Goal: Task Accomplishment & Management: Manage account settings

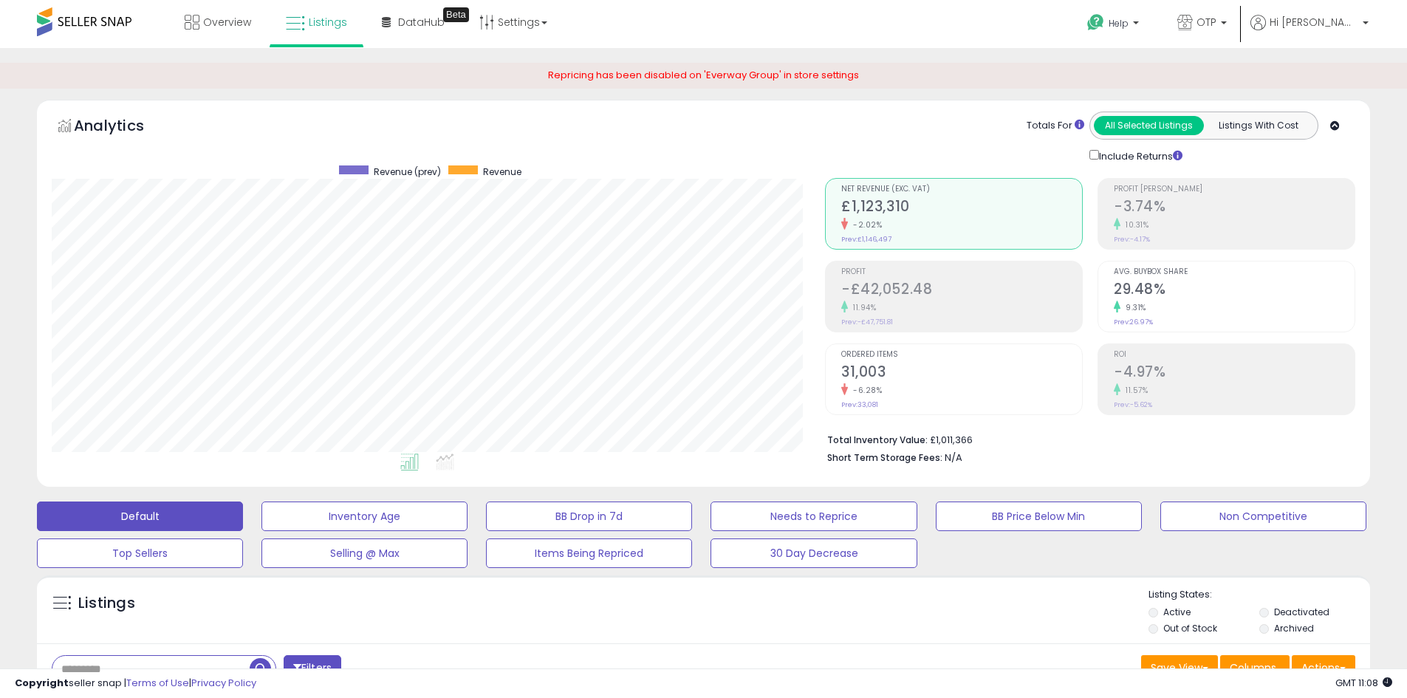
select select "**"
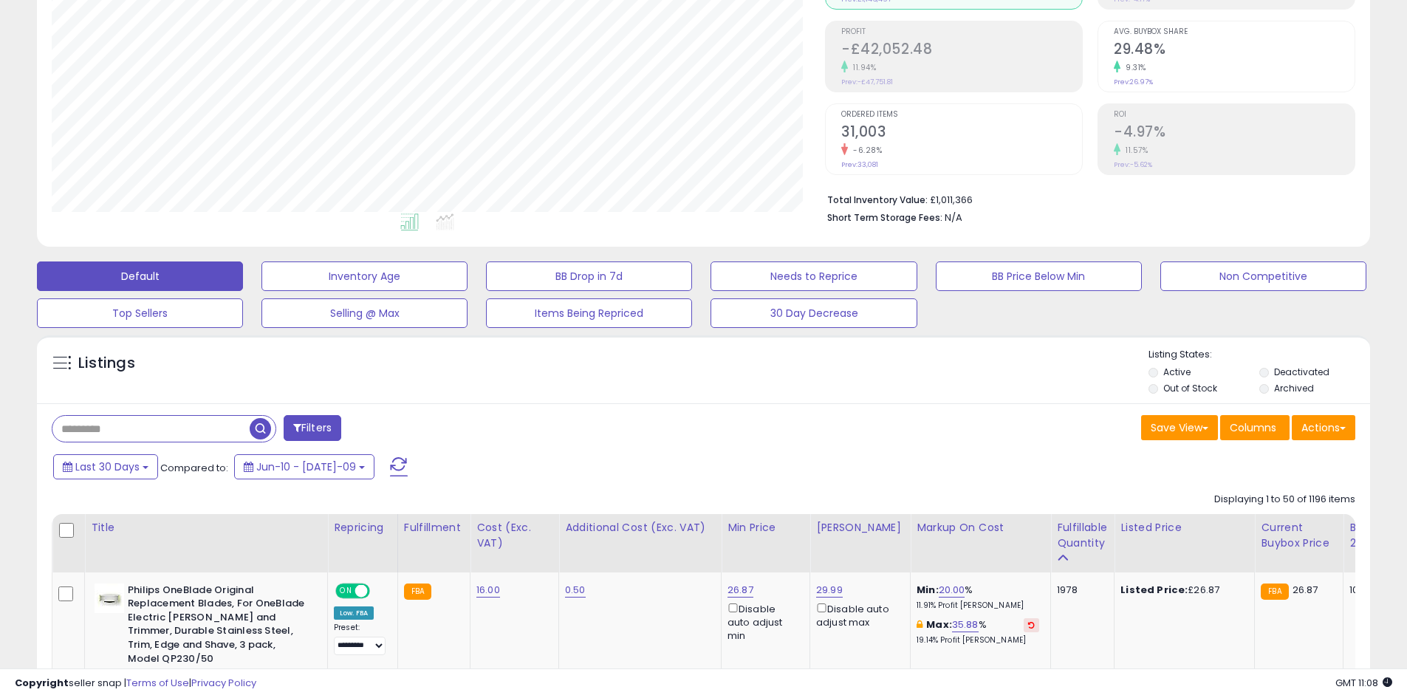
scroll to position [303, 774]
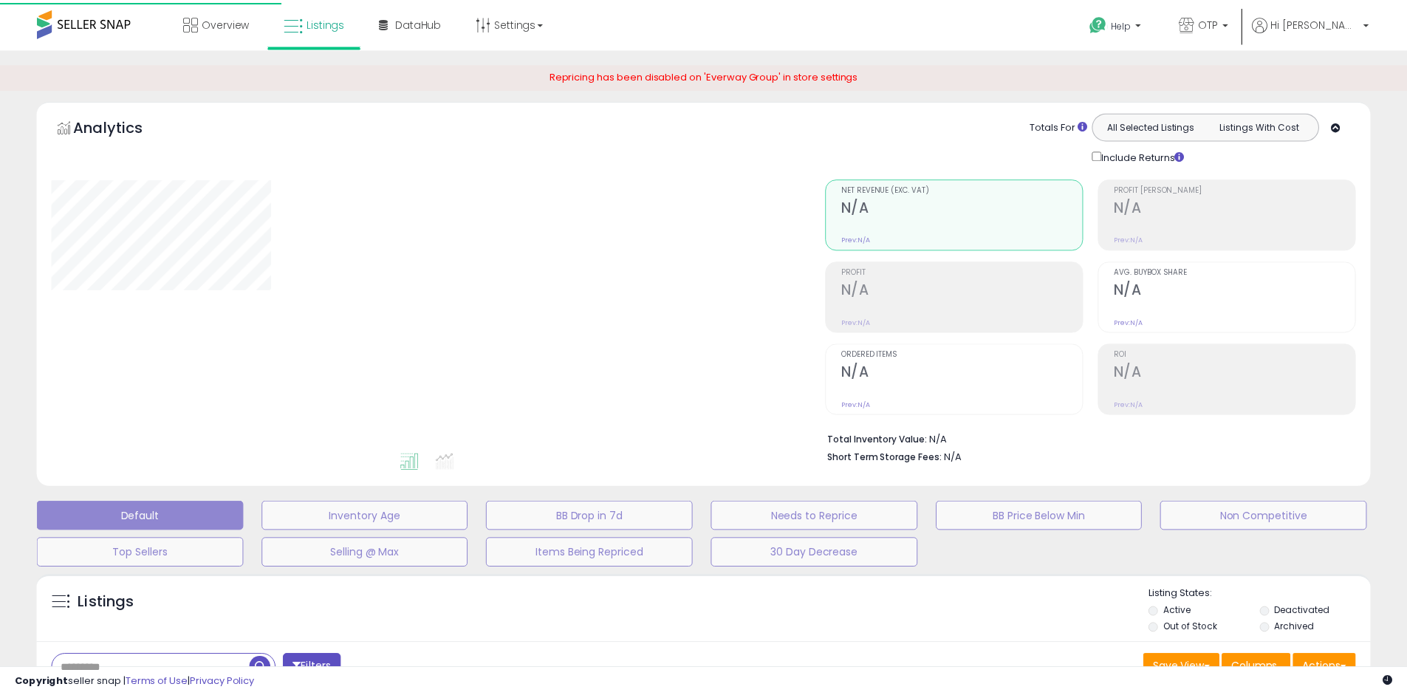
scroll to position [240, 0]
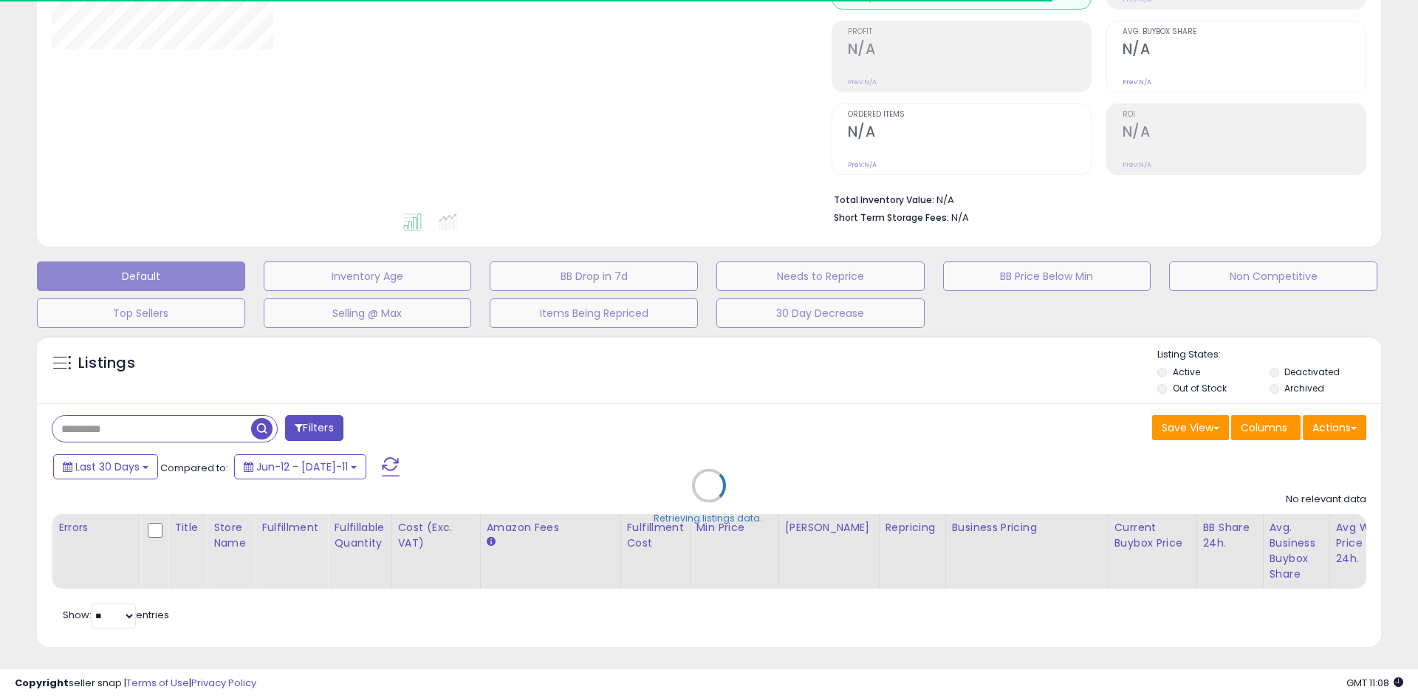
type input "***"
select select "**"
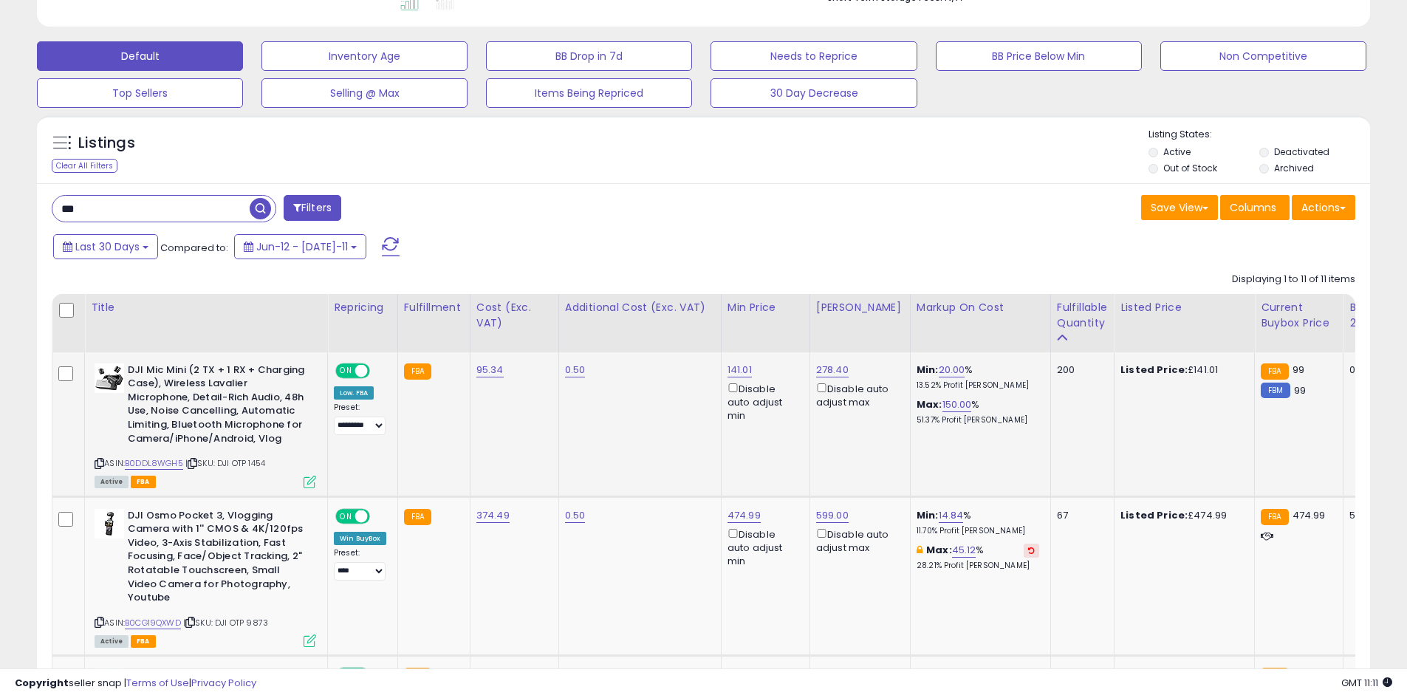
scroll to position [462, 0]
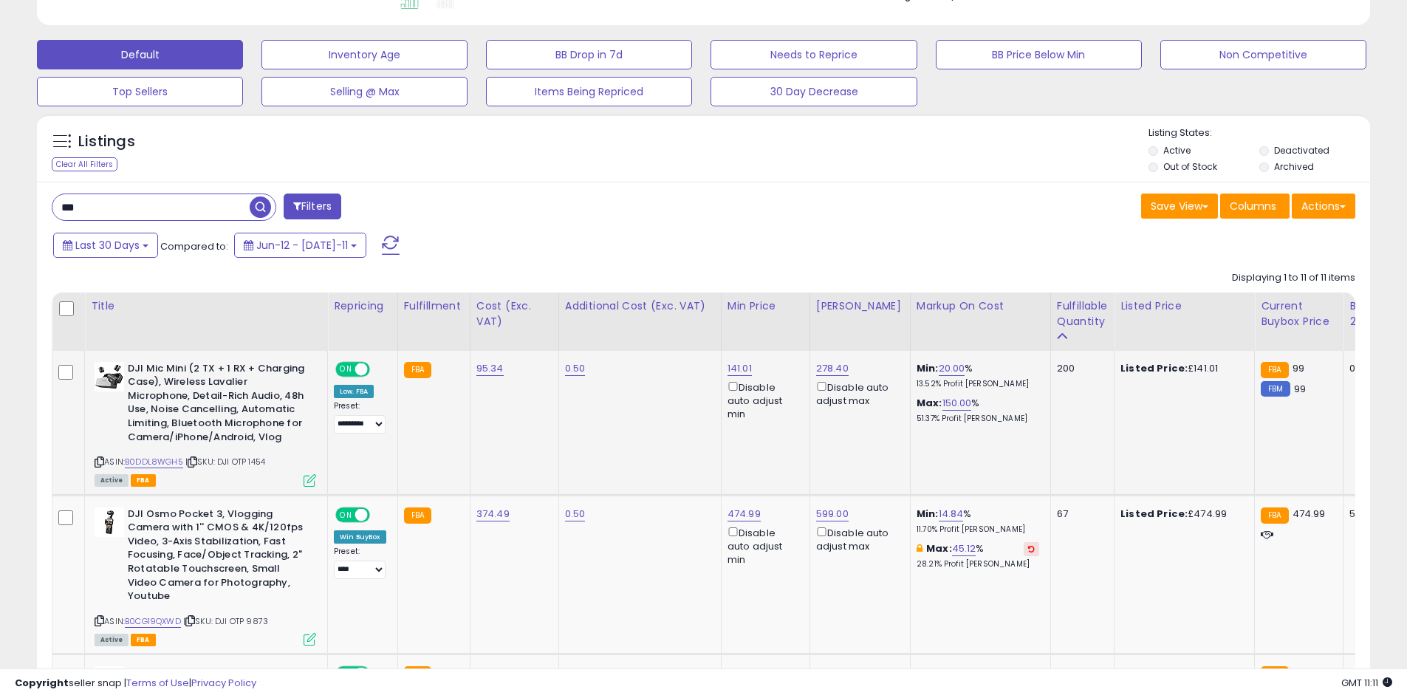
click at [95, 461] on icon at bounding box center [100, 462] width 10 height 8
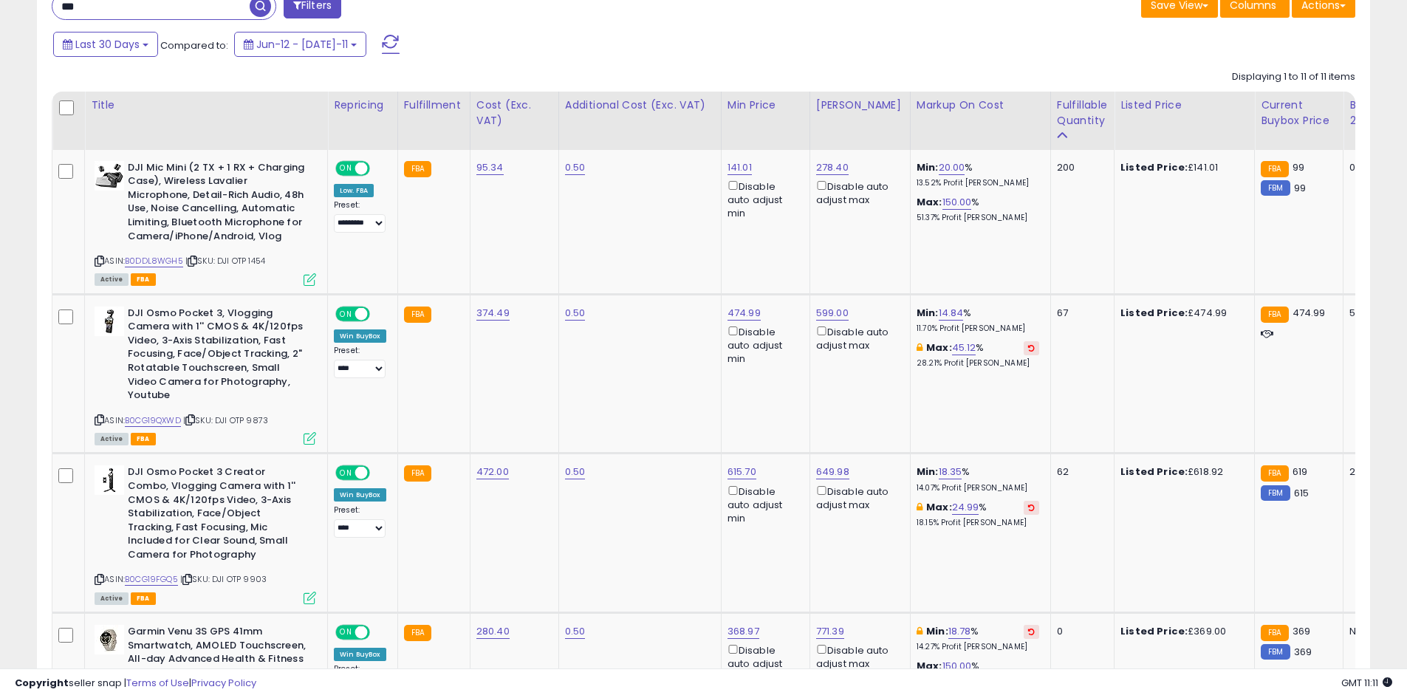
scroll to position [683, 0]
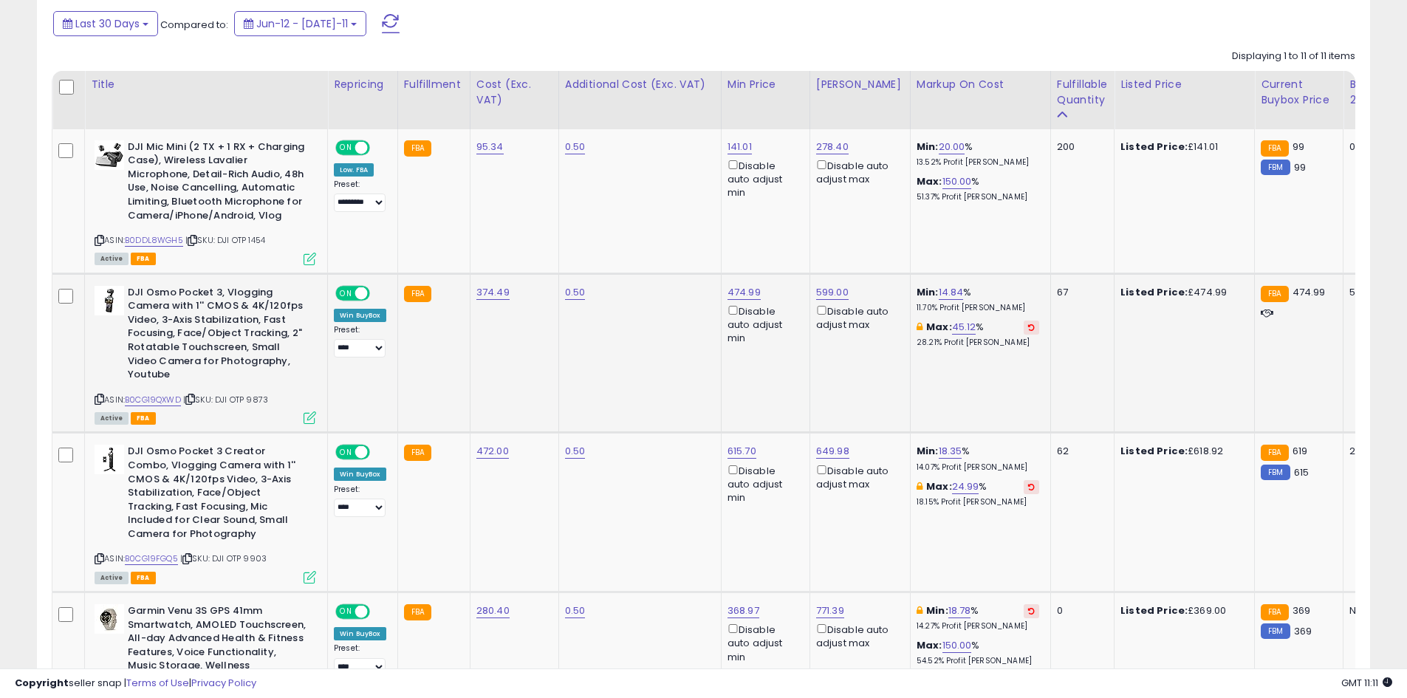
click at [98, 401] on icon at bounding box center [100, 399] width 10 height 8
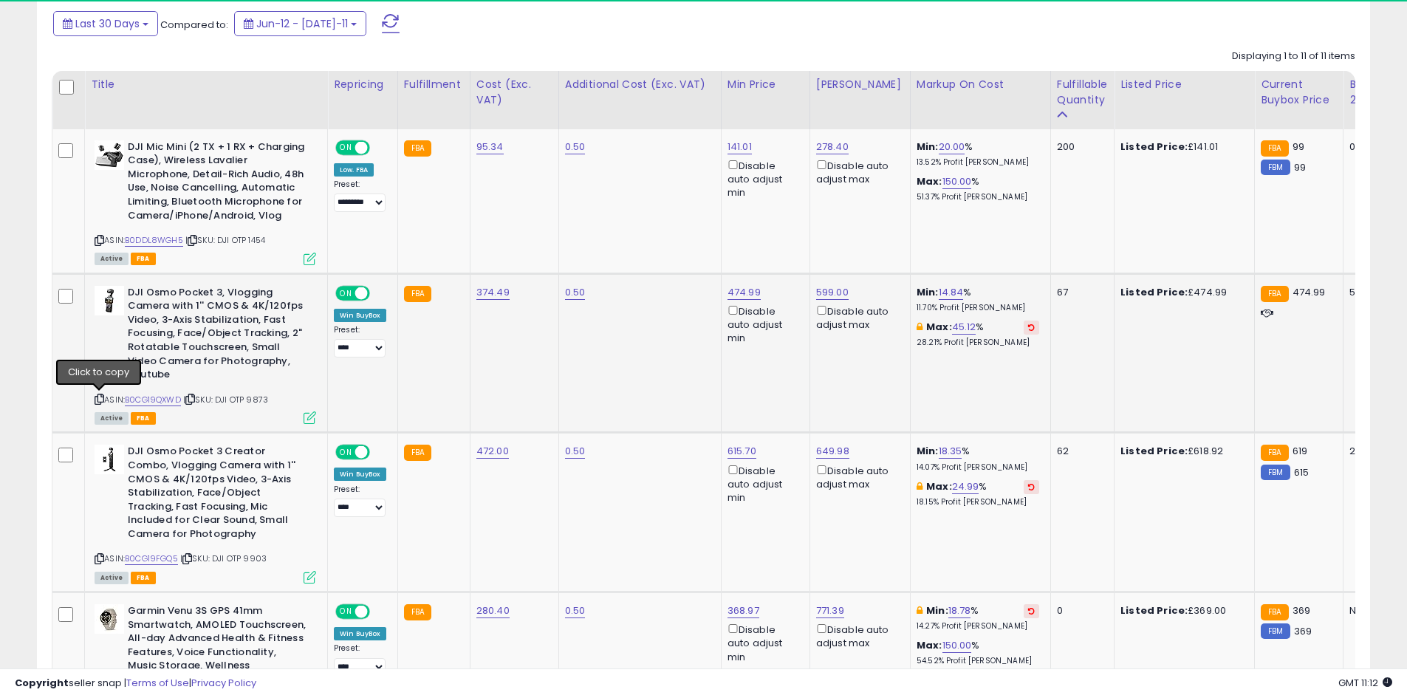
click at [100, 396] on icon at bounding box center [100, 399] width 10 height 8
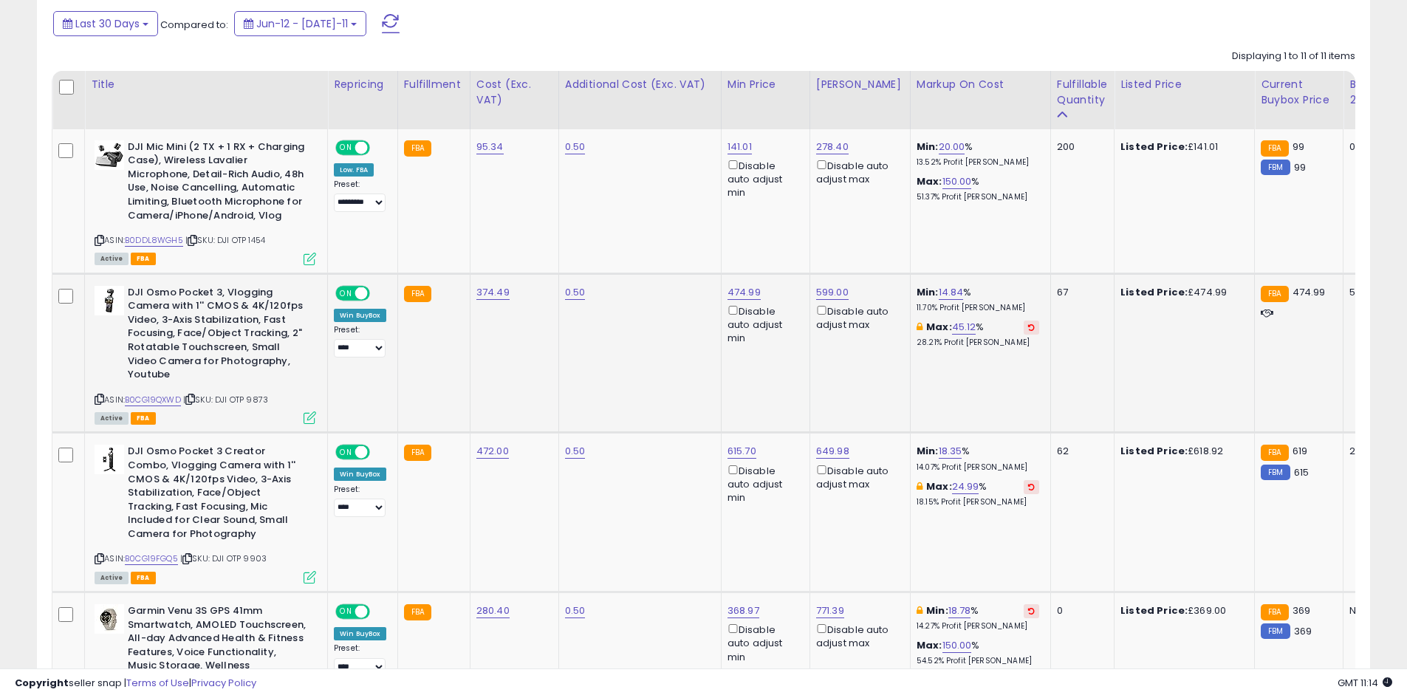
click at [104, 399] on div "ASIN: B0CG19QXWD | SKU: DJI OTP 9873 Active FBA" at bounding box center [206, 354] width 222 height 137
click at [98, 400] on icon at bounding box center [100, 399] width 10 height 8
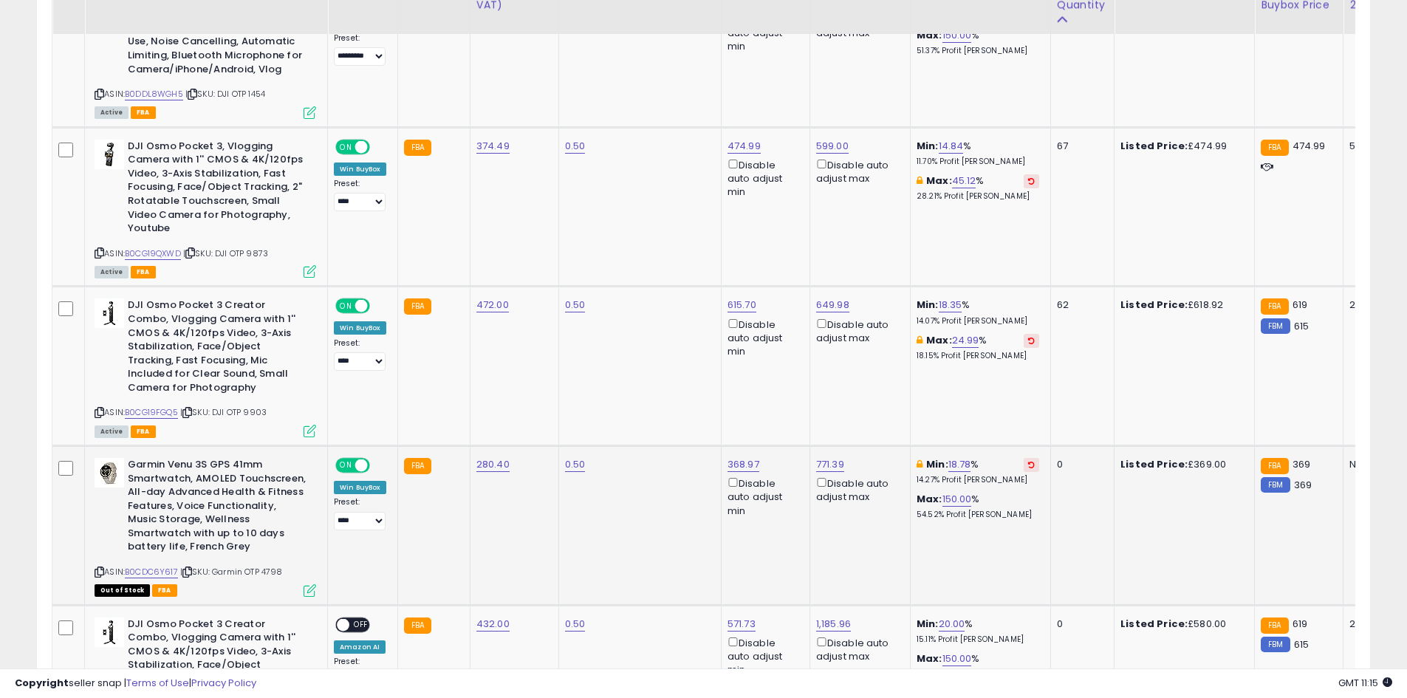
scroll to position [831, 0]
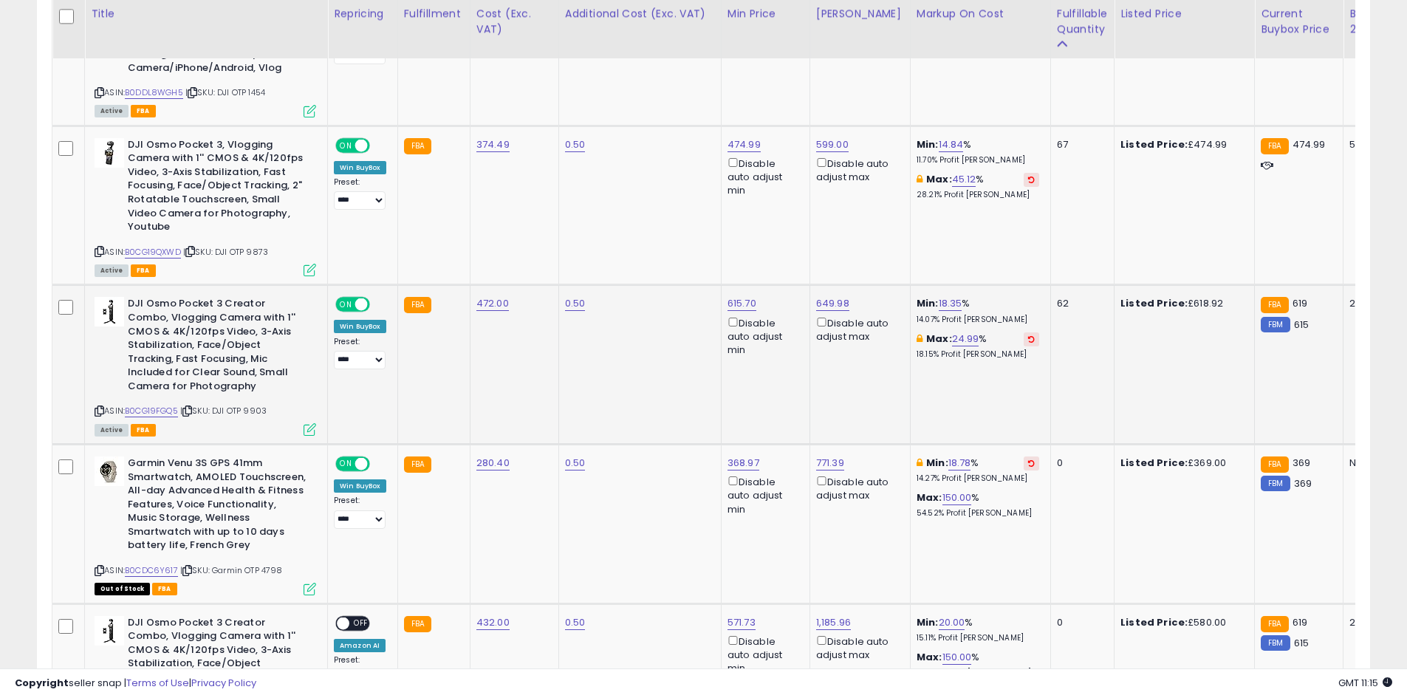
click at [98, 412] on icon at bounding box center [100, 411] width 10 height 8
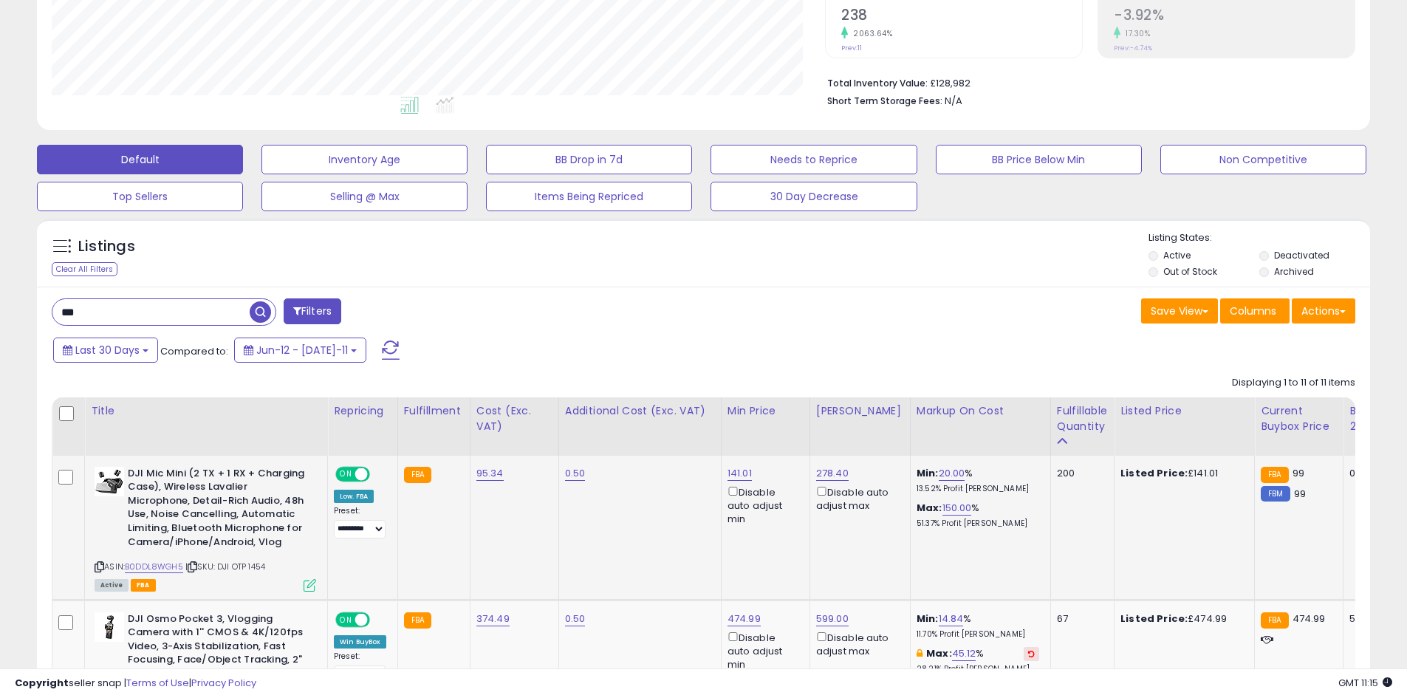
scroll to position [166, 0]
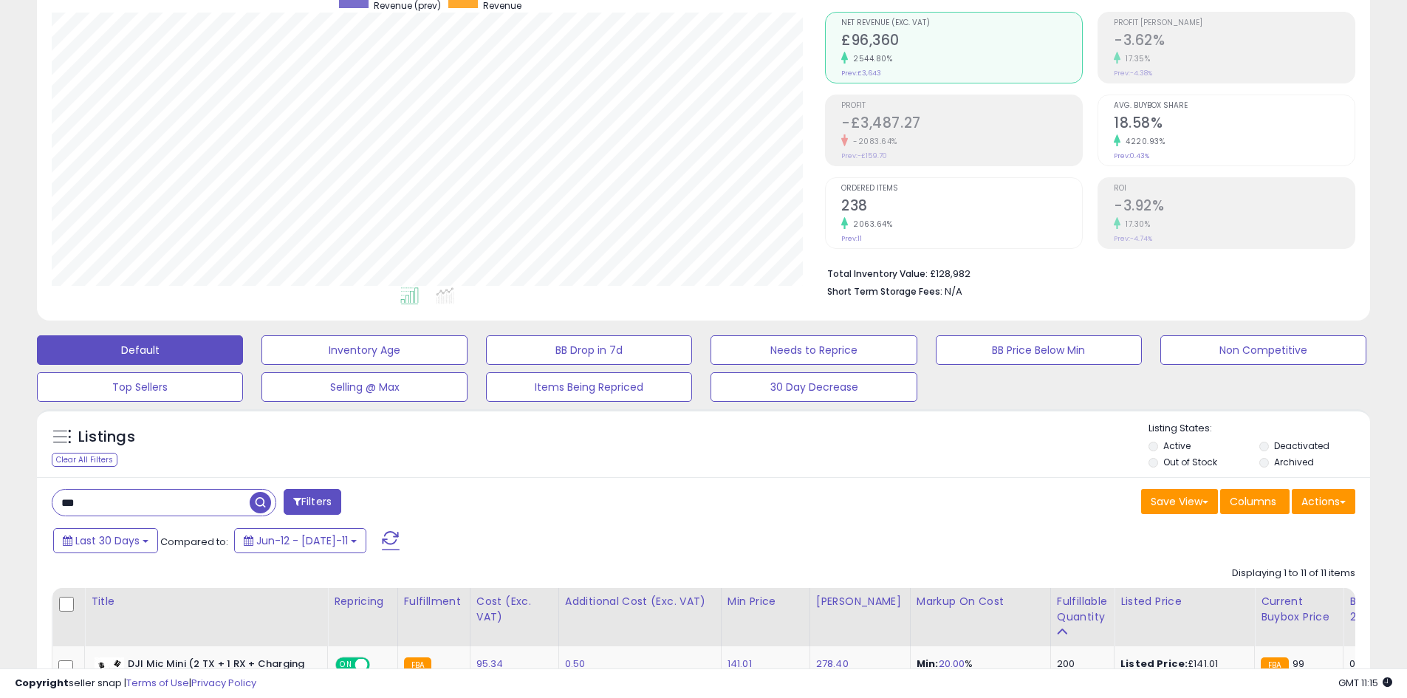
click at [103, 496] on input "***" at bounding box center [150, 503] width 197 height 26
click at [103, 496] on input "***" at bounding box center [214, 503] width 325 height 26
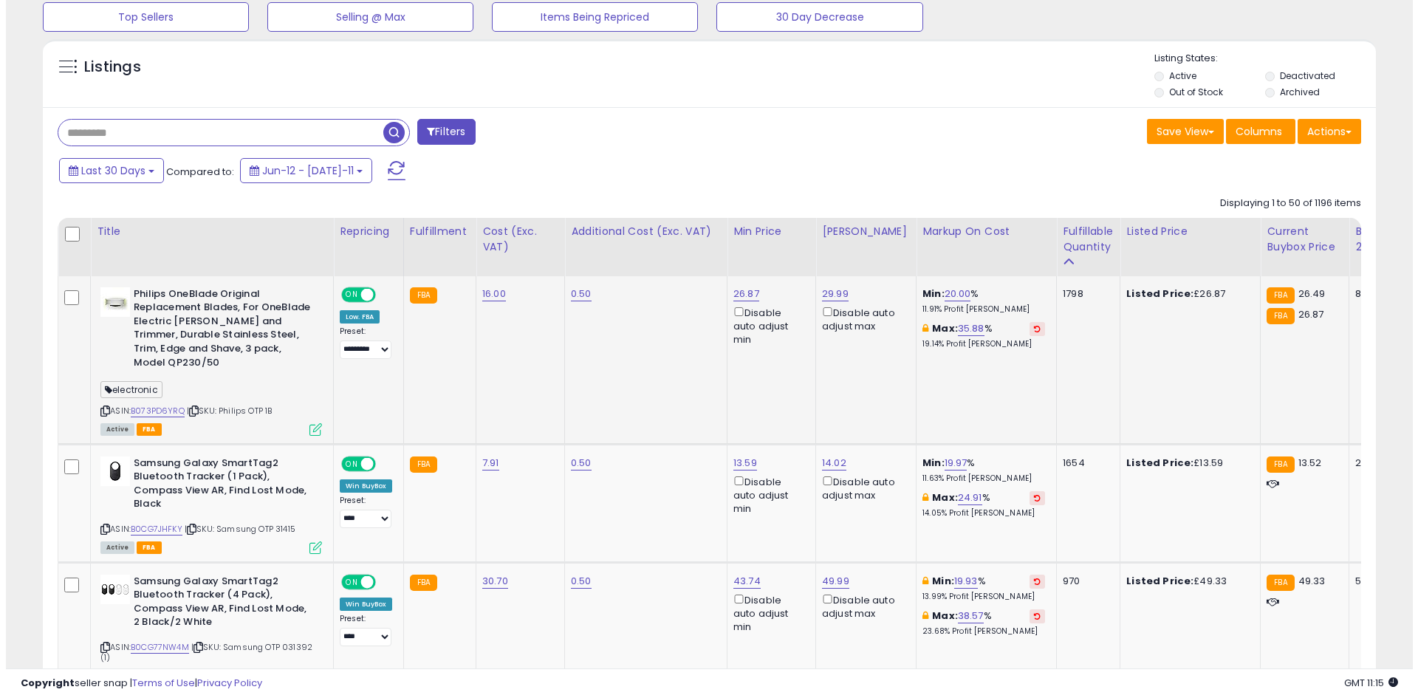
scroll to position [609, 0]
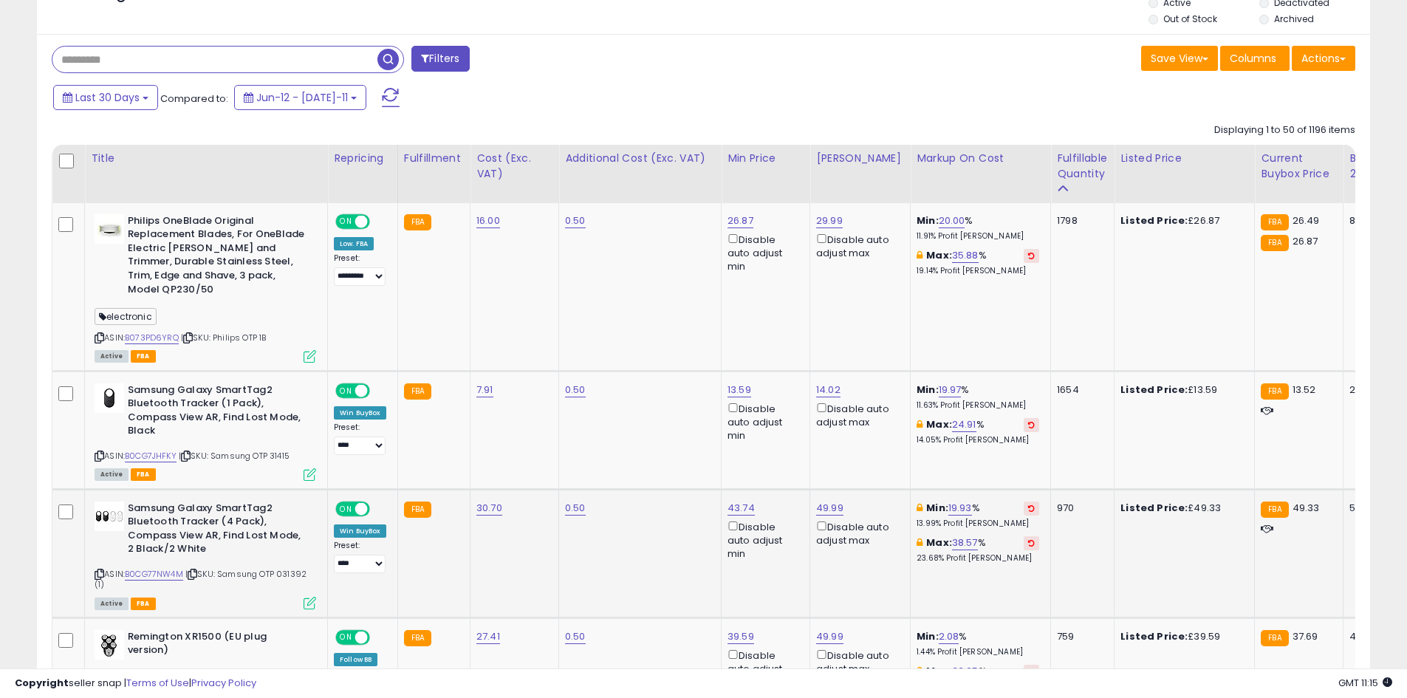
click at [308, 597] on icon at bounding box center [310, 603] width 13 height 13
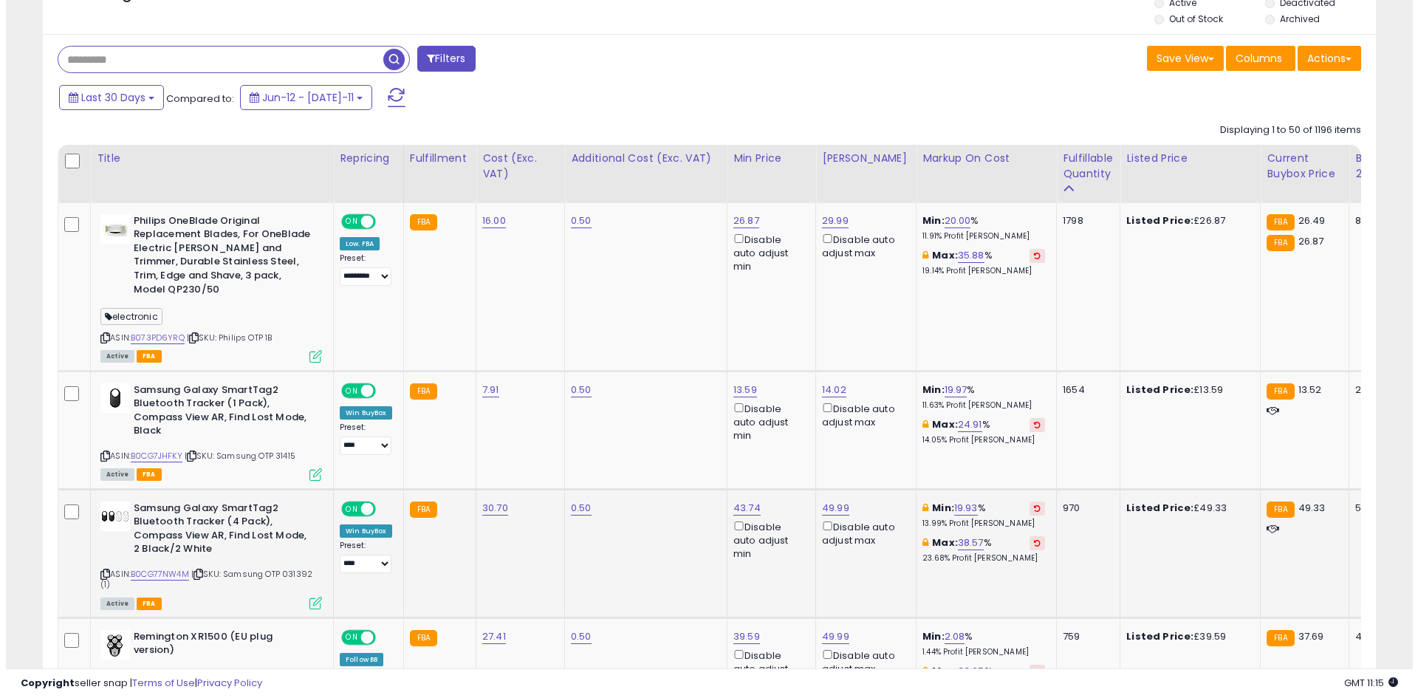
scroll to position [303, 780]
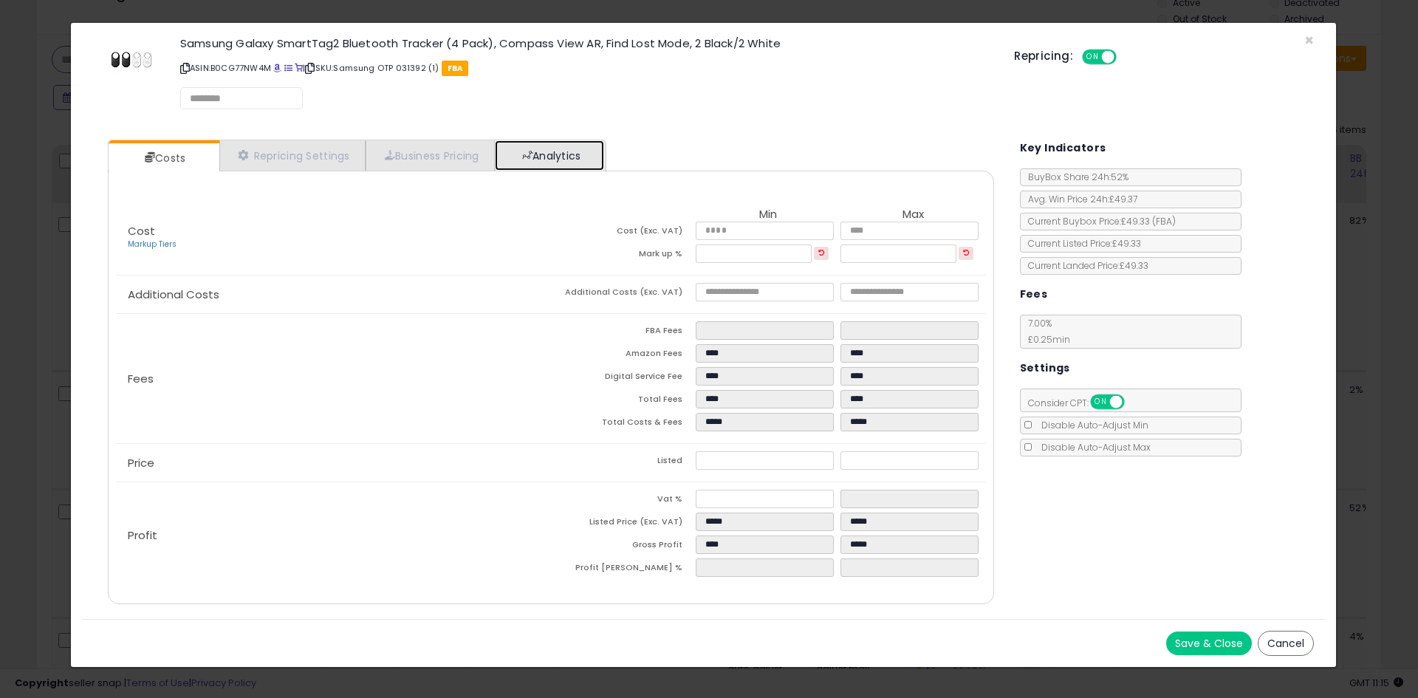
drag, startPoint x: 595, startPoint y: 143, endPoint x: 580, endPoint y: 159, distance: 21.4
click at [595, 143] on link "Analytics" at bounding box center [549, 155] width 109 height 30
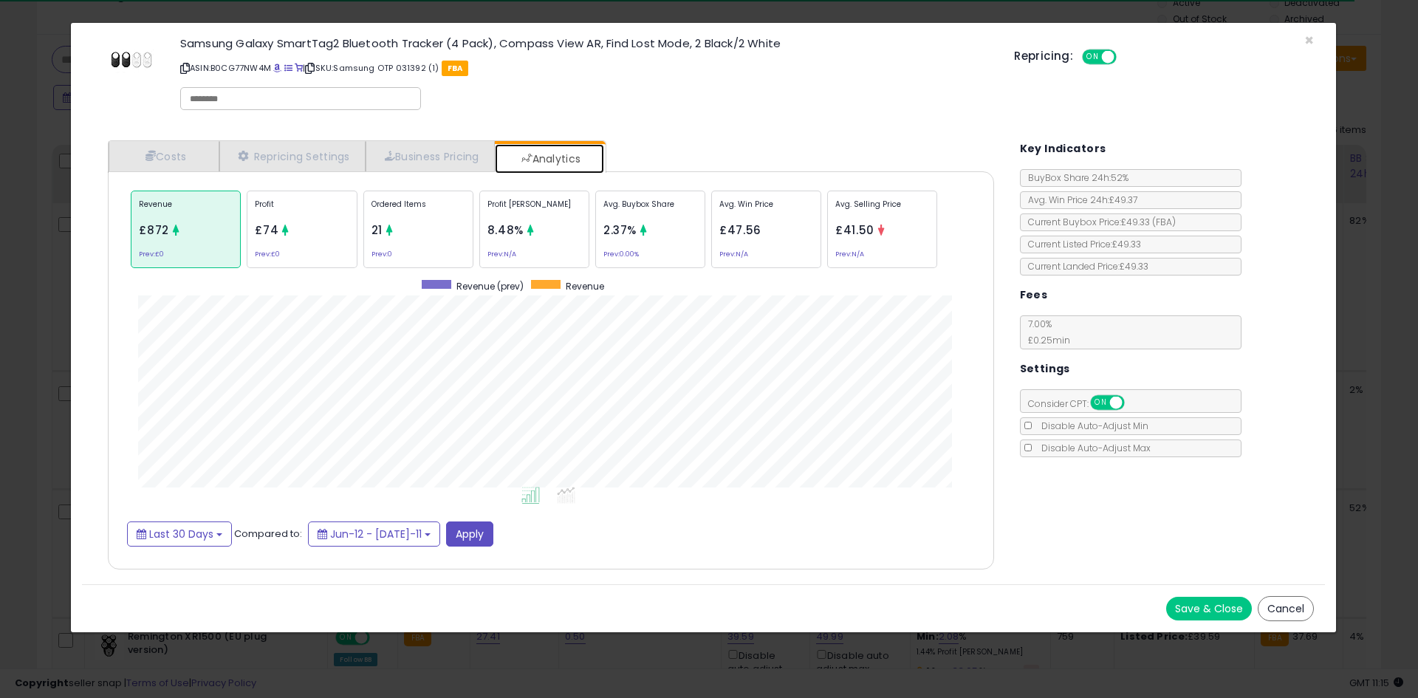
scroll to position [454, 916]
click at [415, 218] on p "Ordered Items" at bounding box center [419, 210] width 94 height 22
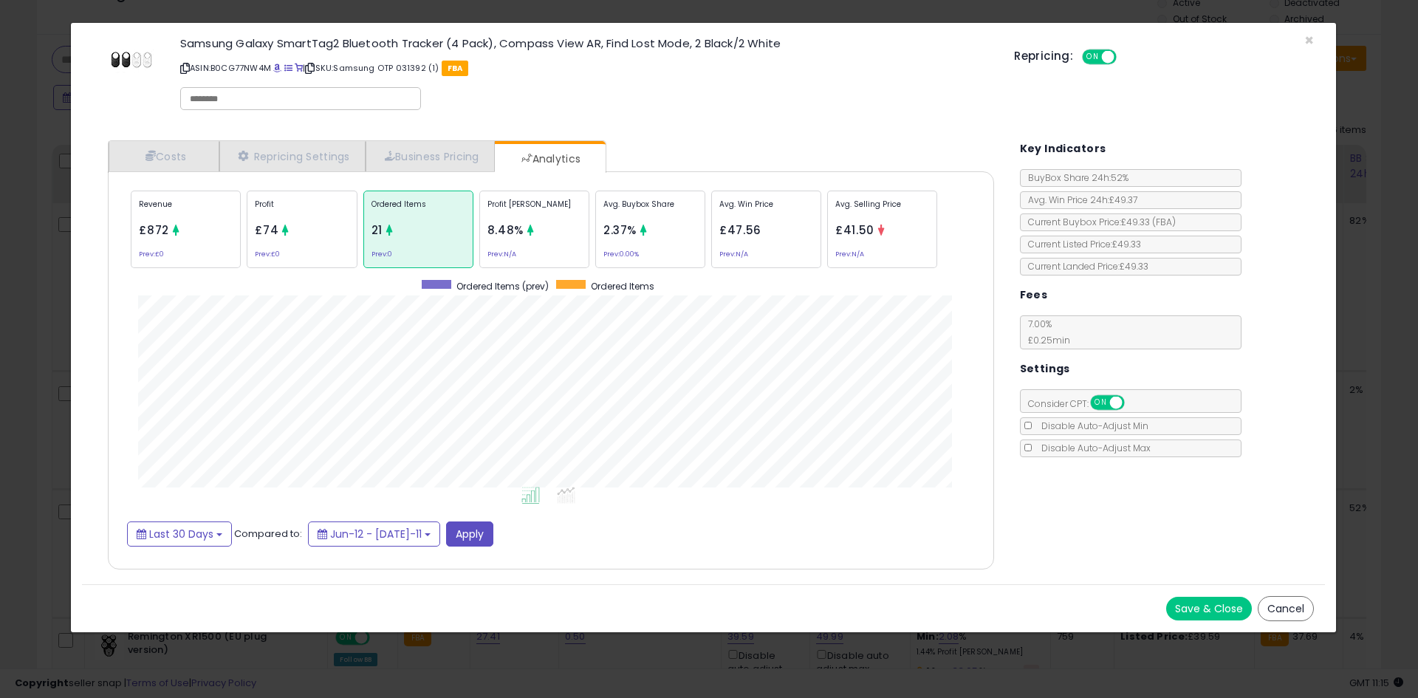
click at [193, 225] on div "Revenue £872 Prev: £0" at bounding box center [186, 230] width 110 height 78
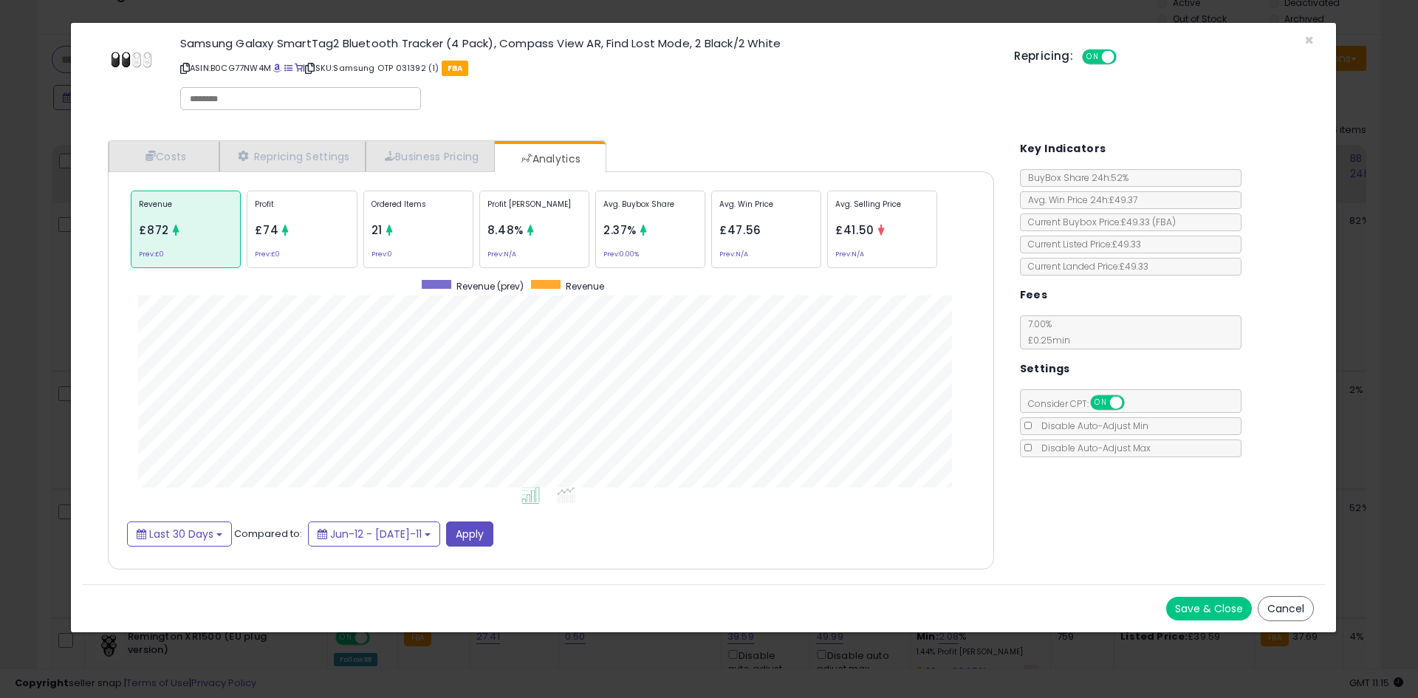
click at [12, 263] on div "× Close Samsung Galaxy SmartTag2 Bluetooth Tracker (4 Pack), Compass View AR, F…" at bounding box center [709, 349] width 1418 height 698
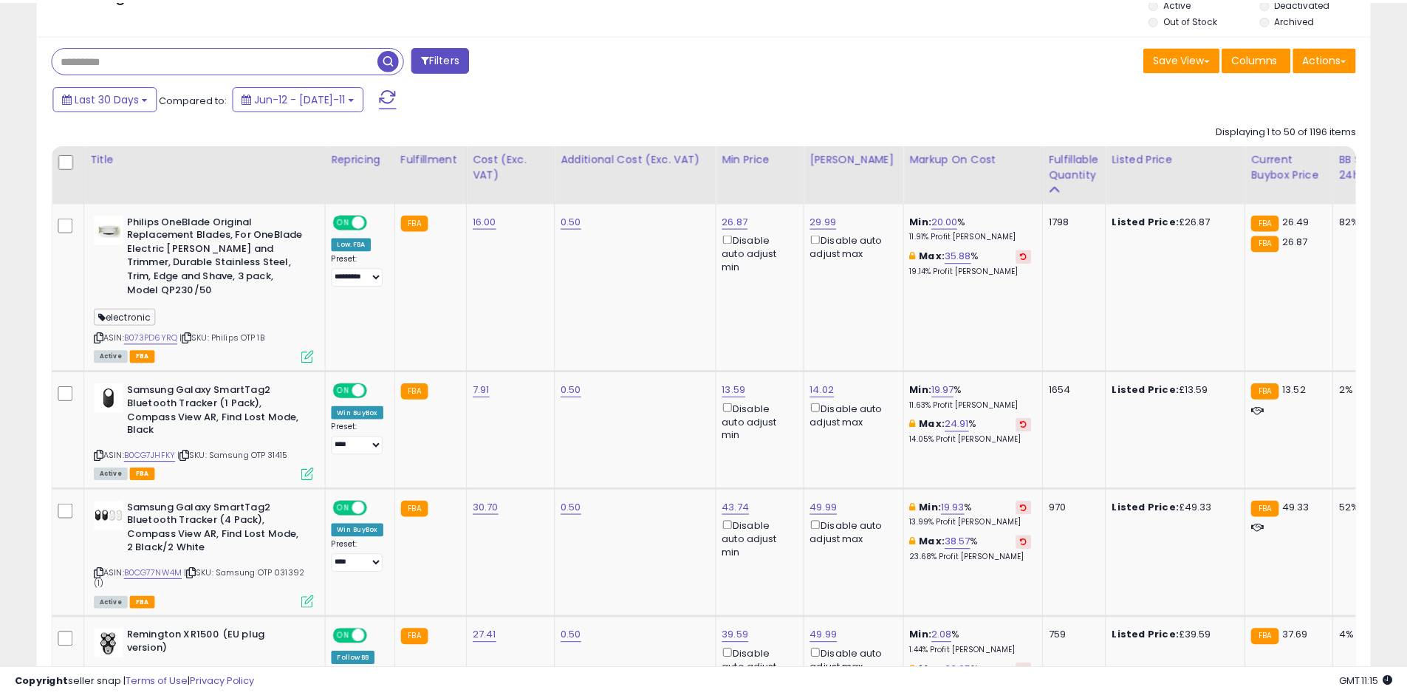
scroll to position [738483, 738012]
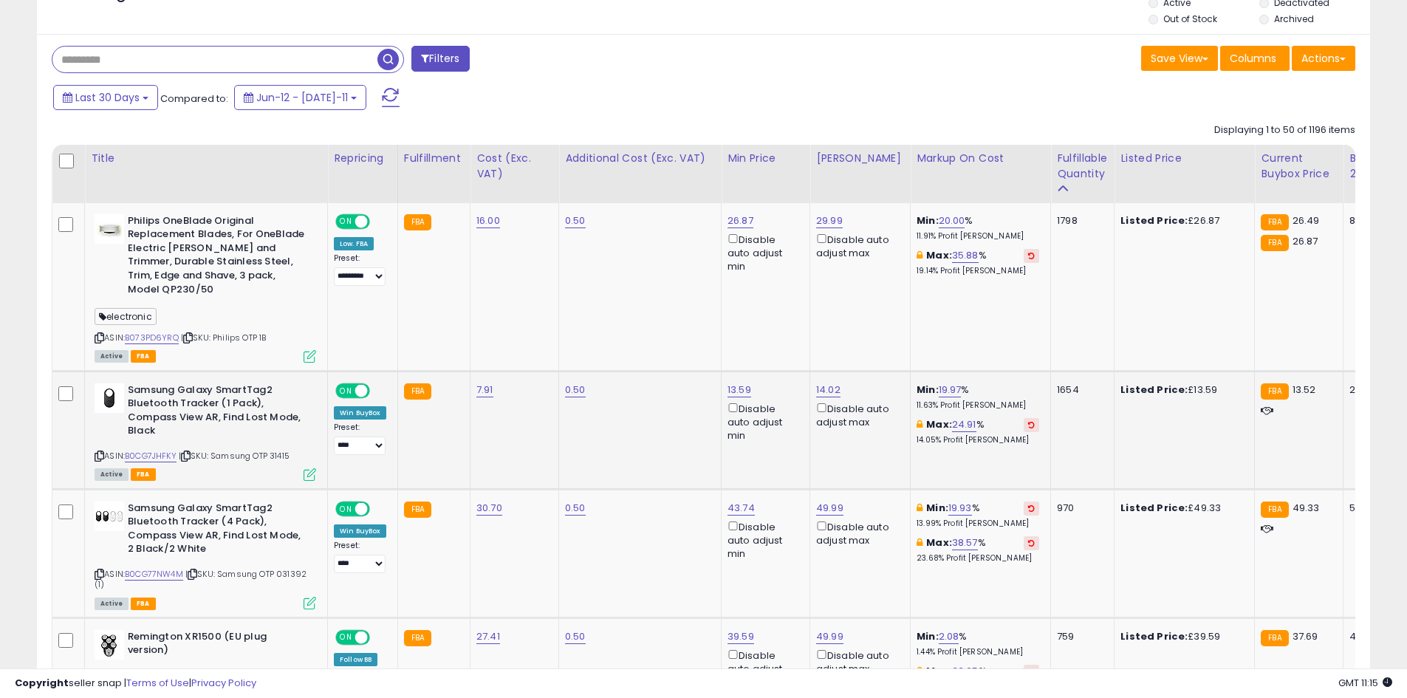
click at [736, 386] on div "13.59 Disable auto adjust min" at bounding box center [763, 413] width 71 height 60
click at [737, 228] on link "13.59" at bounding box center [741, 221] width 26 height 15
type input "****"
click button "submit" at bounding box center [781, 324] width 25 height 22
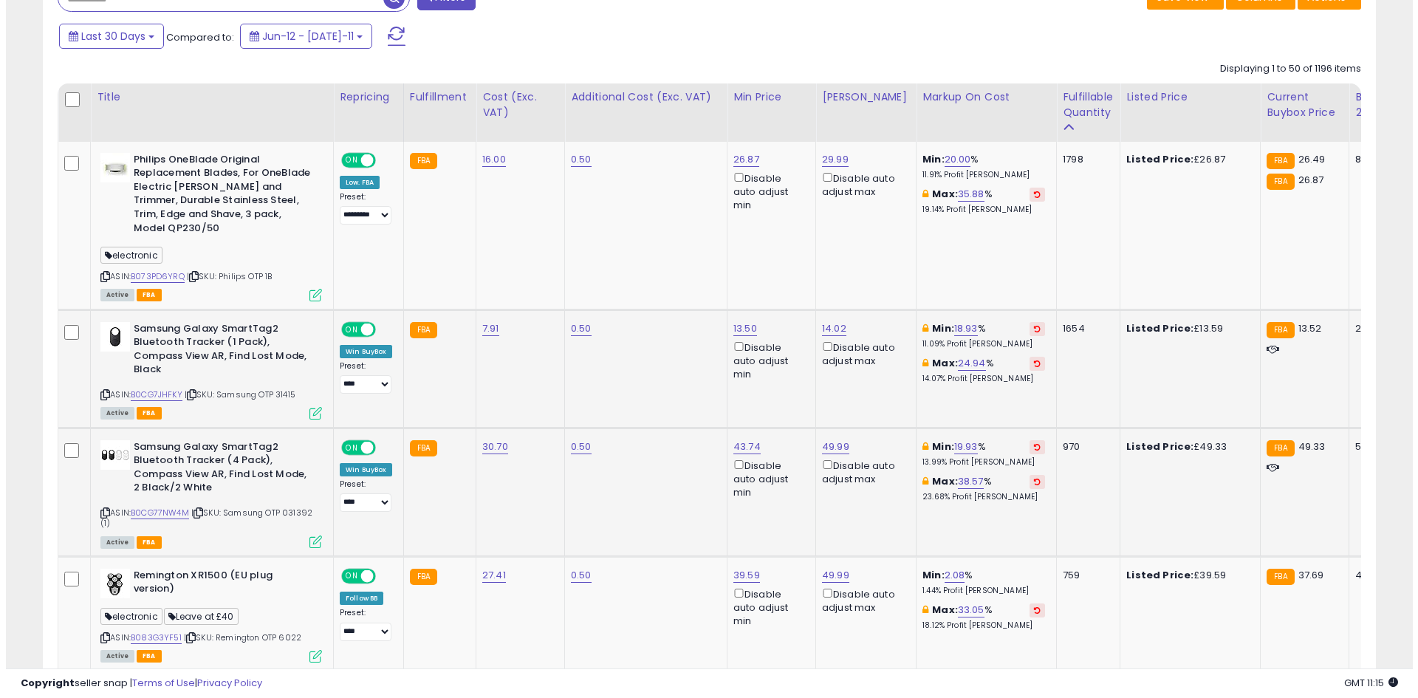
scroll to position [683, 0]
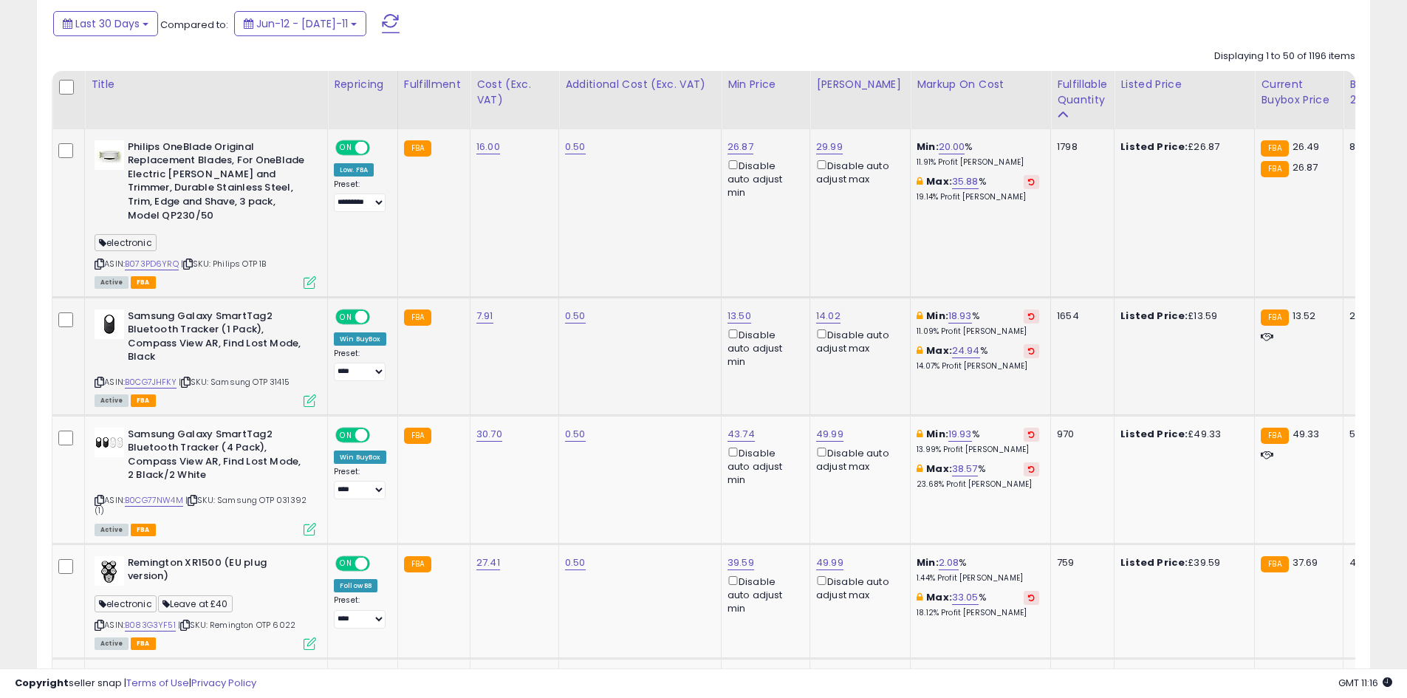
click at [313, 276] on icon at bounding box center [310, 282] width 13 height 13
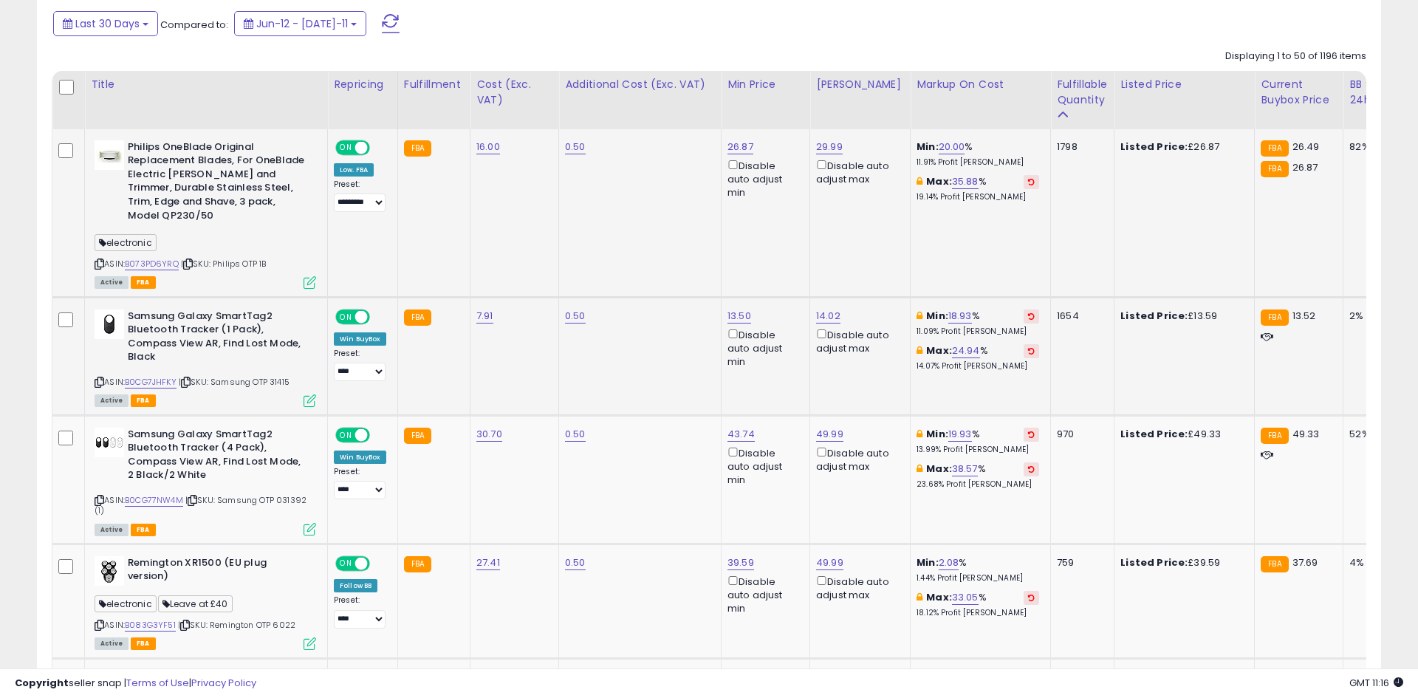
scroll to position [303, 780]
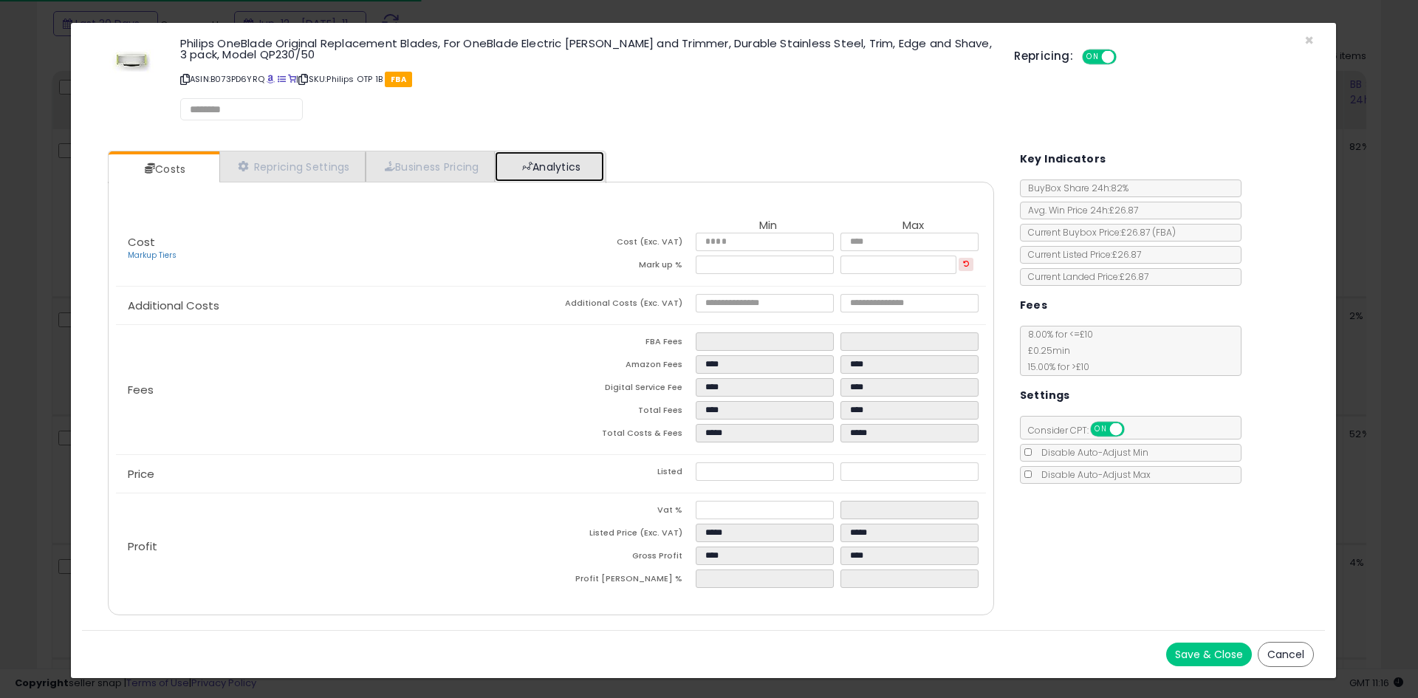
click at [587, 168] on link "Analytics" at bounding box center [549, 166] width 109 height 30
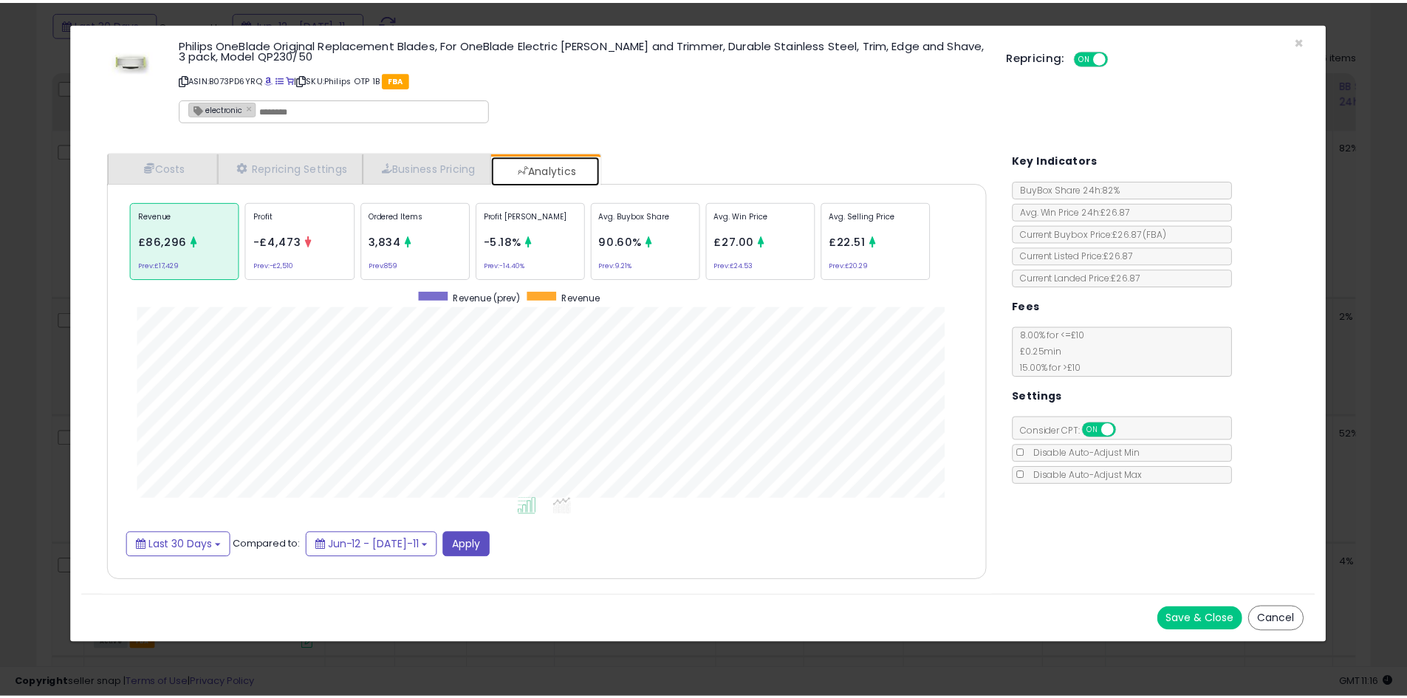
scroll to position [454, 916]
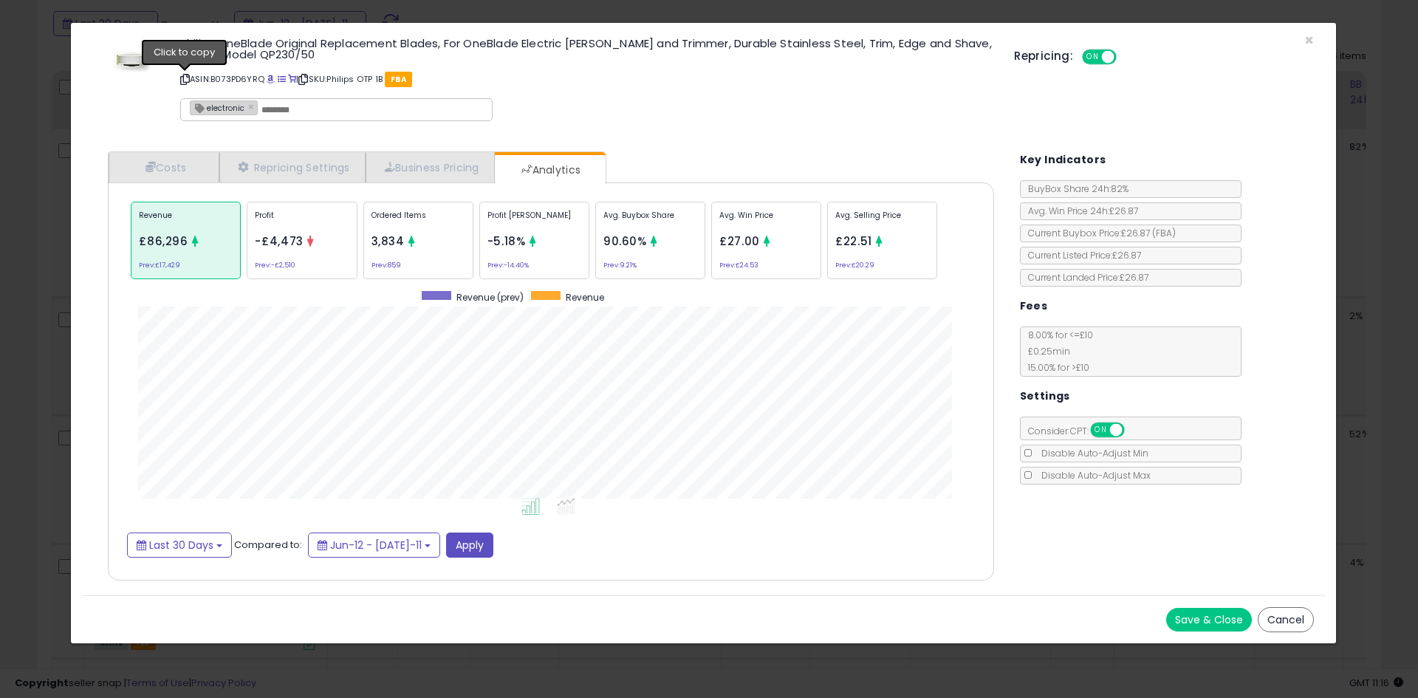
click at [181, 78] on icon at bounding box center [185, 79] width 10 height 8
click at [162, 152] on link "Costs" at bounding box center [164, 167] width 111 height 30
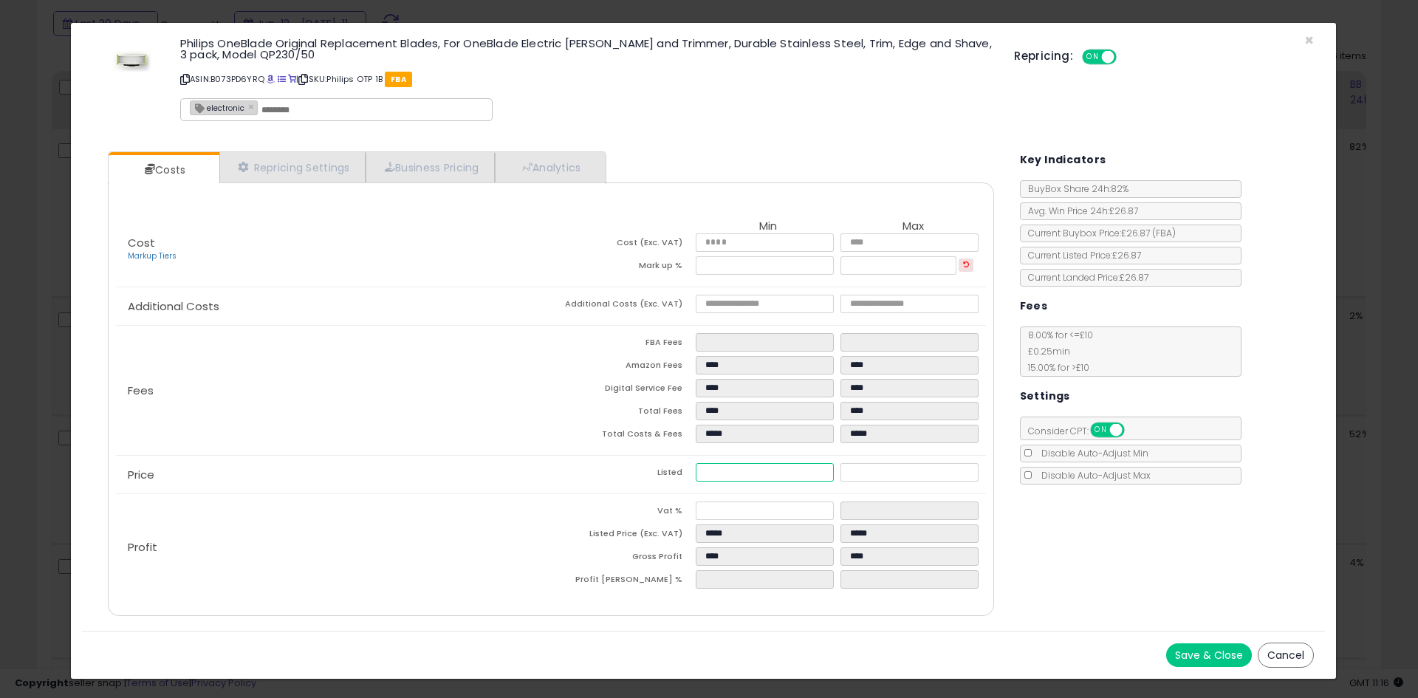
drag, startPoint x: 721, startPoint y: 475, endPoint x: 743, endPoint y: 474, distance: 22.2
click at [743, 474] on input "*****" at bounding box center [764, 472] width 137 height 18
type input "****"
type input "*****"
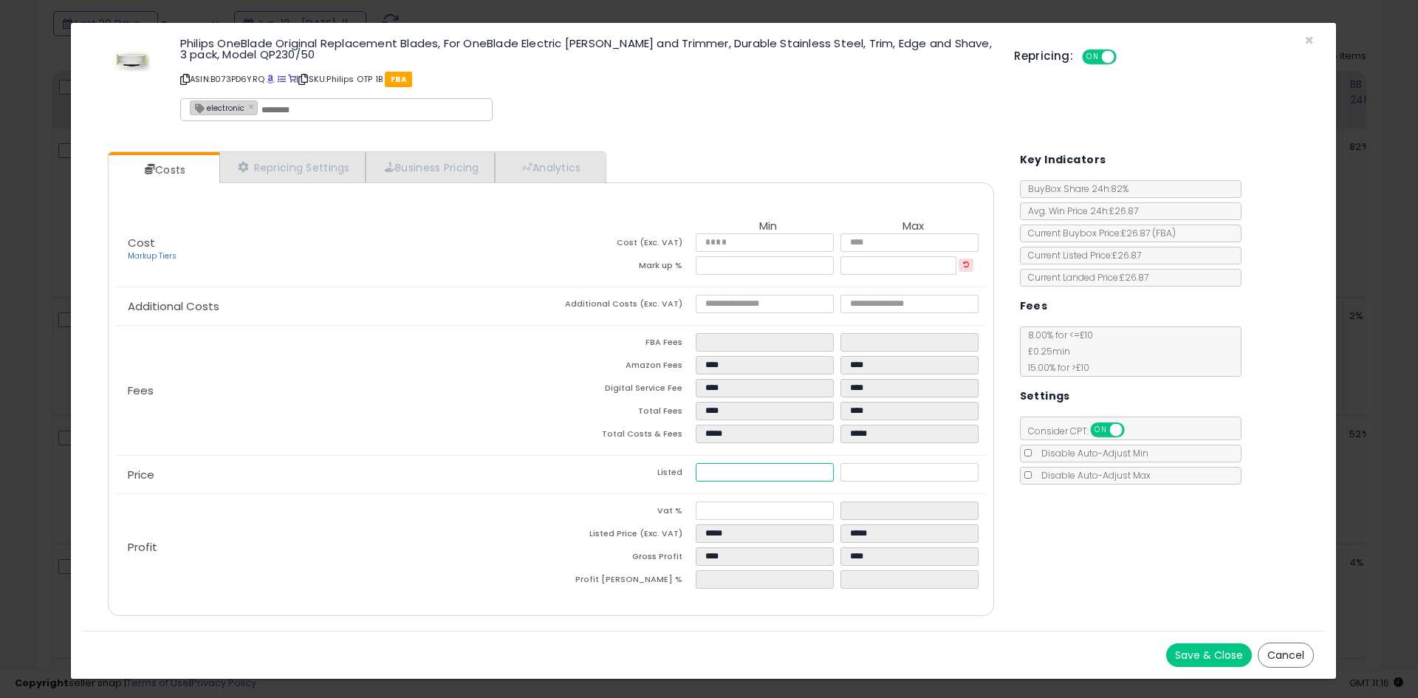
type input "****"
type input "*****"
type input "****"
type input "*****"
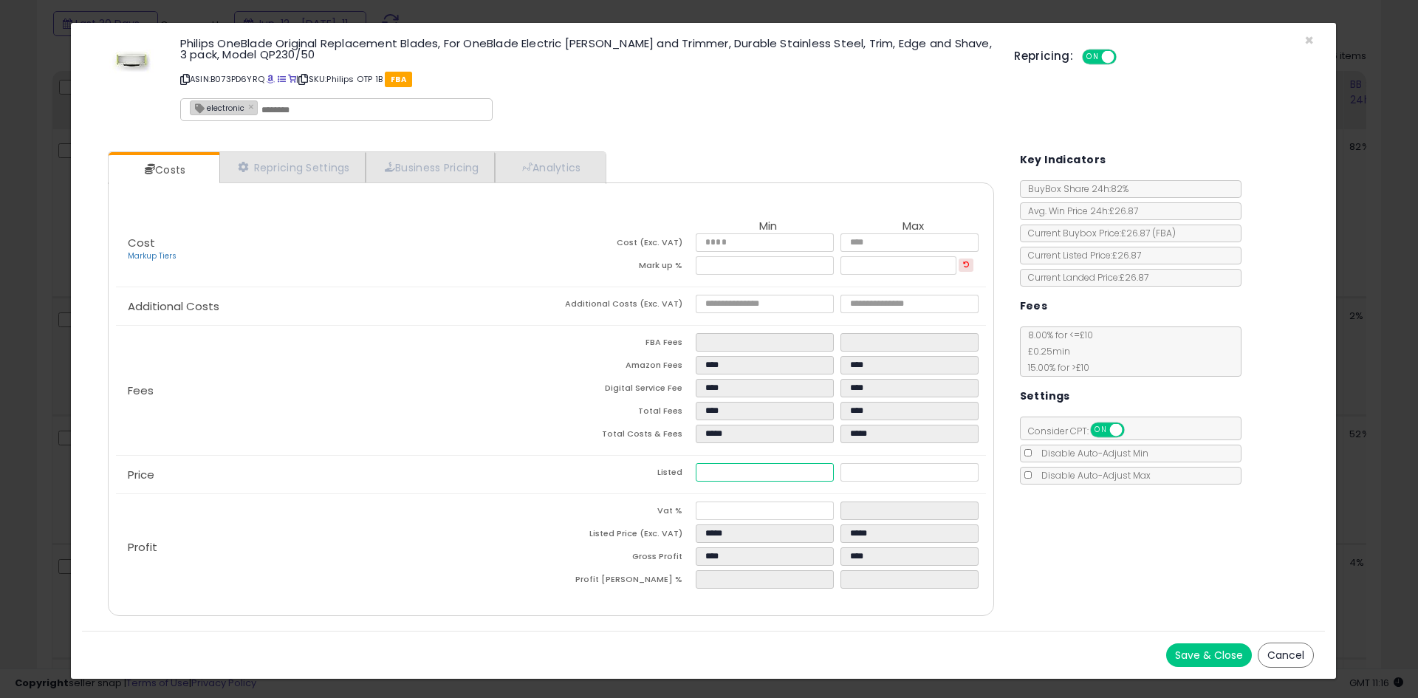
type input "*****"
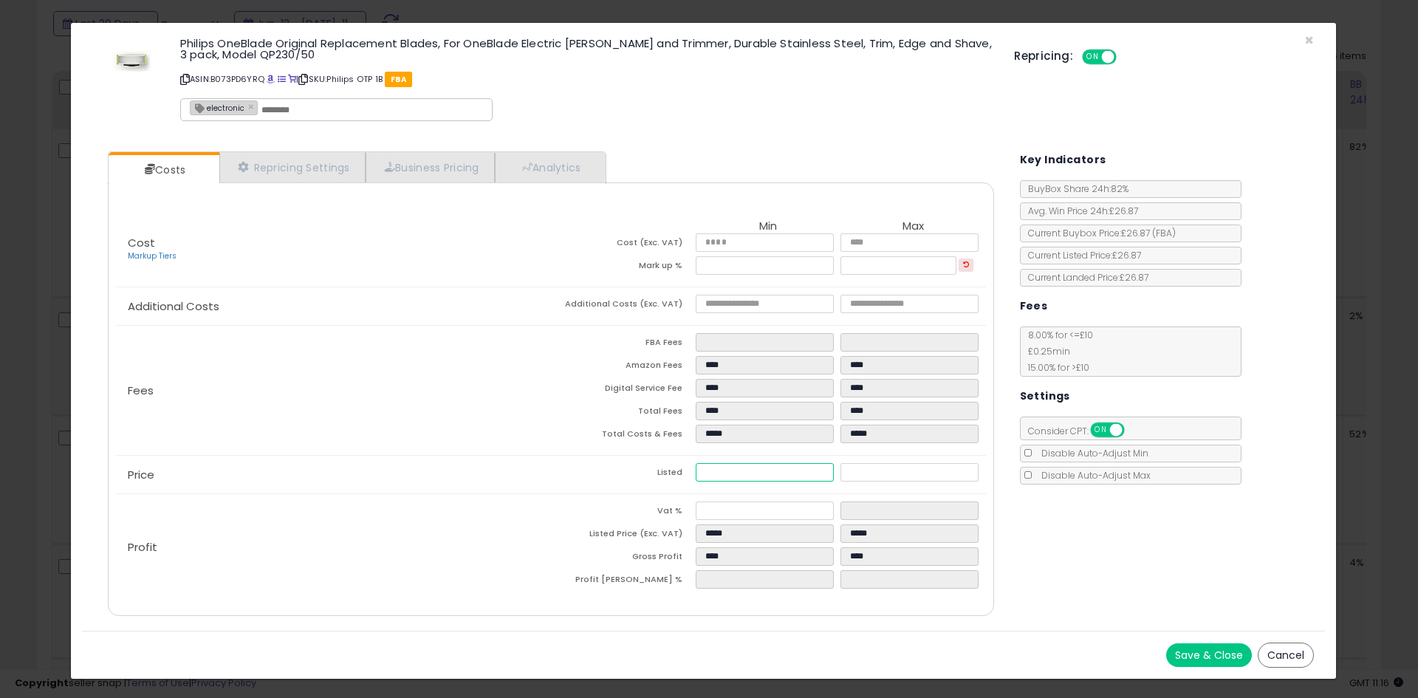
type input "****"
type input "*****"
click at [1212, 651] on button "Save & Close" at bounding box center [1210, 655] width 86 height 24
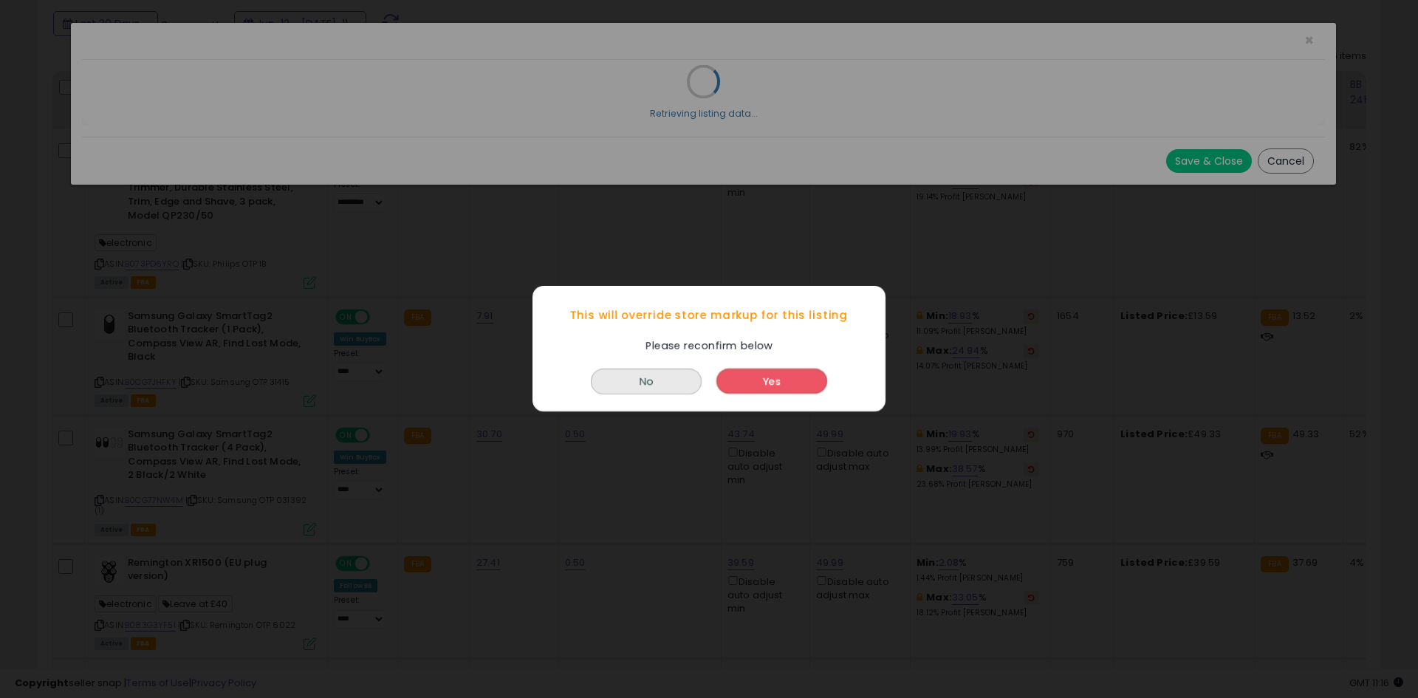
click at [774, 388] on button "Yes" at bounding box center [772, 381] width 111 height 25
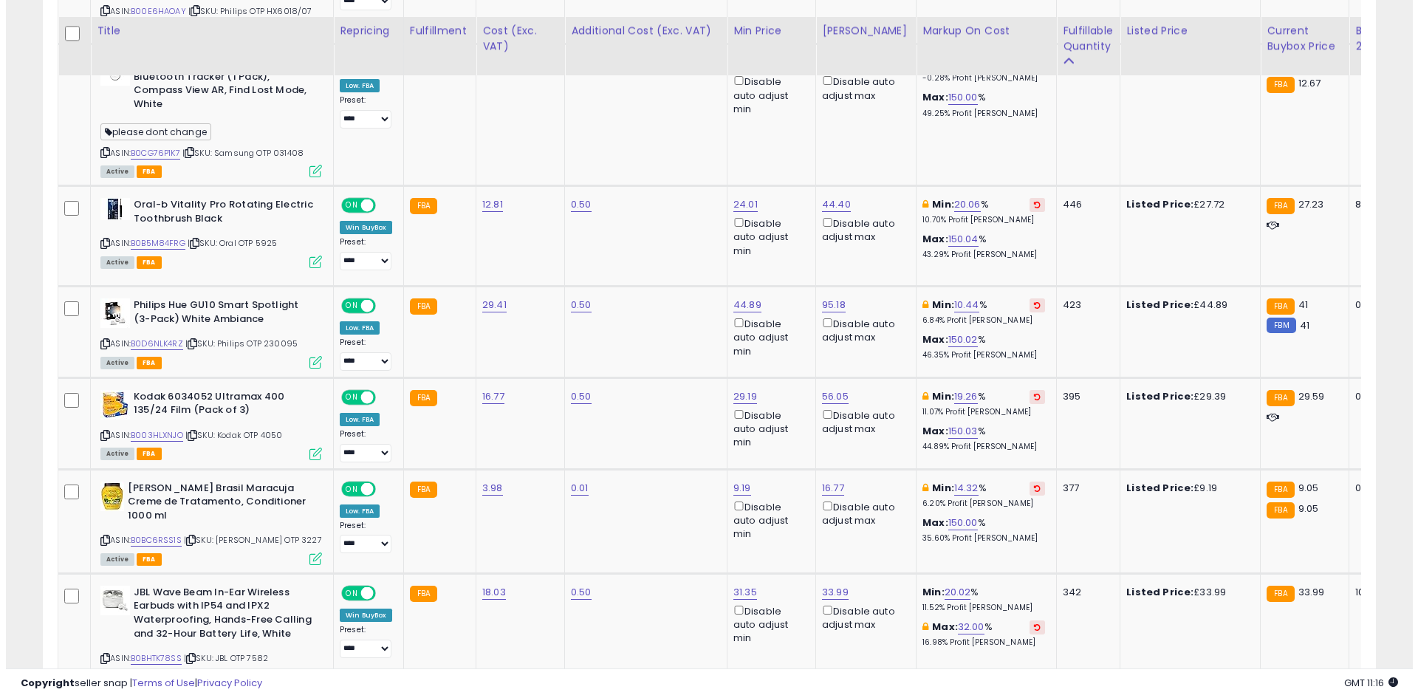
scroll to position [1865, 0]
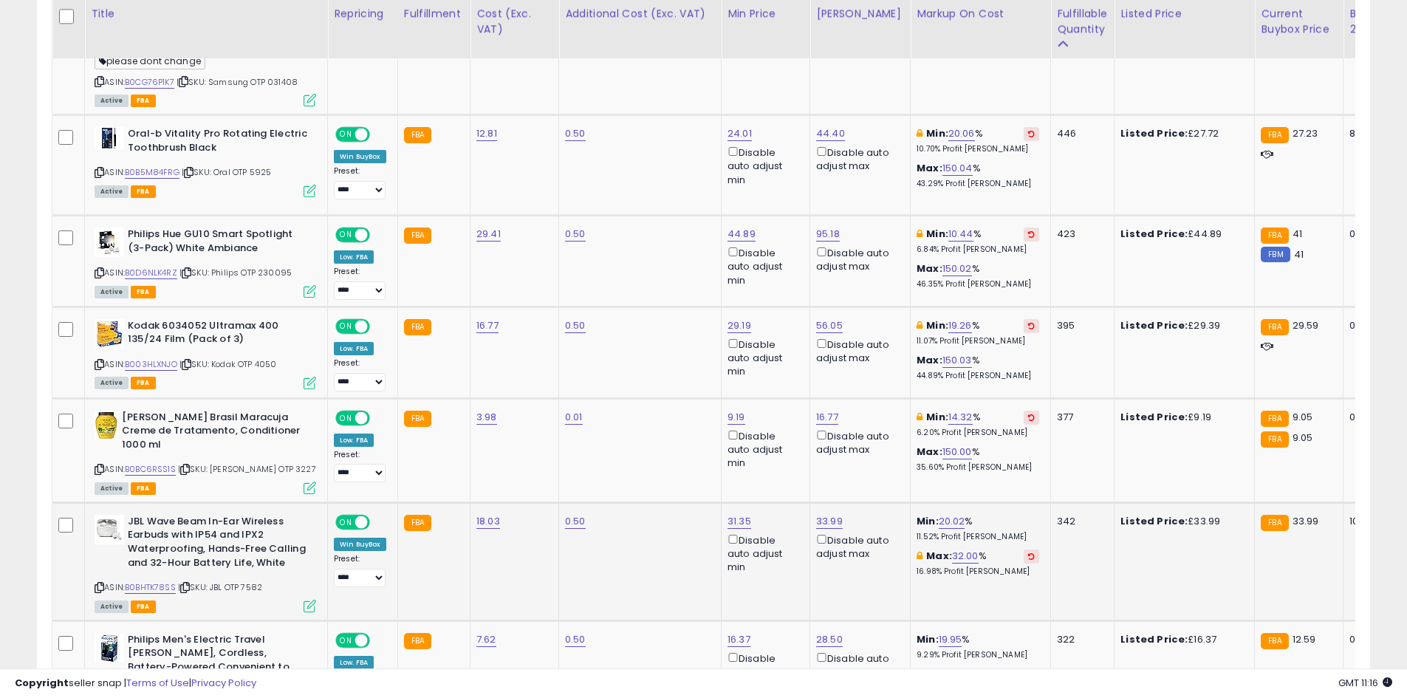
click at [306, 600] on icon at bounding box center [310, 606] width 13 height 13
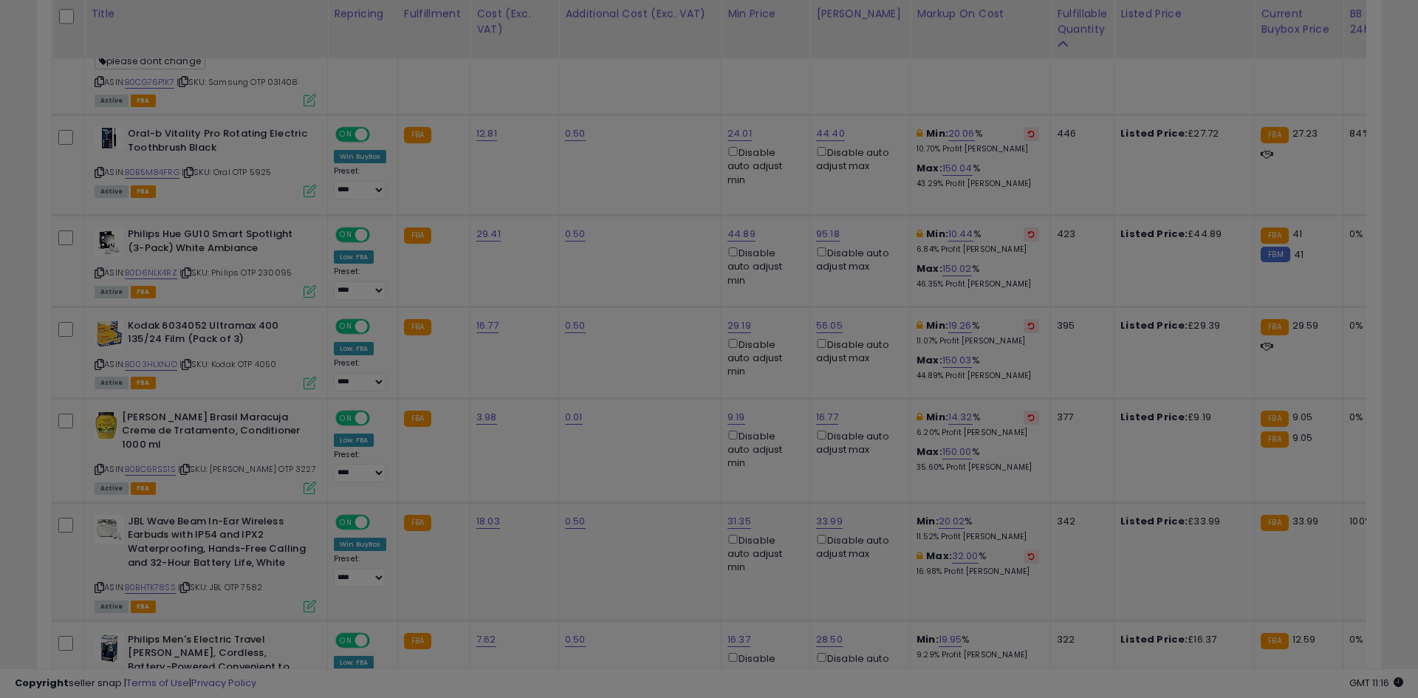
scroll to position [303, 780]
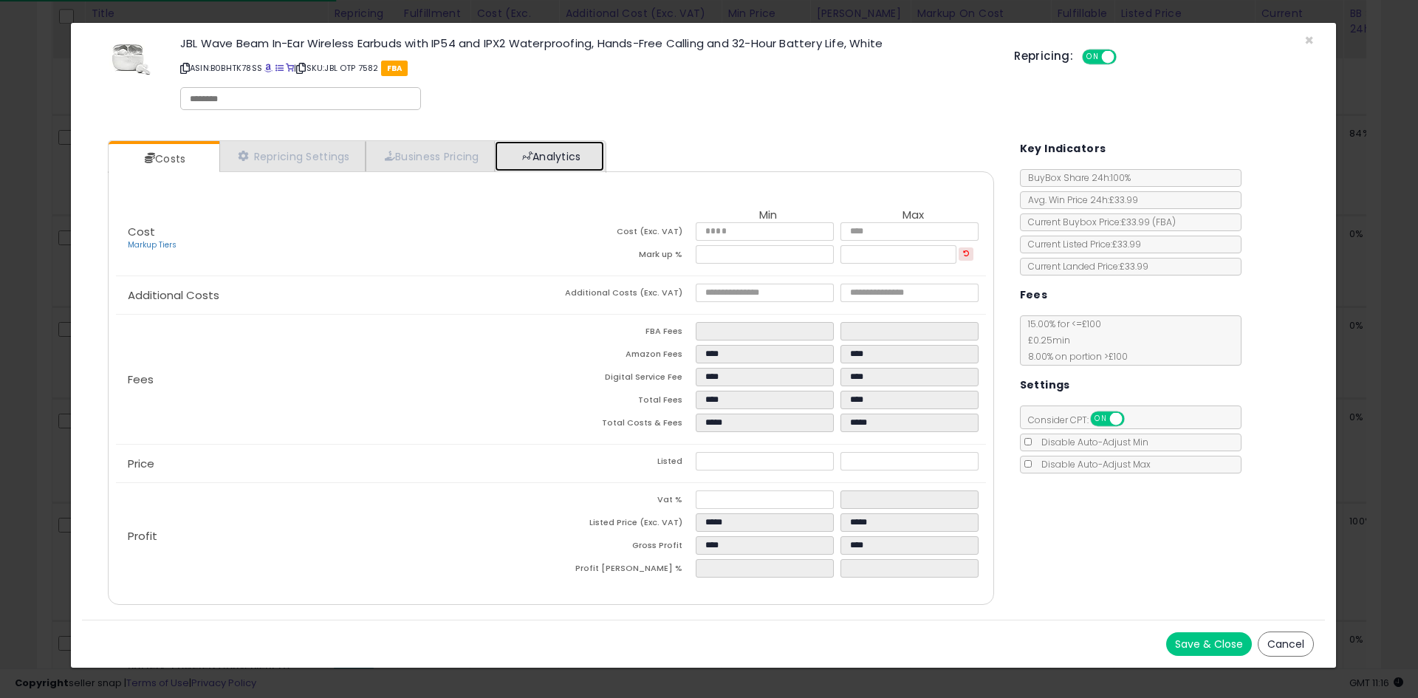
click at [576, 159] on link "Analytics" at bounding box center [549, 156] width 109 height 30
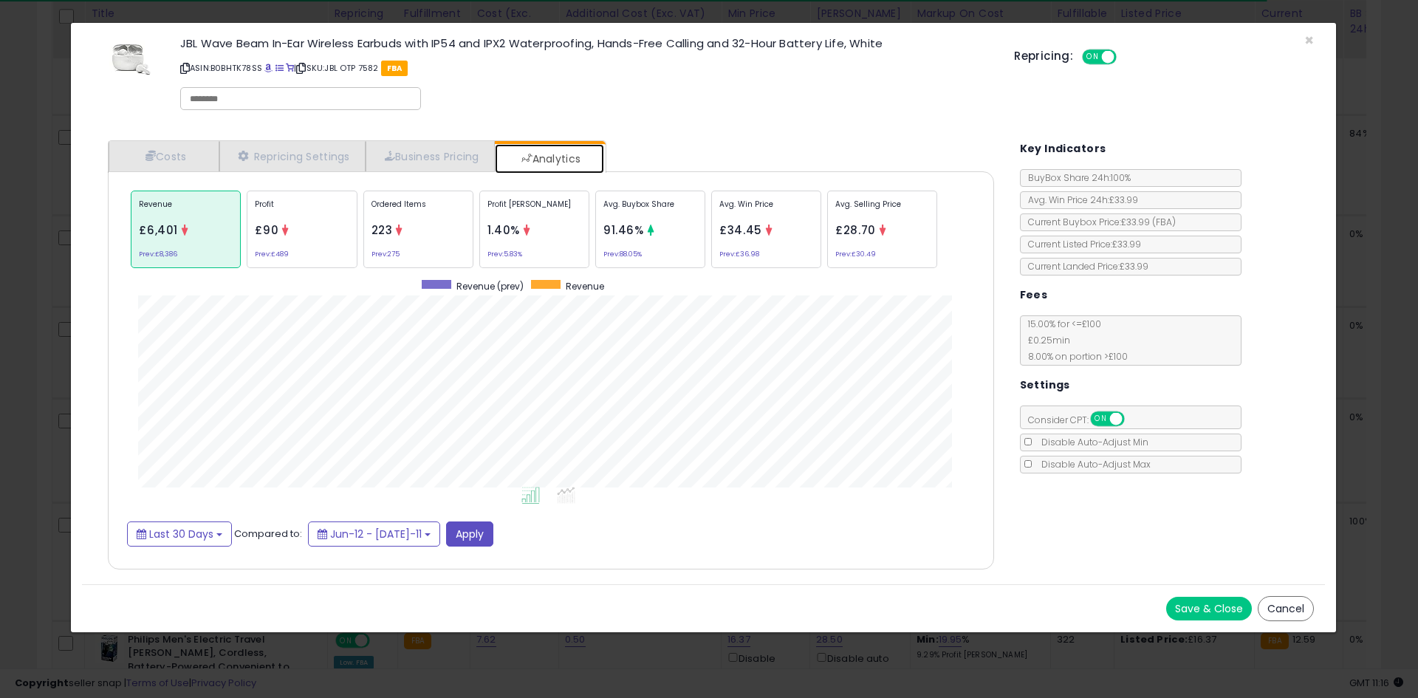
scroll to position [454, 916]
click at [400, 228] on icon at bounding box center [399, 230] width 11 height 11
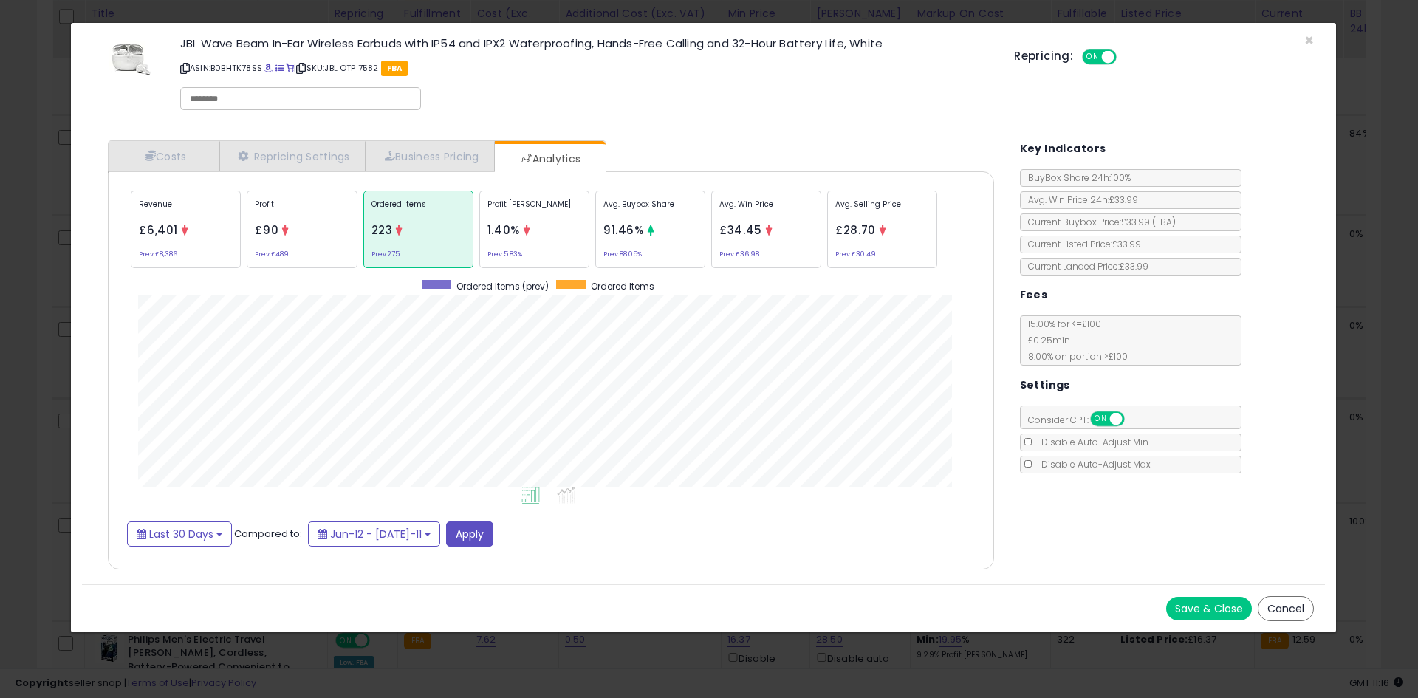
click at [0, 301] on div "× Close JBL Wave Beam In-Ear Wireless Earbuds with IP54 and IPX2 Waterproofing,…" at bounding box center [709, 349] width 1418 height 698
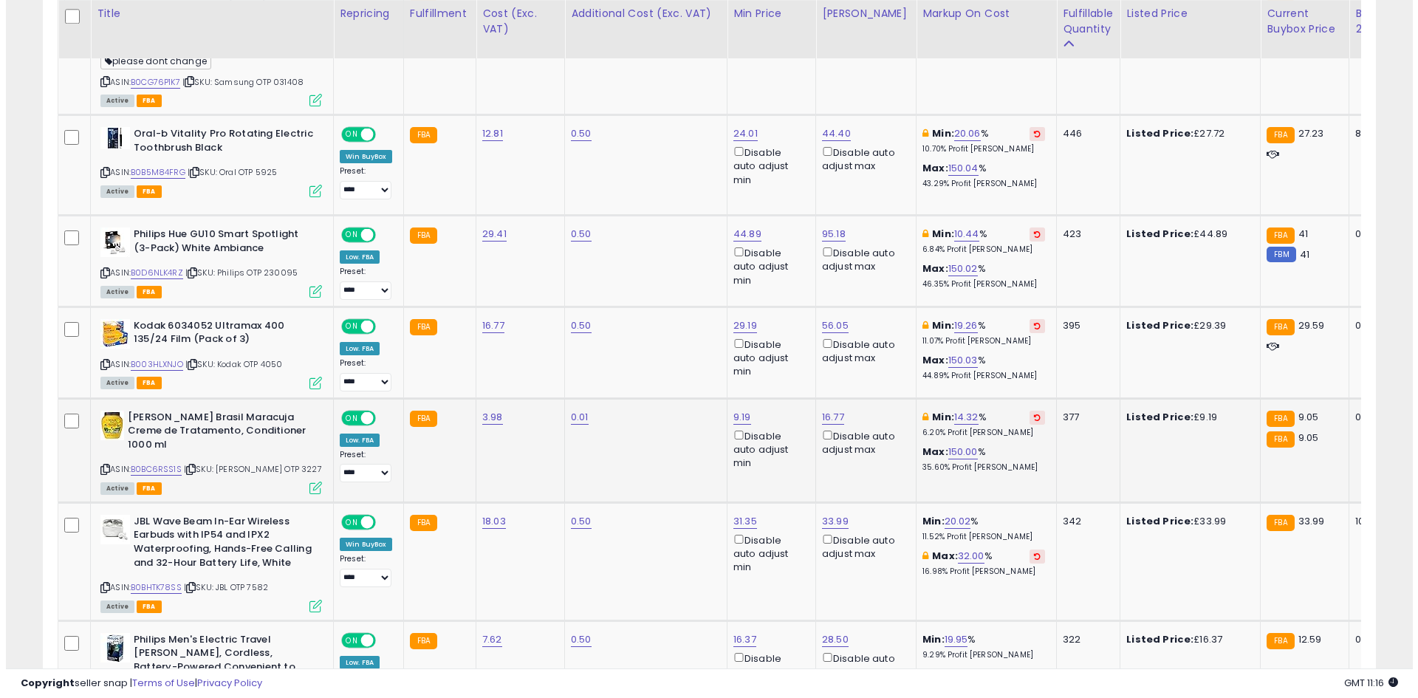
scroll to position [0, 0]
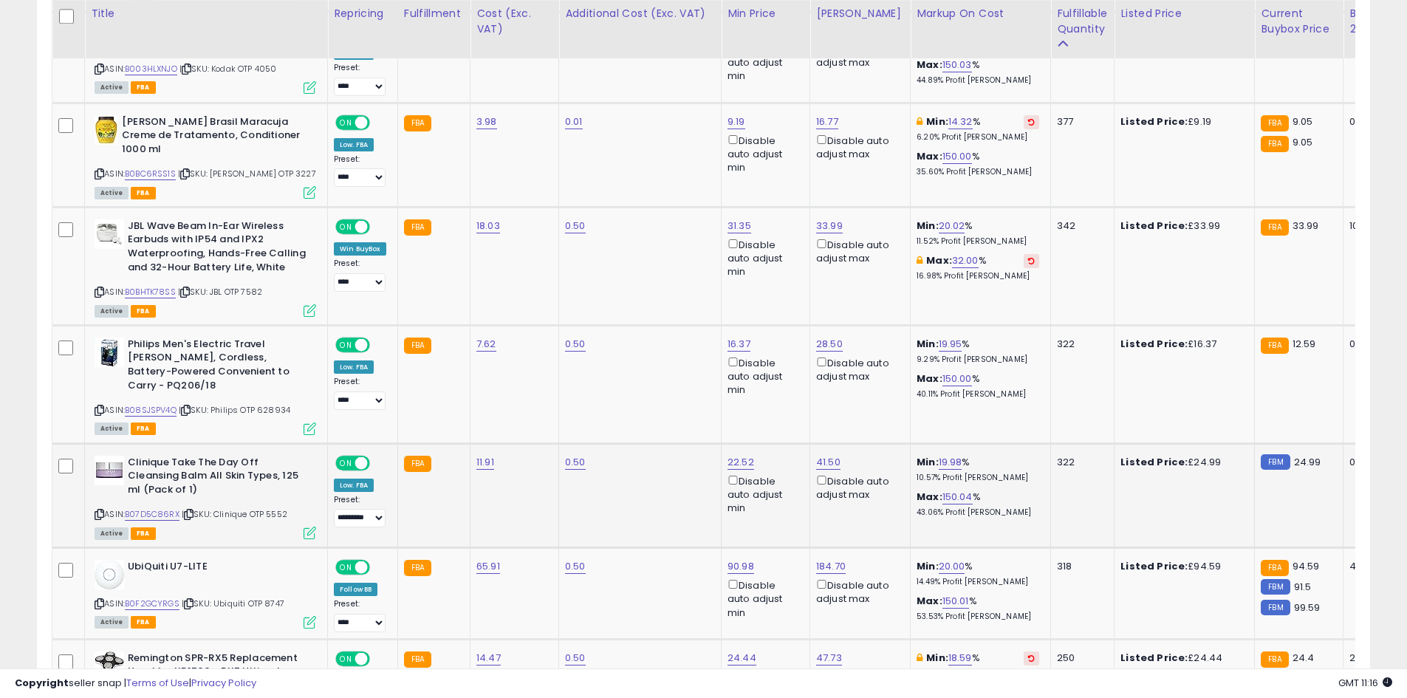
click at [305, 527] on icon at bounding box center [310, 533] width 13 height 13
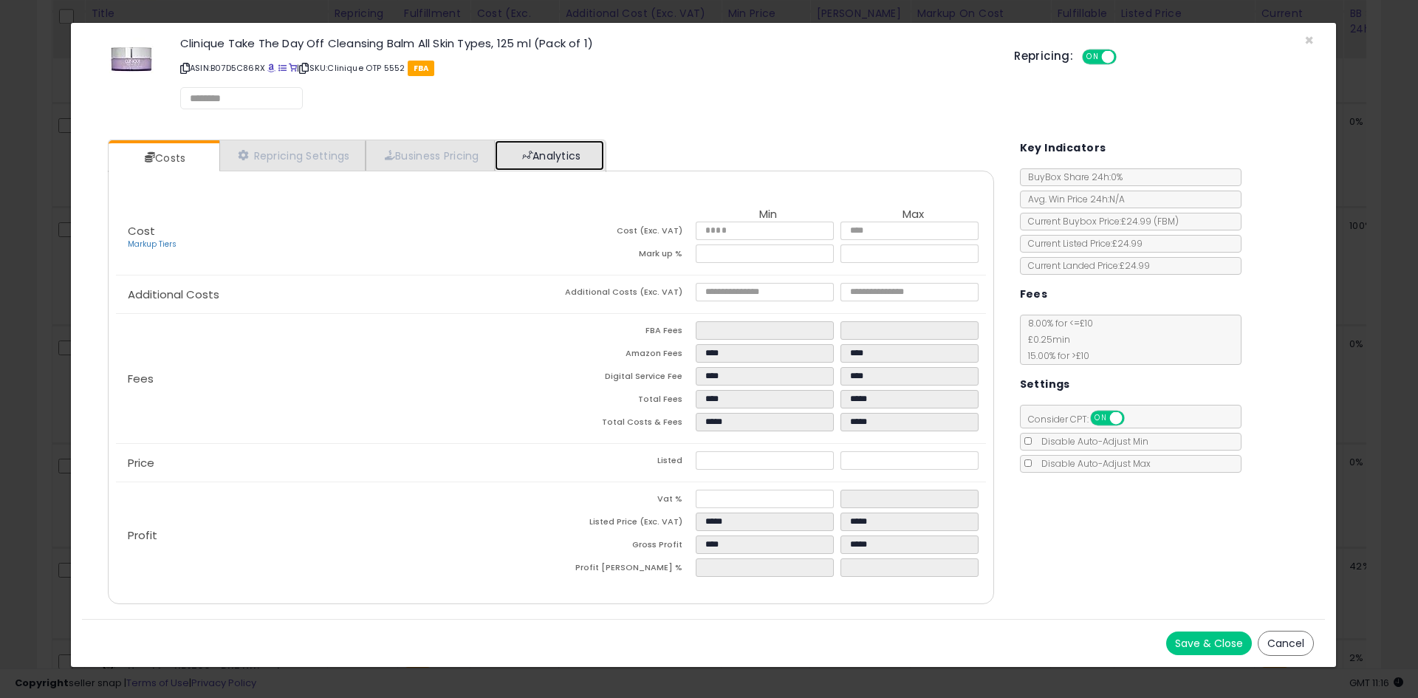
click at [595, 165] on link "Analytics" at bounding box center [549, 155] width 109 height 30
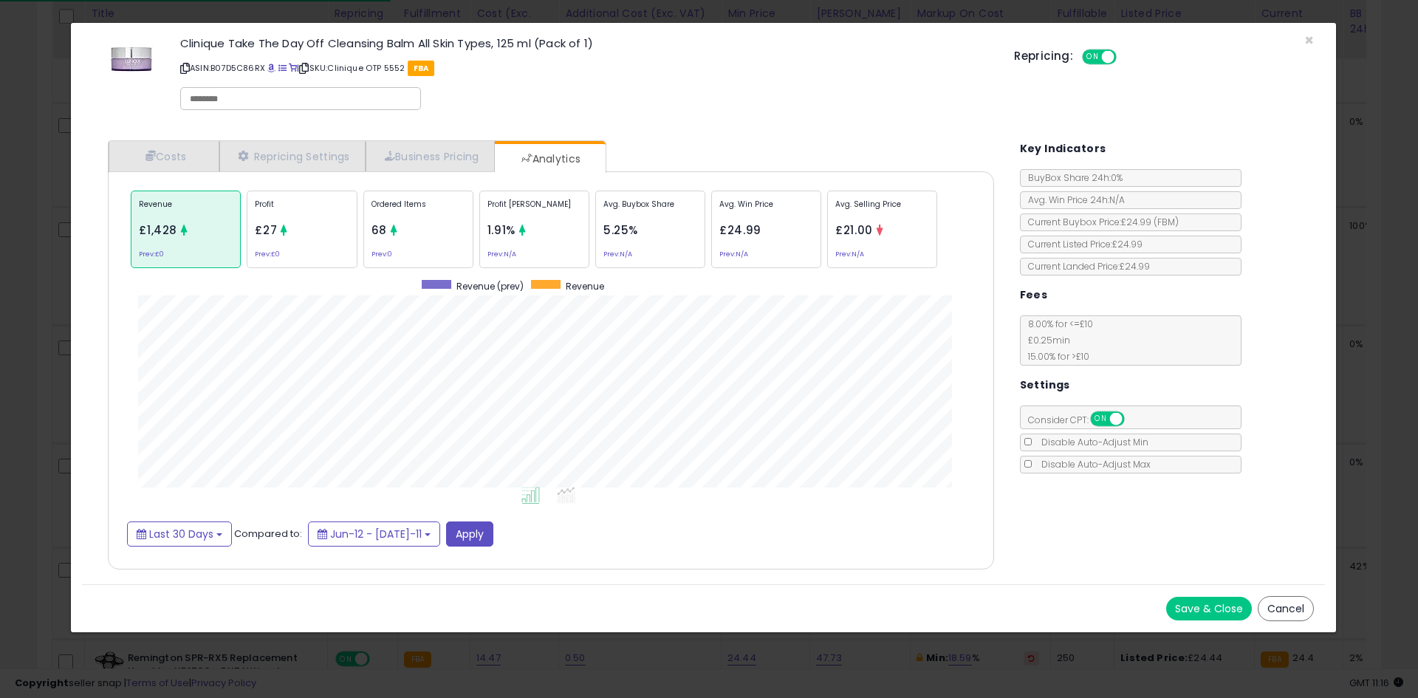
click at [595, 244] on div "Ordered Items 68 Prev: 0" at bounding box center [650, 230] width 110 height 78
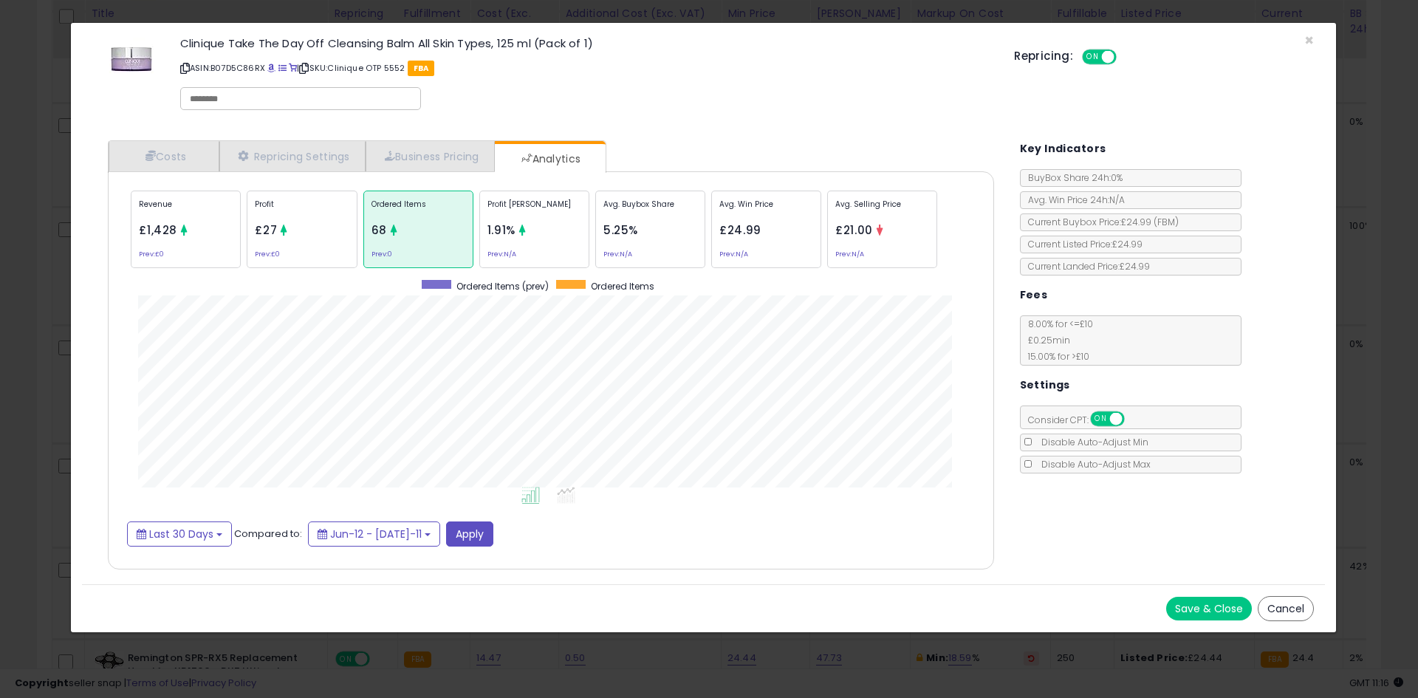
click at [0, 369] on div "× Close Clinique Take The Day Off Cleansing Balm All Skin Types, 125 ml (Pack o…" at bounding box center [709, 349] width 1418 height 698
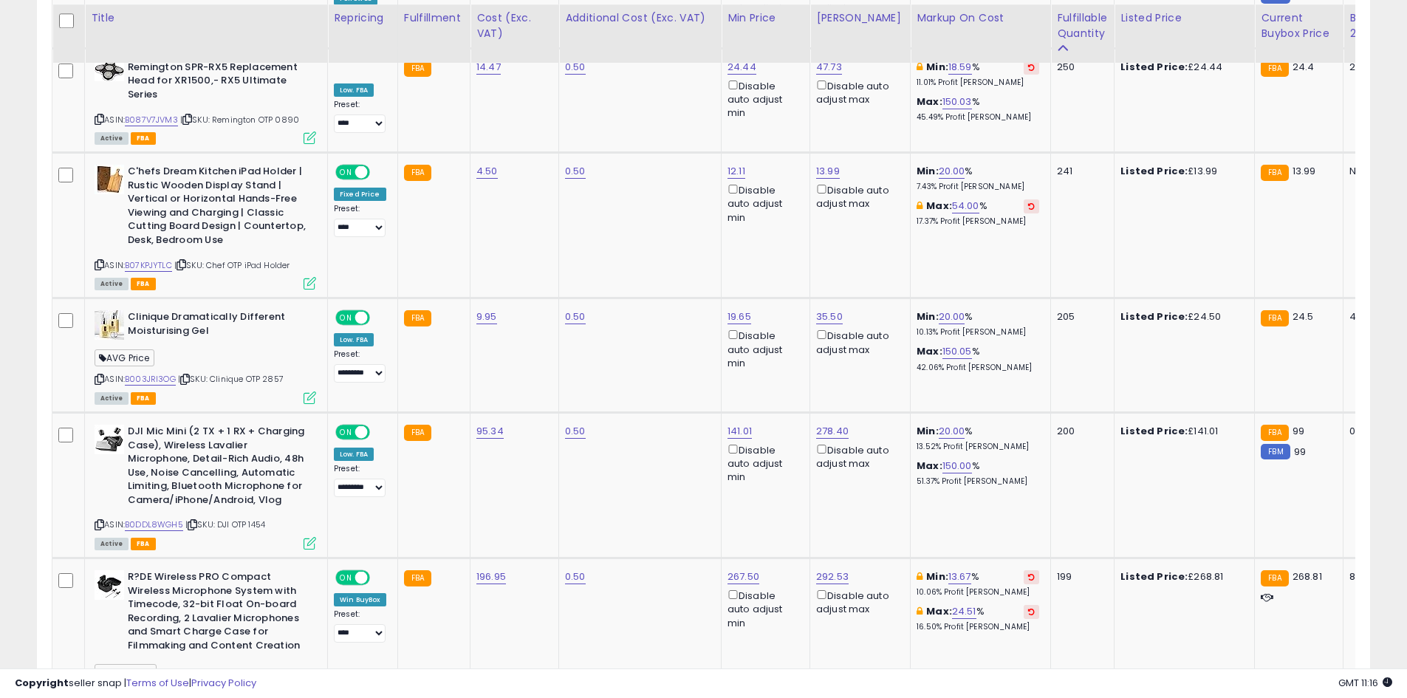
scroll to position [2974, 0]
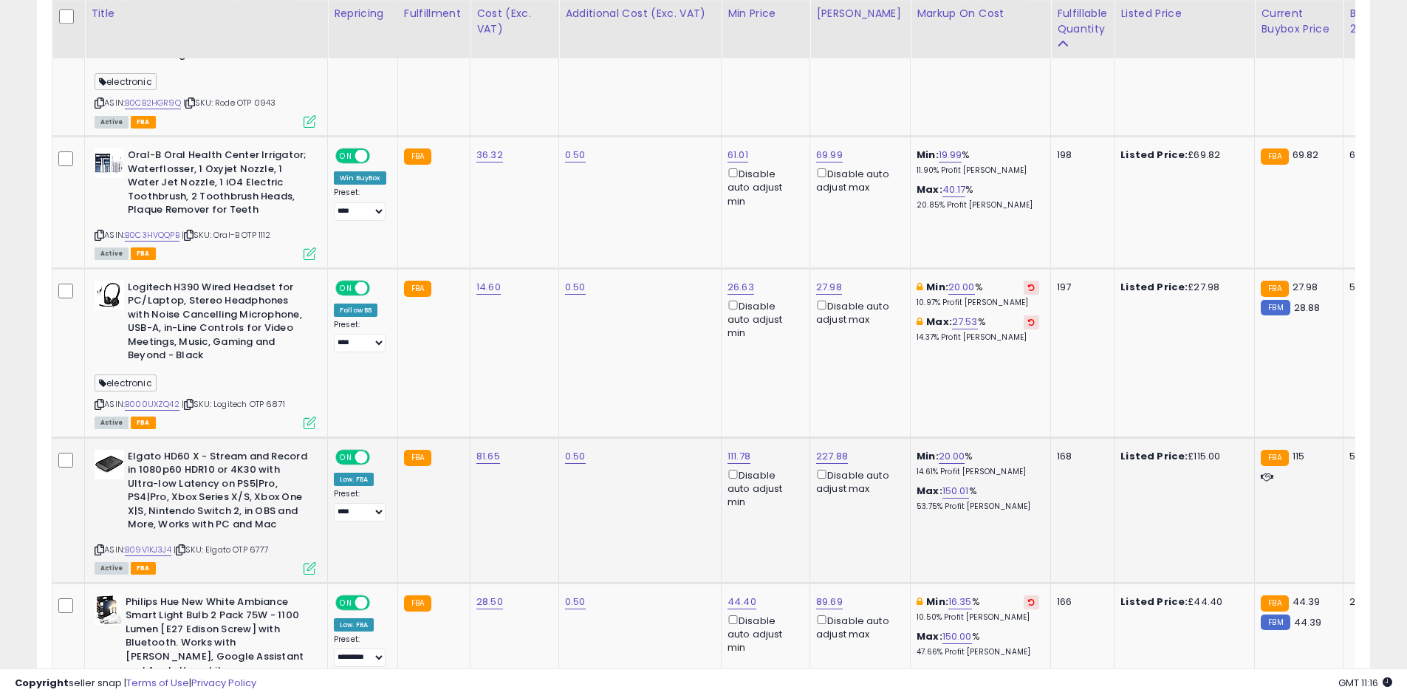
click at [309, 562] on icon at bounding box center [310, 568] width 13 height 13
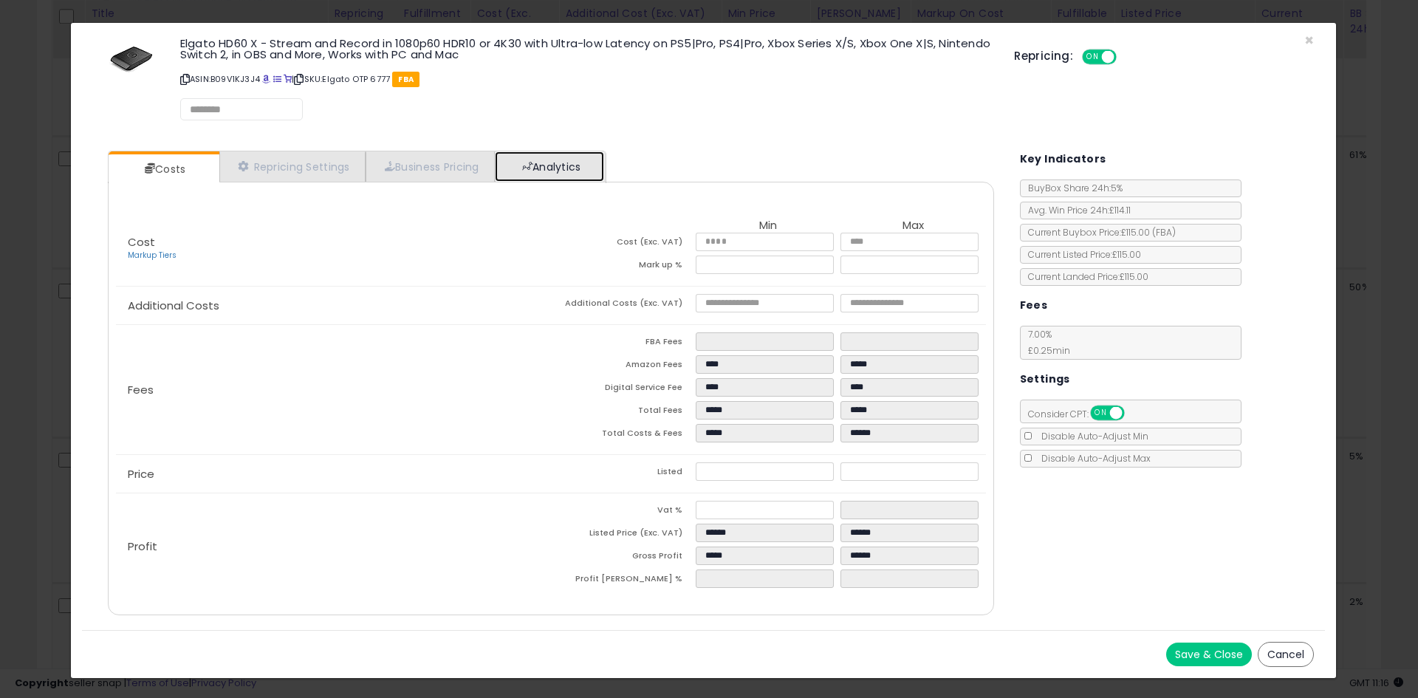
click at [544, 180] on link "Analytics" at bounding box center [549, 166] width 109 height 30
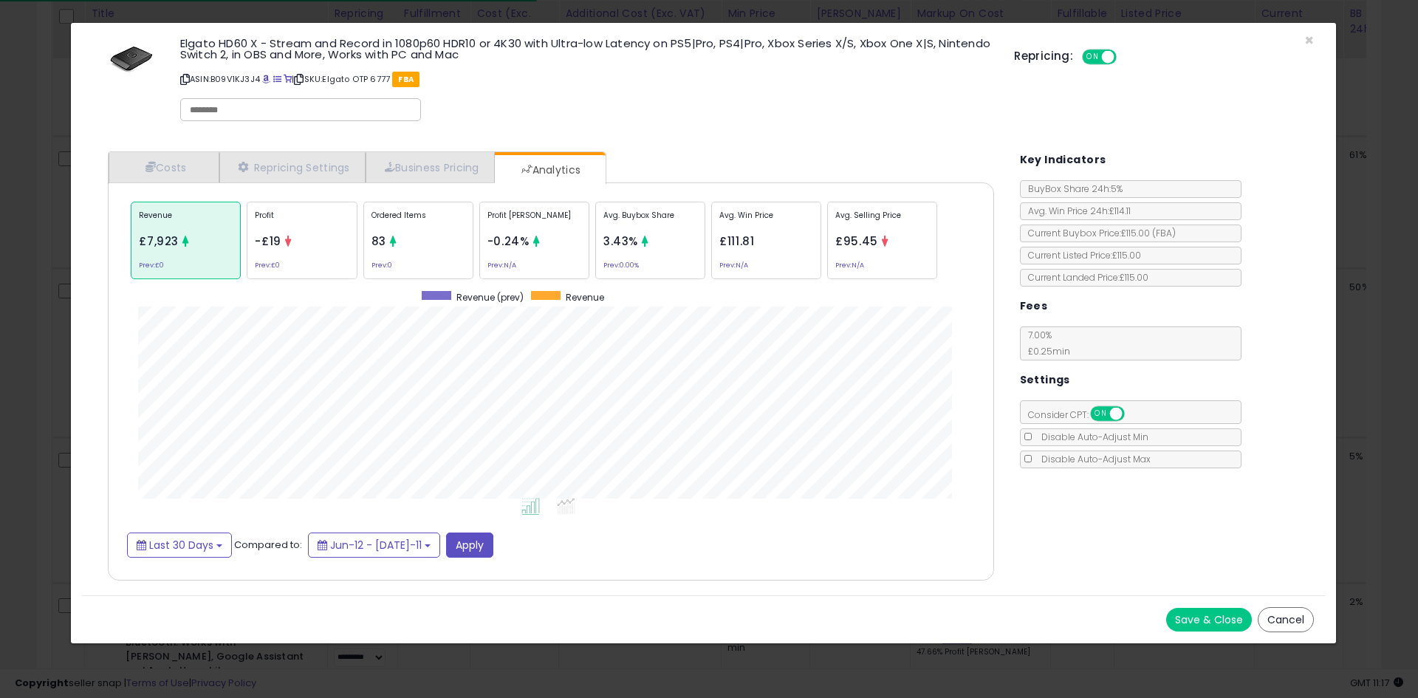
click at [595, 246] on div "Ordered Items 83 Prev: 0" at bounding box center [650, 241] width 110 height 78
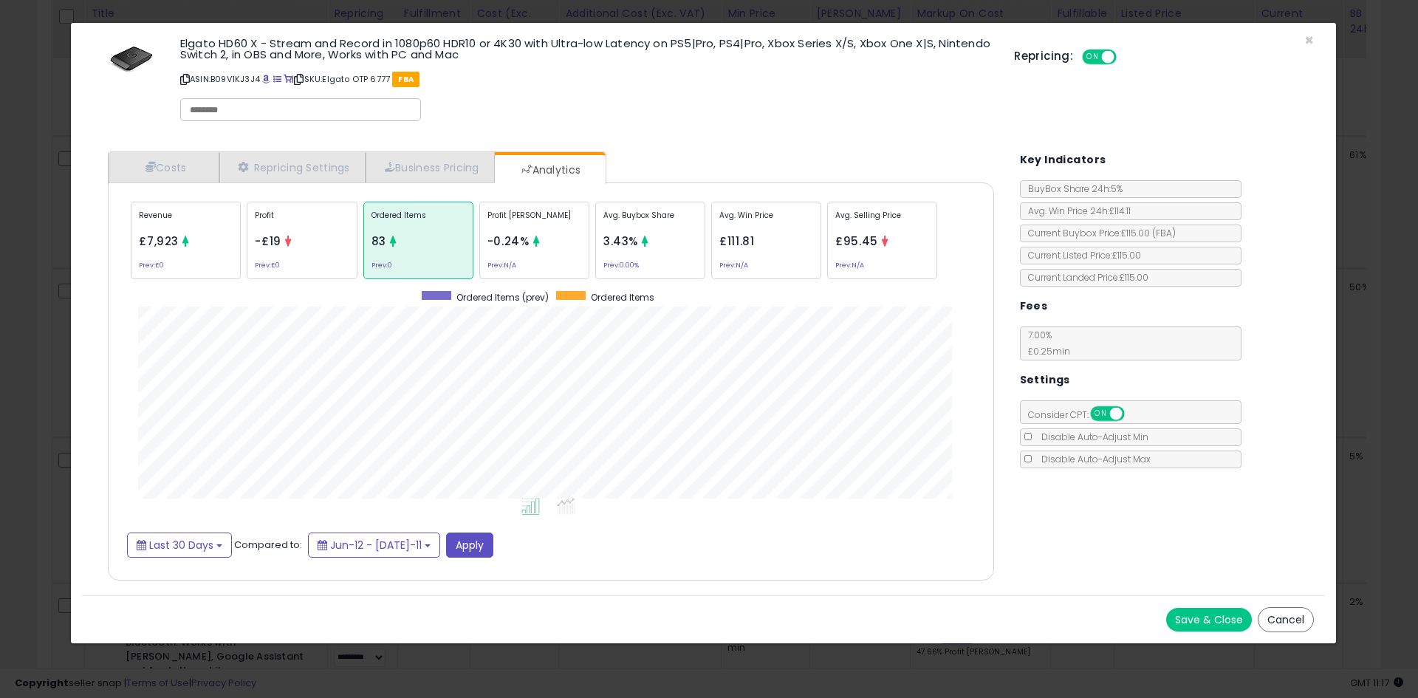
click at [0, 359] on div "× Close Elgato HD60 X - Stream and Record in 1080p60 HDR10 or 4K30 with Ultra-l…" at bounding box center [709, 349] width 1418 height 698
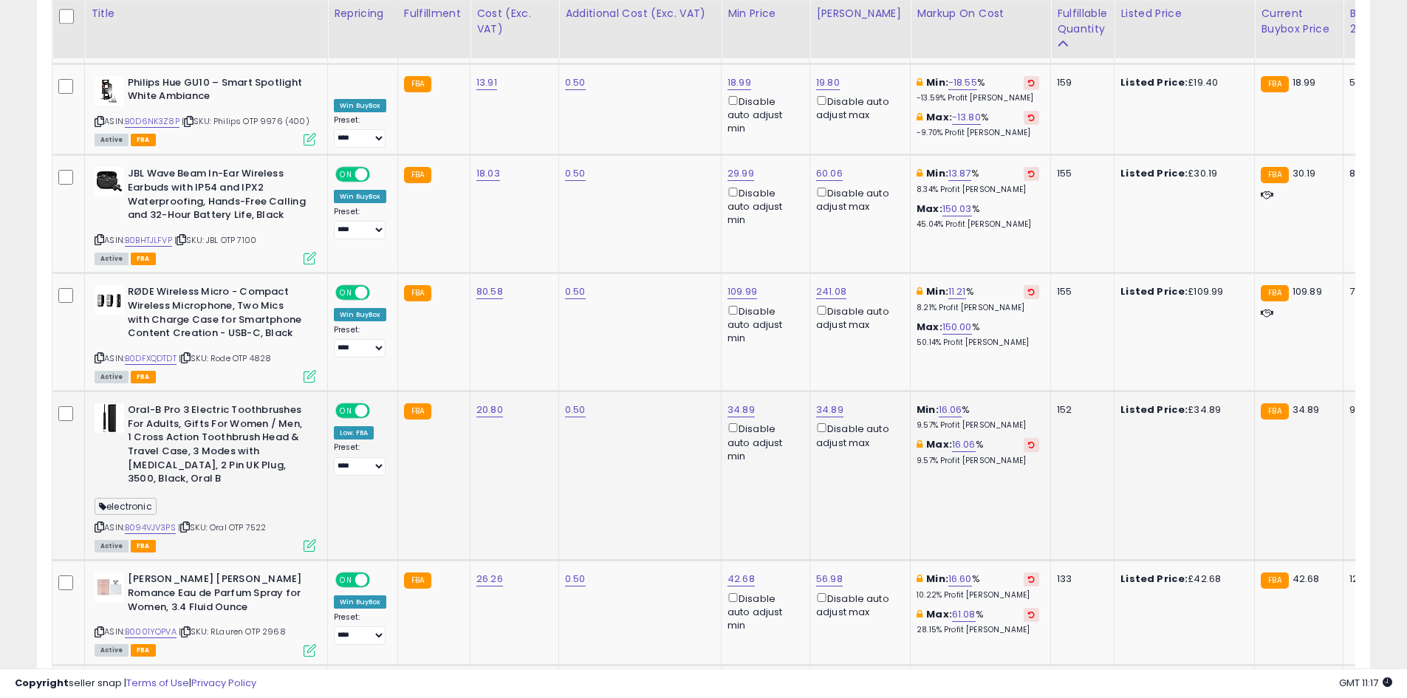
click at [313, 539] on icon at bounding box center [310, 545] width 13 height 13
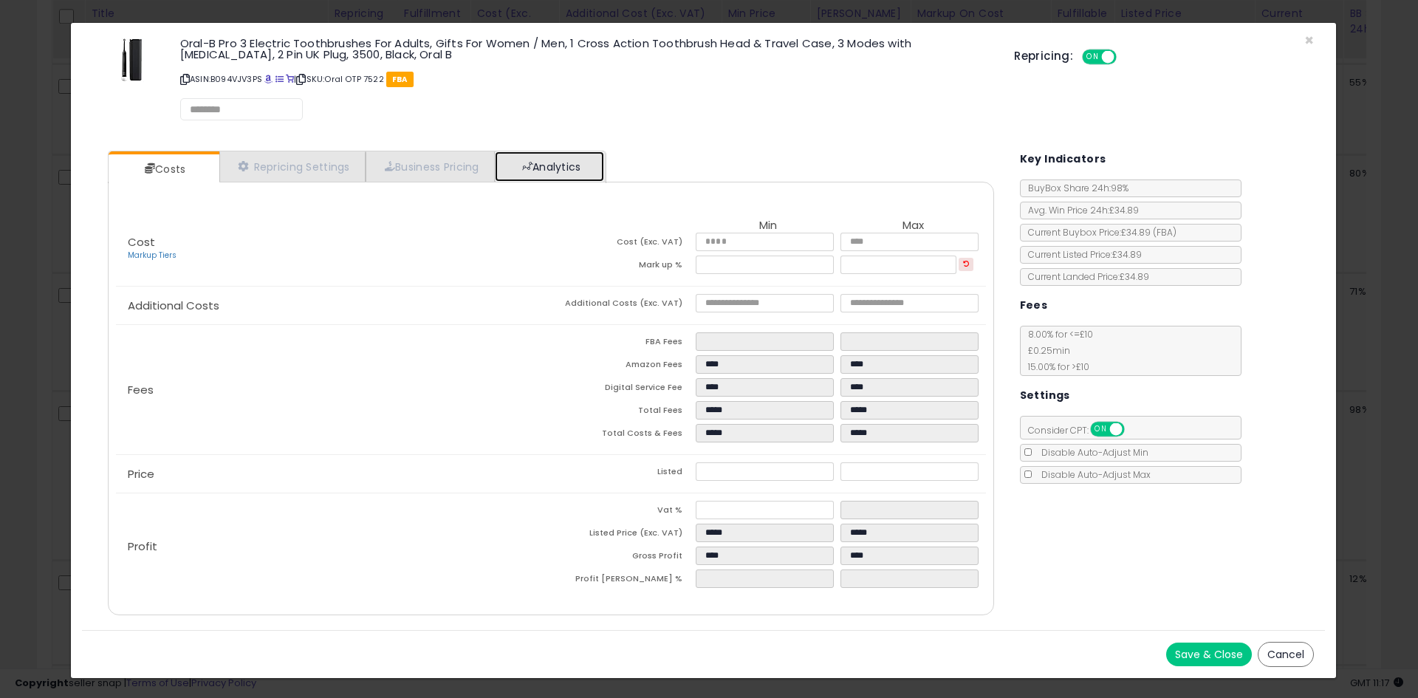
click at [598, 152] on link "Analytics" at bounding box center [549, 166] width 109 height 30
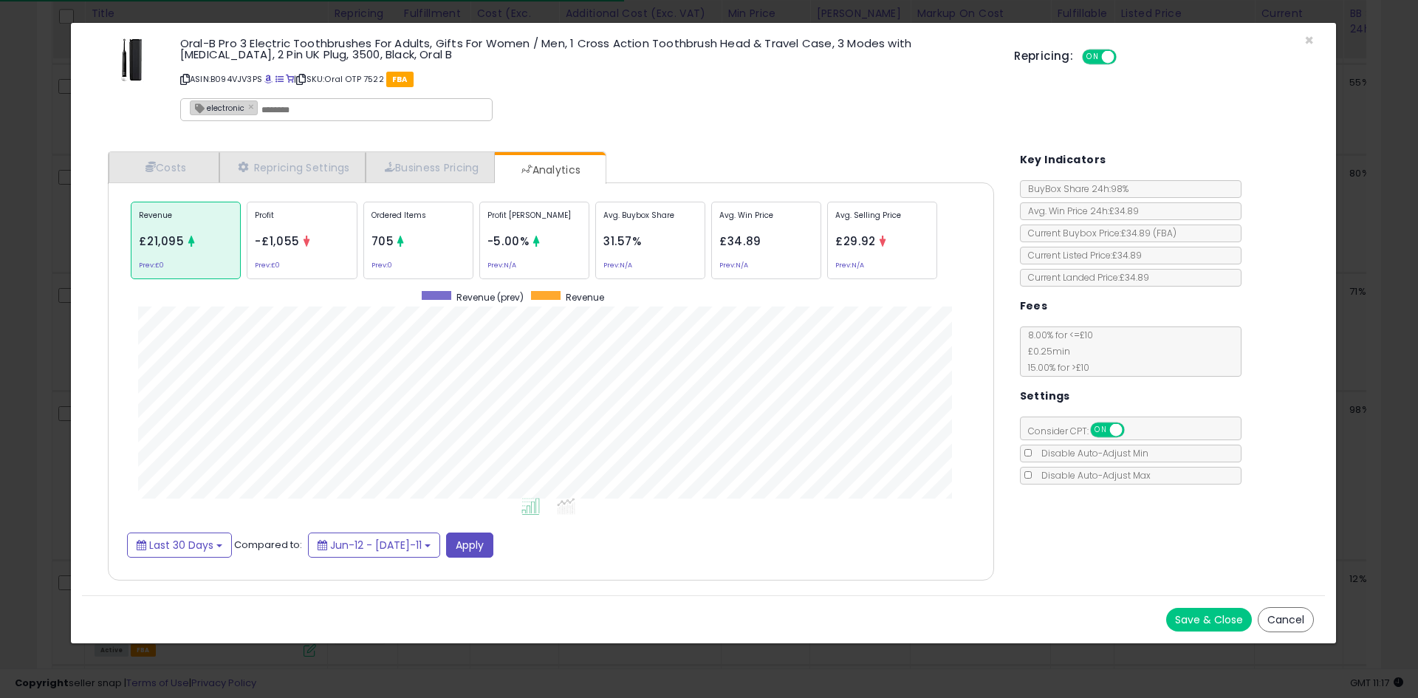
drag, startPoint x: 408, startPoint y: 222, endPoint x: 570, endPoint y: 287, distance: 174.4
click at [408, 222] on p "Ordered Items" at bounding box center [419, 221] width 94 height 22
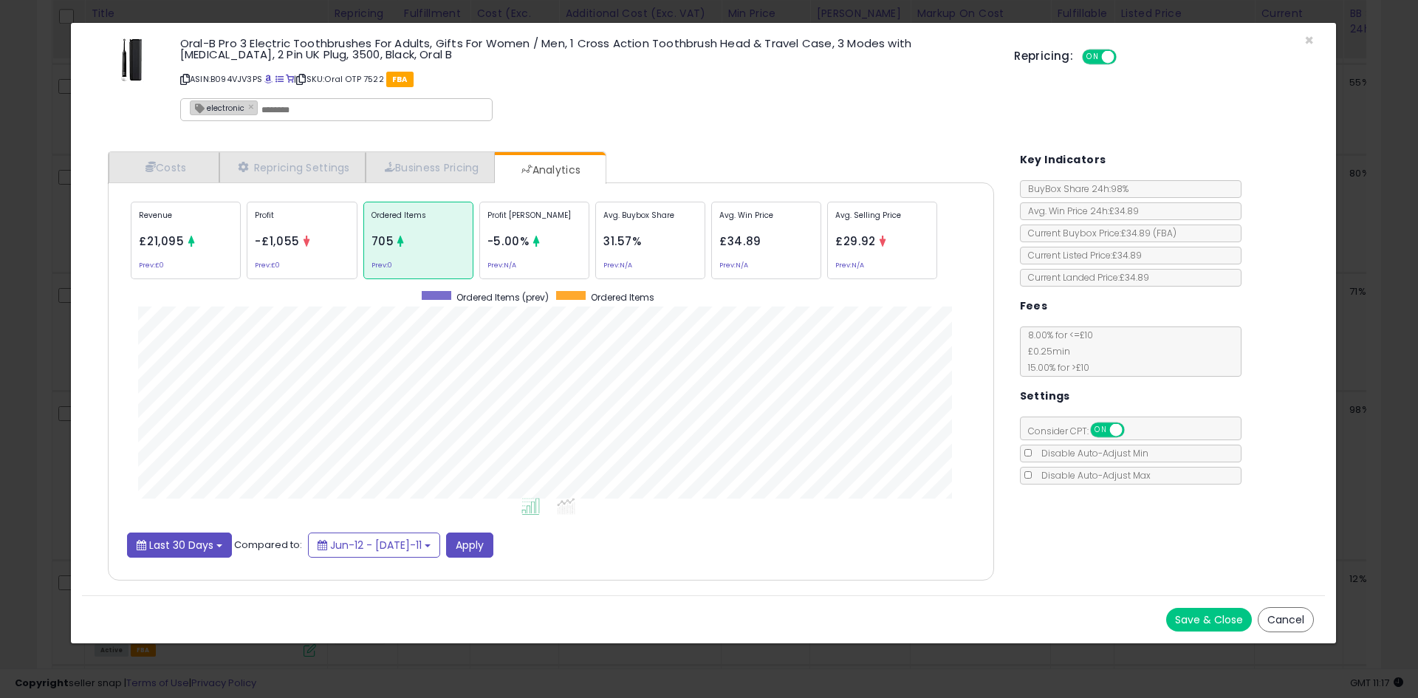
click at [185, 548] on span "Last 30 Days" at bounding box center [181, 545] width 64 height 15
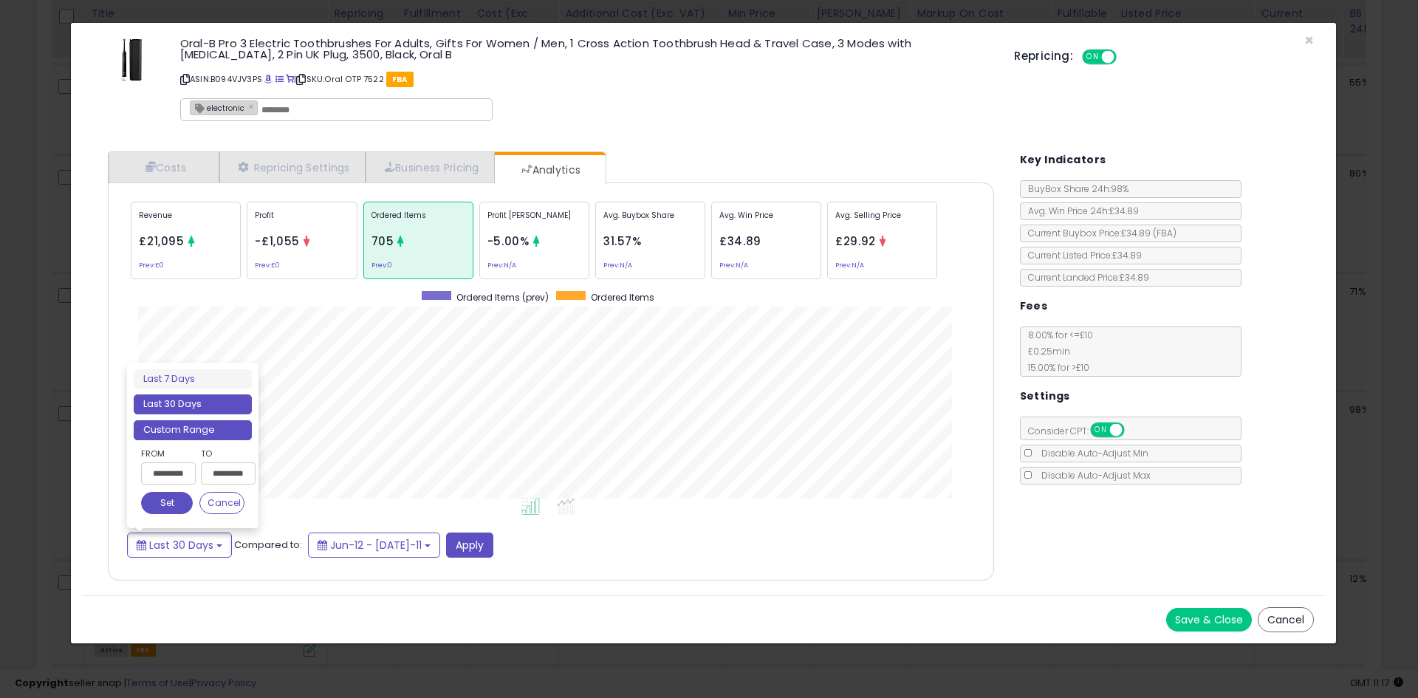
click at [203, 436] on li "Custom Range" at bounding box center [193, 430] width 118 height 20
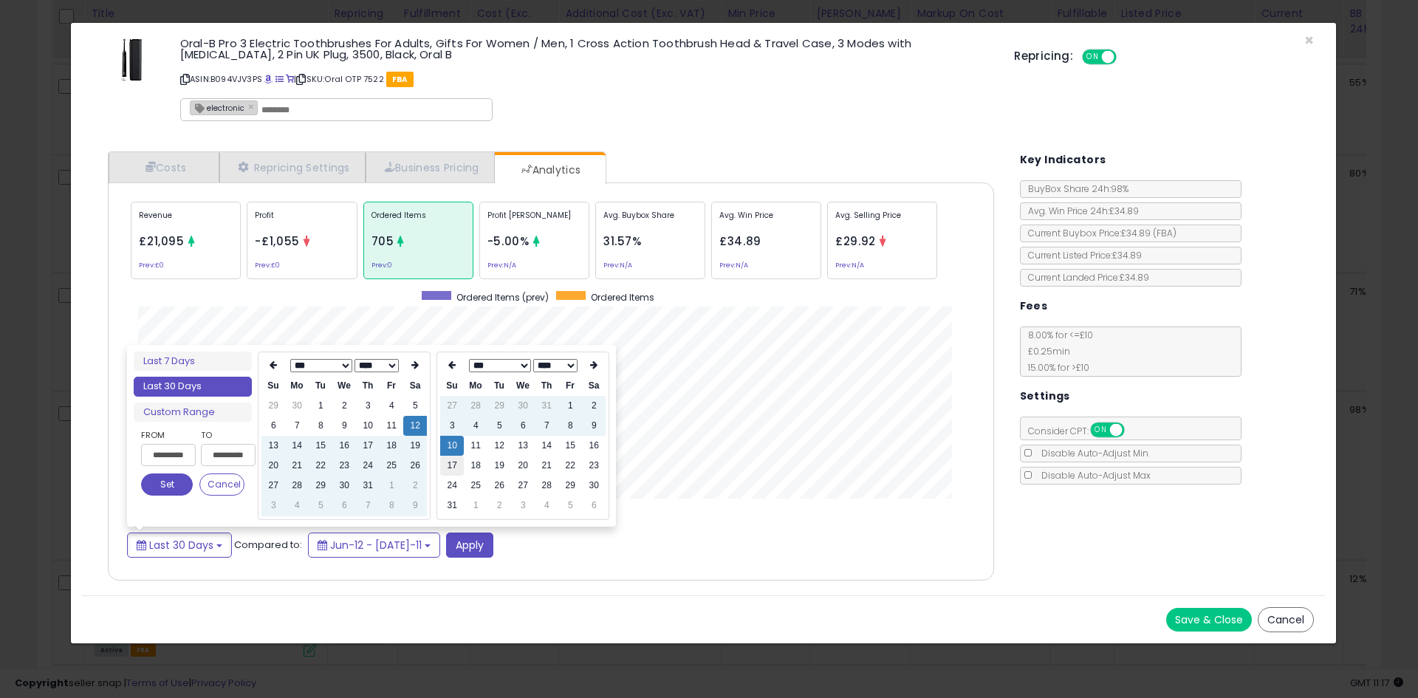
type input "**********"
click at [476, 451] on td "11" at bounding box center [476, 446] width 24 height 20
type input "**********"
click at [172, 486] on button "Set" at bounding box center [167, 485] width 52 height 22
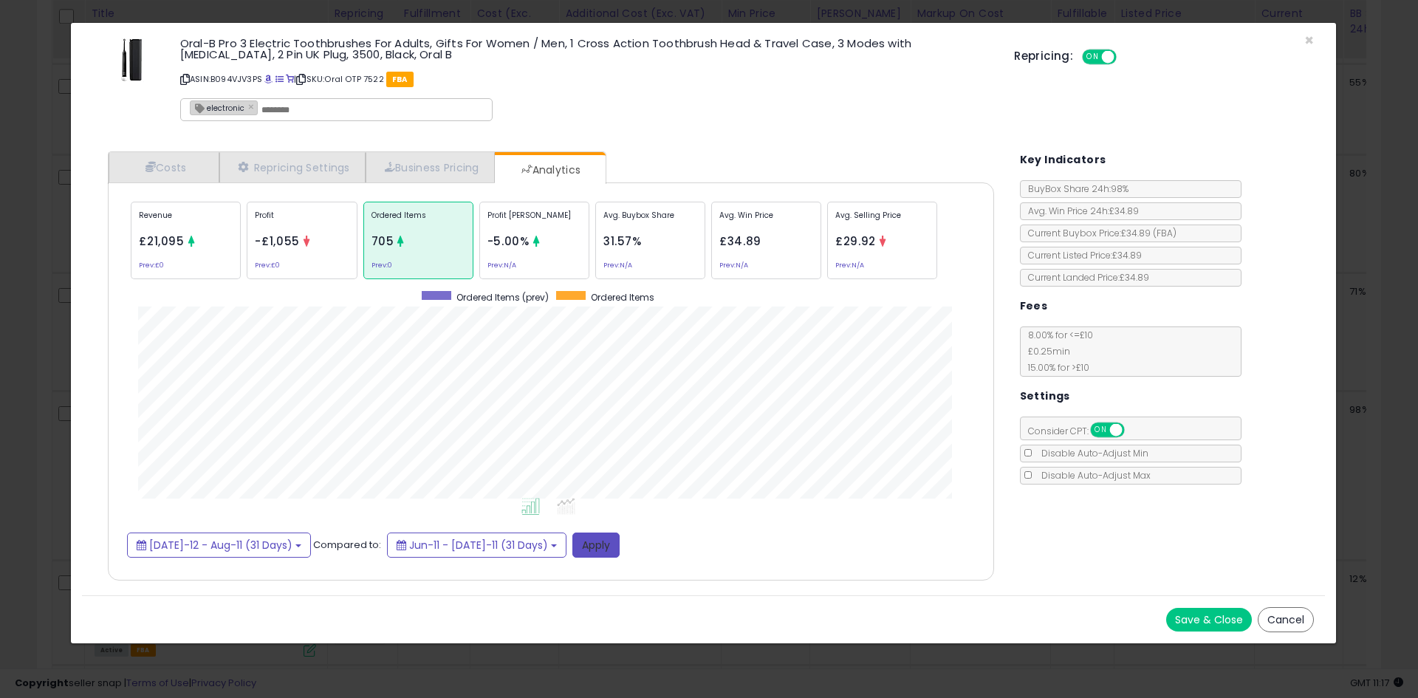
click at [573, 538] on button "Apply" at bounding box center [596, 545] width 47 height 25
click at [69, 369] on div "× Close Oral-B Pro 3 Electric Toothbrushes For Adults, Gifts For Women / Men, 1…" at bounding box center [709, 349] width 1418 height 698
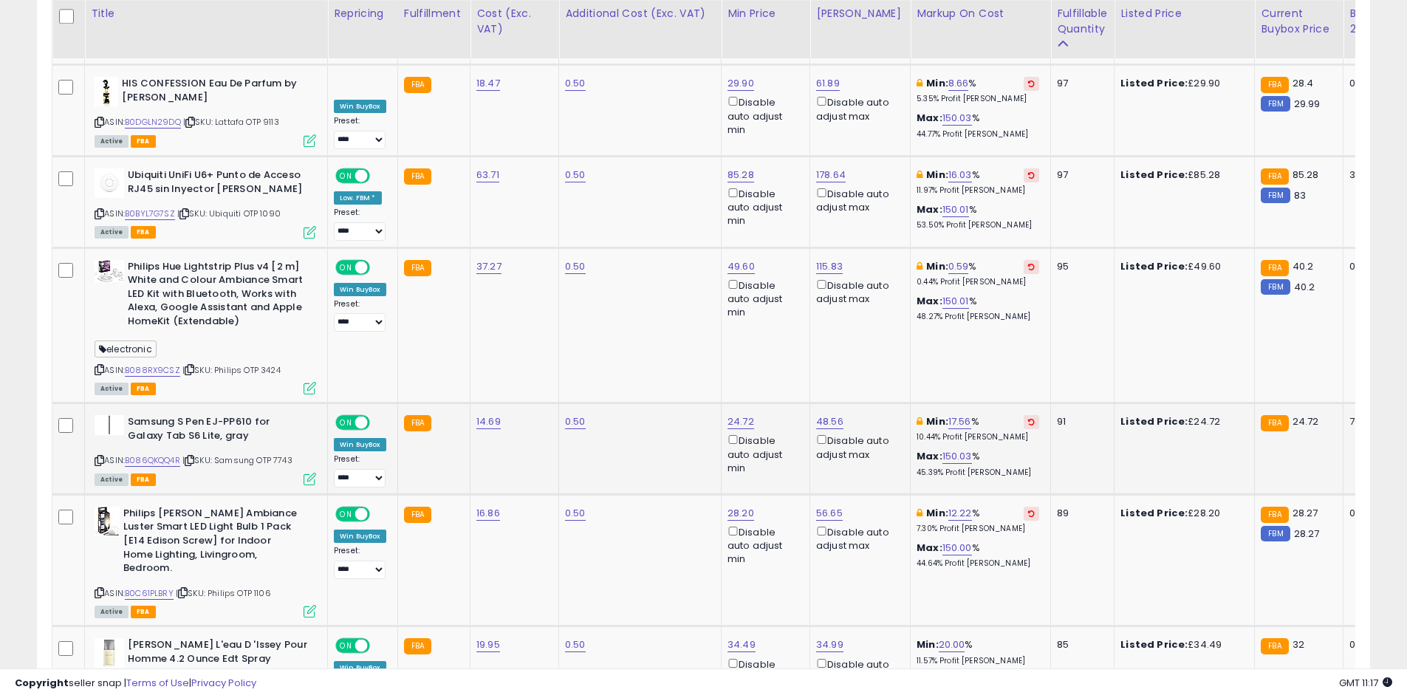
click at [312, 473] on icon at bounding box center [310, 479] width 13 height 13
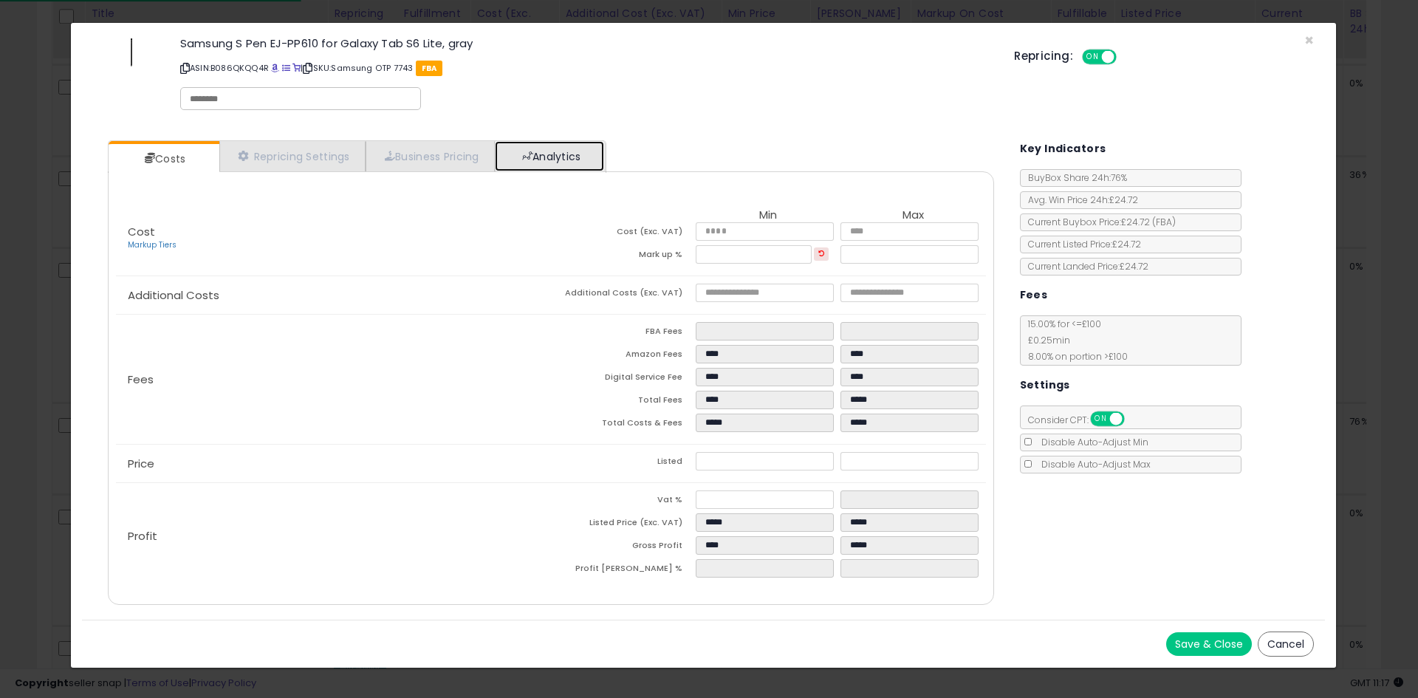
click at [589, 158] on link "Analytics" at bounding box center [549, 156] width 109 height 30
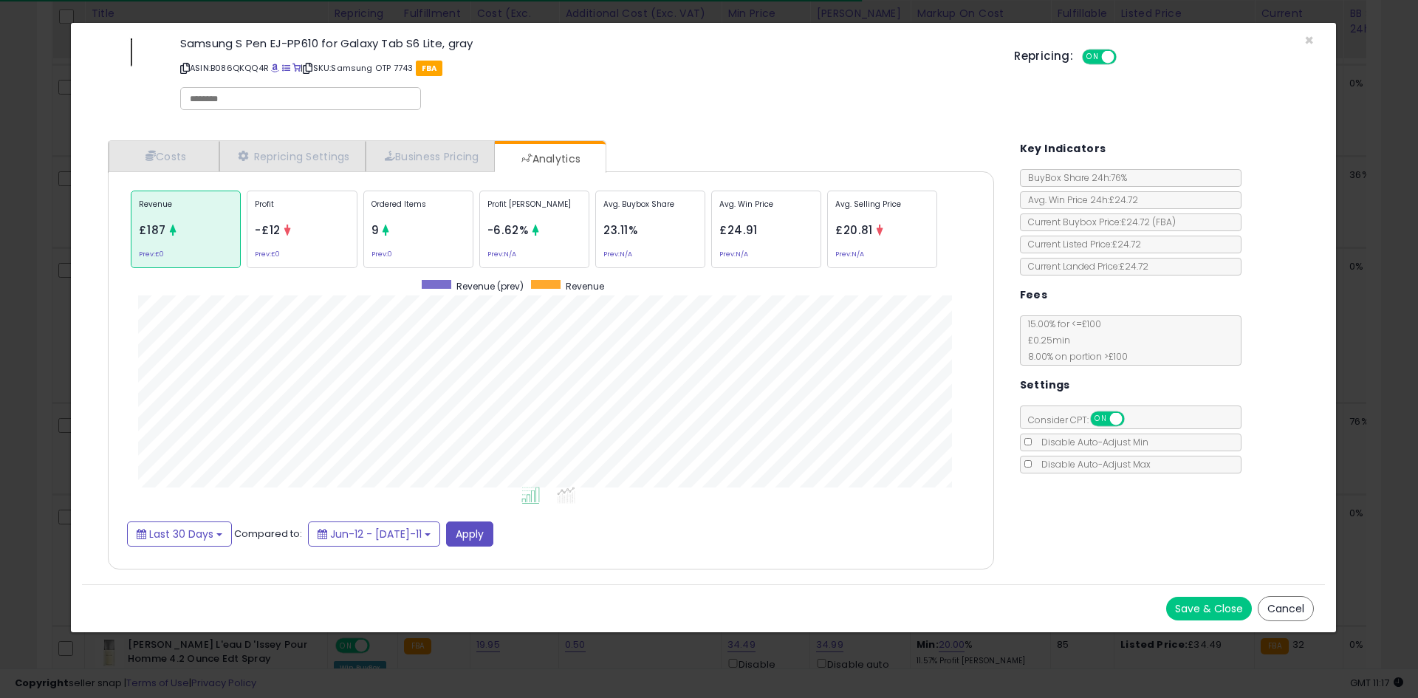
click at [595, 233] on div "Ordered Items 9 Prev: 0" at bounding box center [650, 230] width 110 height 78
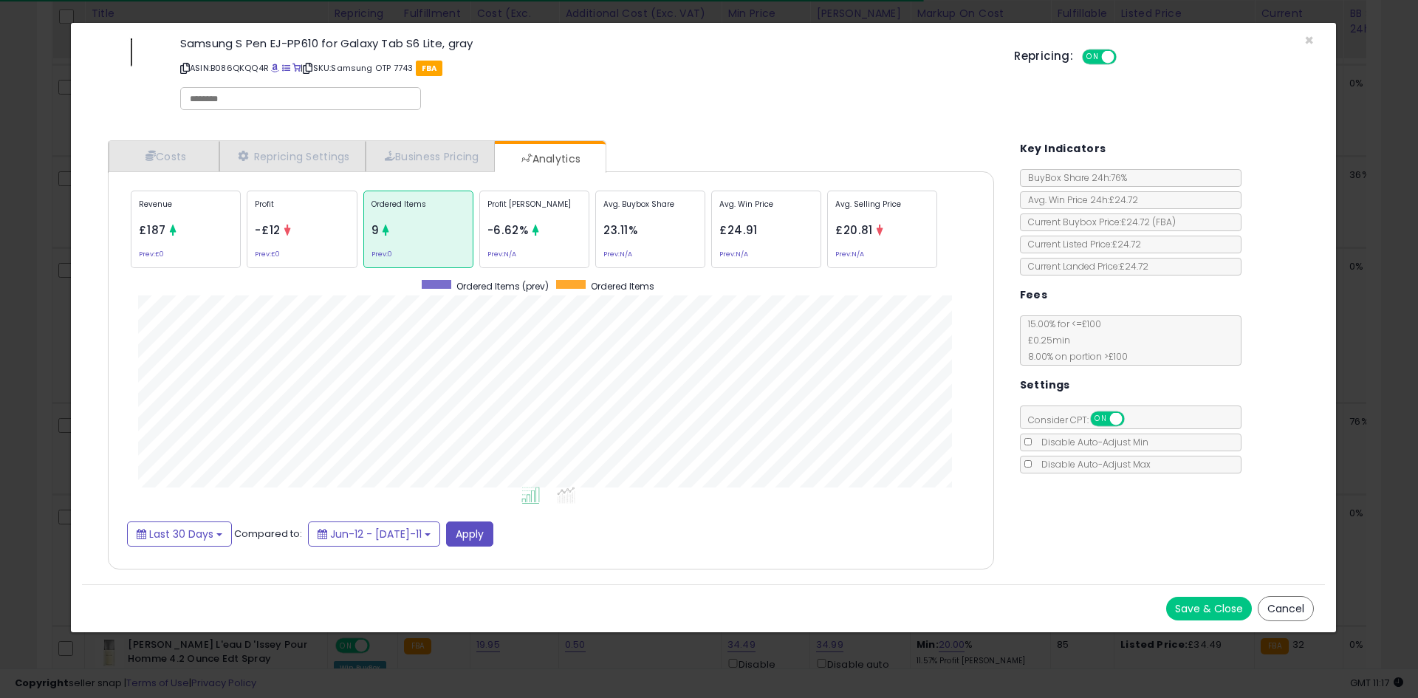
click at [0, 361] on div "× Close Samsung S Pen EJ-PP610 for Galaxy Tab S6 Lite, gray ASIN: B086QKQQ4R | …" at bounding box center [709, 349] width 1418 height 698
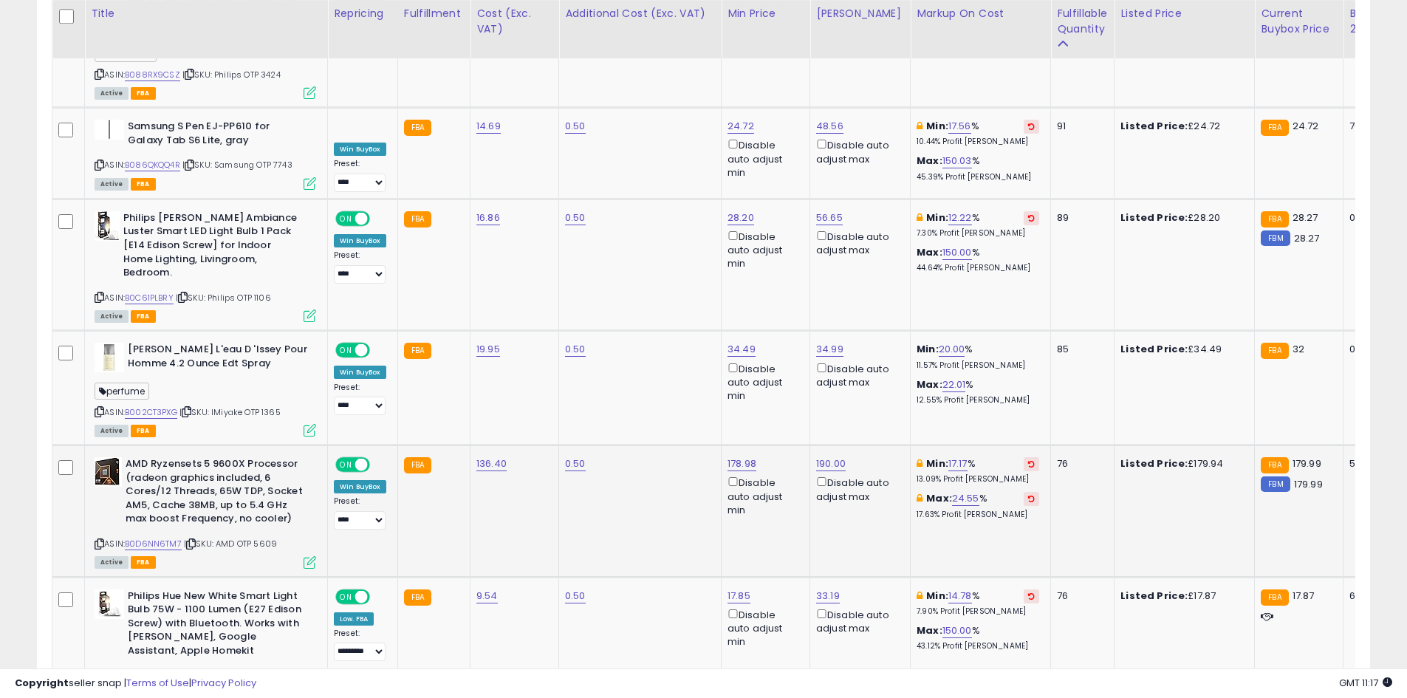
click at [311, 556] on icon at bounding box center [310, 562] width 13 height 13
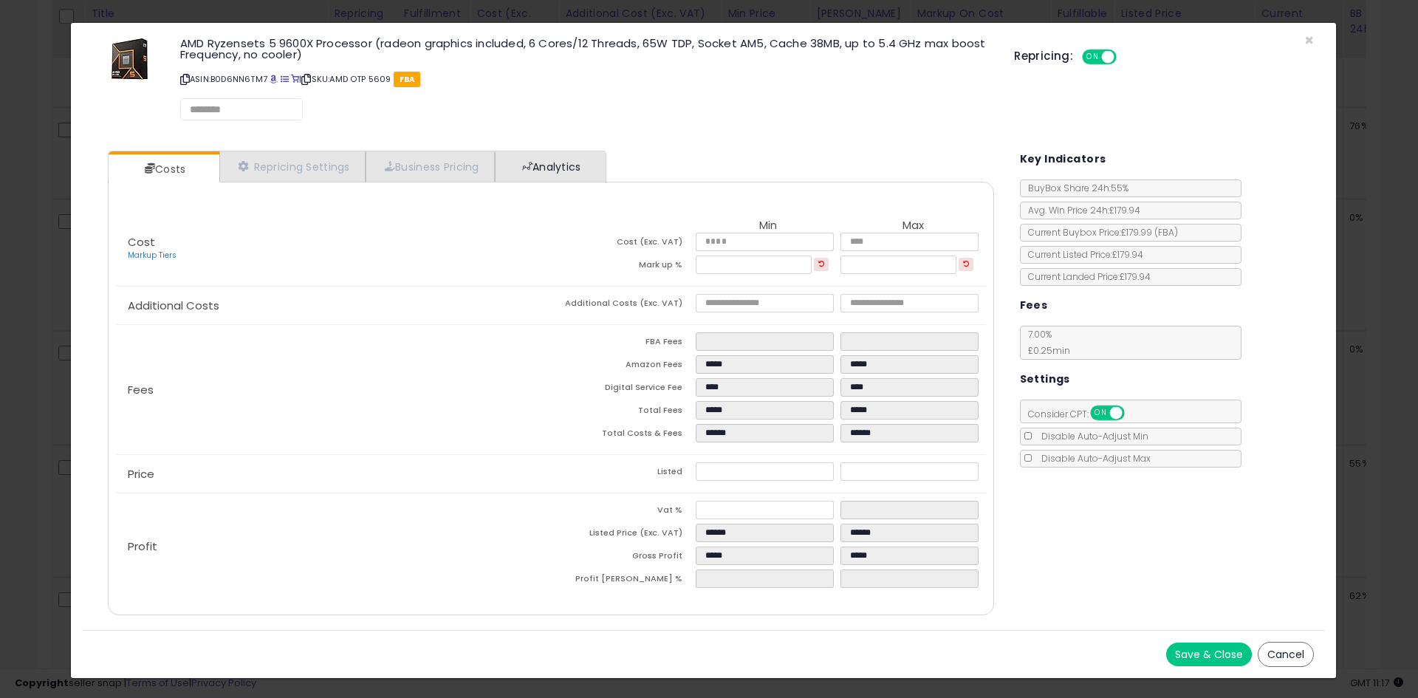
click at [548, 144] on div "× Close AMD Ryzensets 5 9600X Processor (radeon graphics included, 6 Cores/12 T…" at bounding box center [703, 350] width 1267 height 657
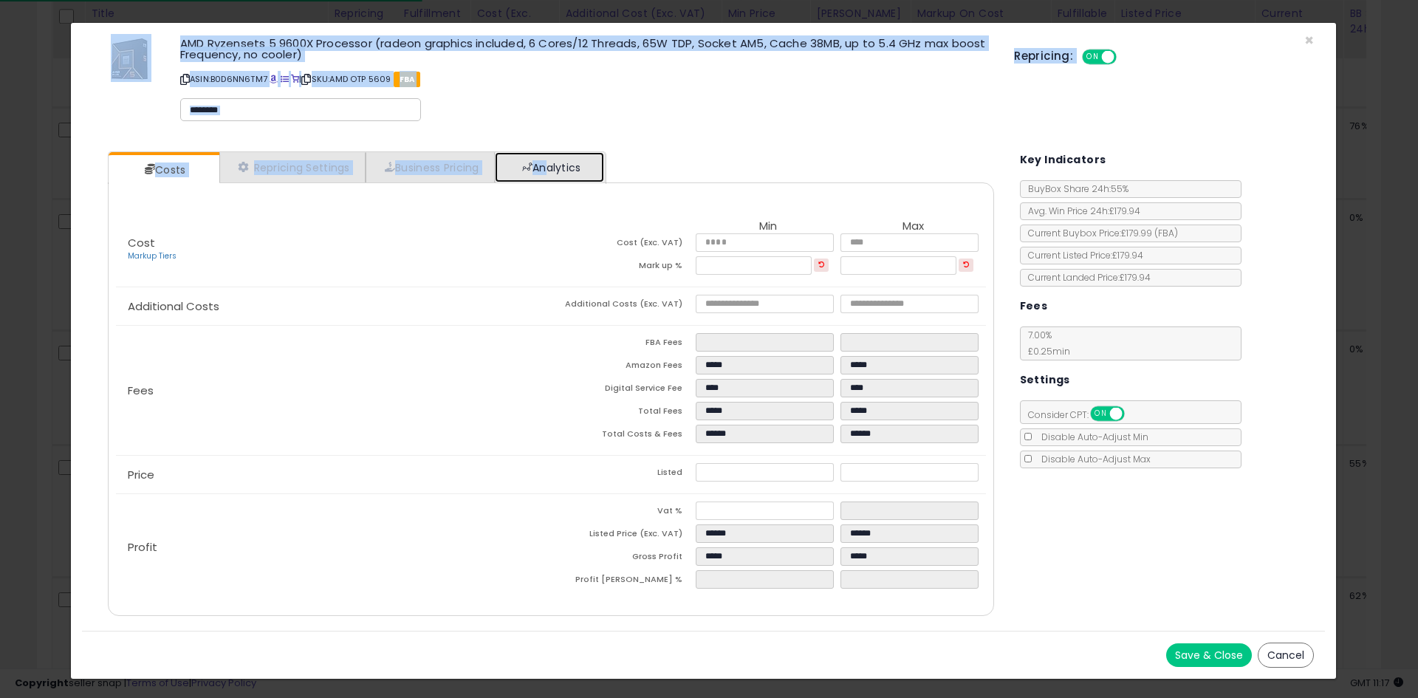
click at [538, 157] on link "Analytics" at bounding box center [549, 167] width 109 height 30
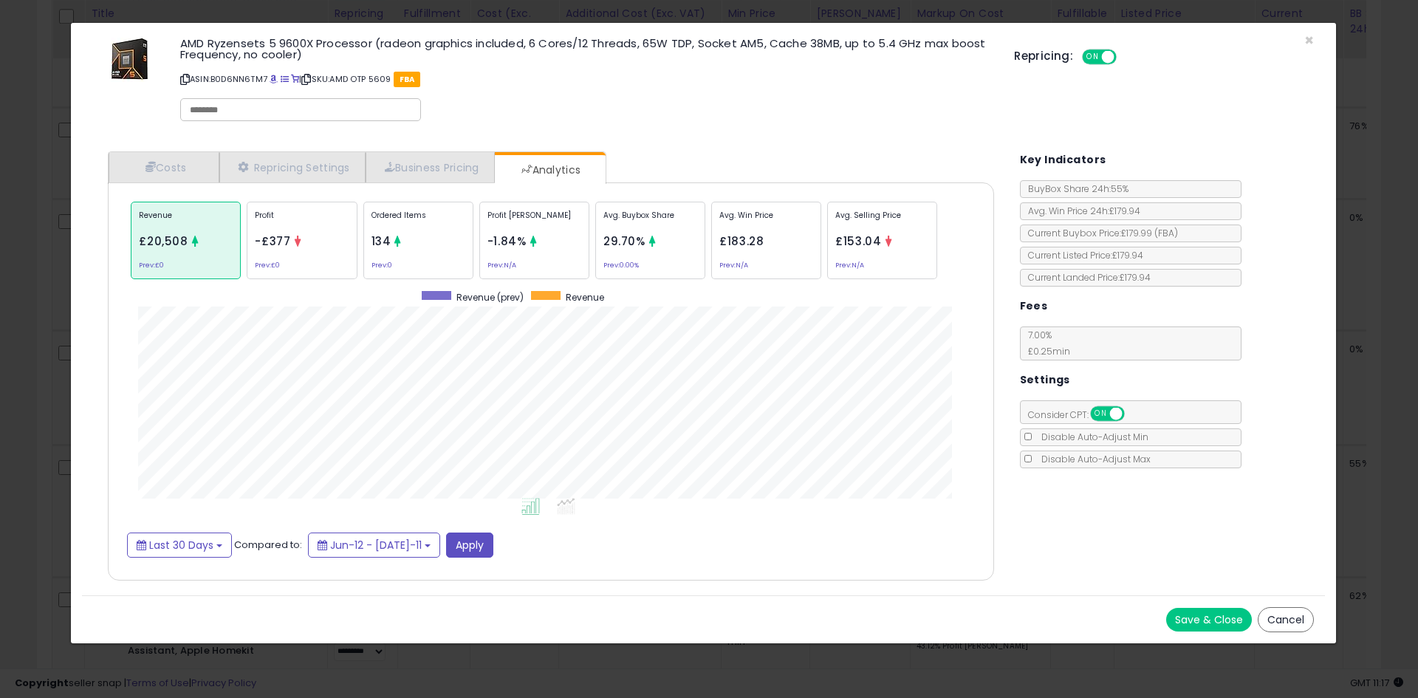
click at [417, 219] on p "Ordered Items" at bounding box center [419, 221] width 94 height 22
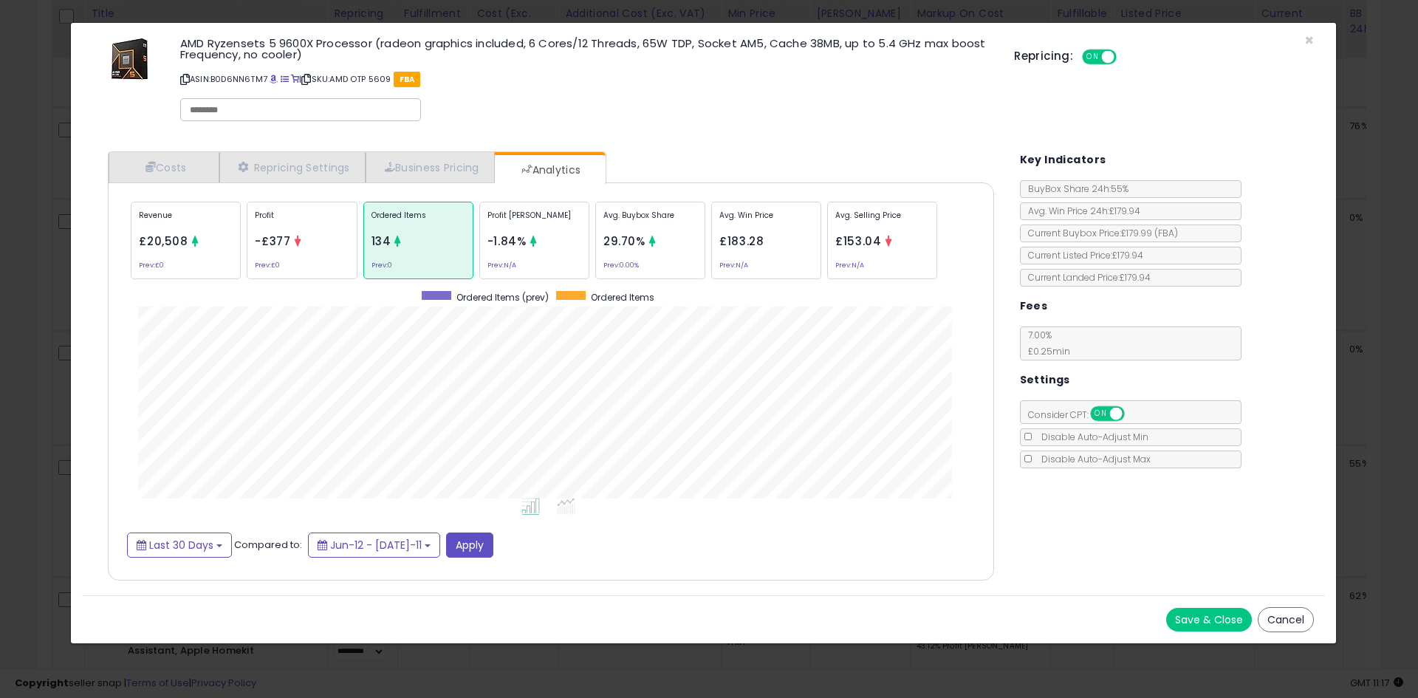
click at [0, 384] on div "× Close AMD Ryzensets 5 9600X Processor (radeon graphics included, 6 Cores/12 T…" at bounding box center [709, 349] width 1418 height 698
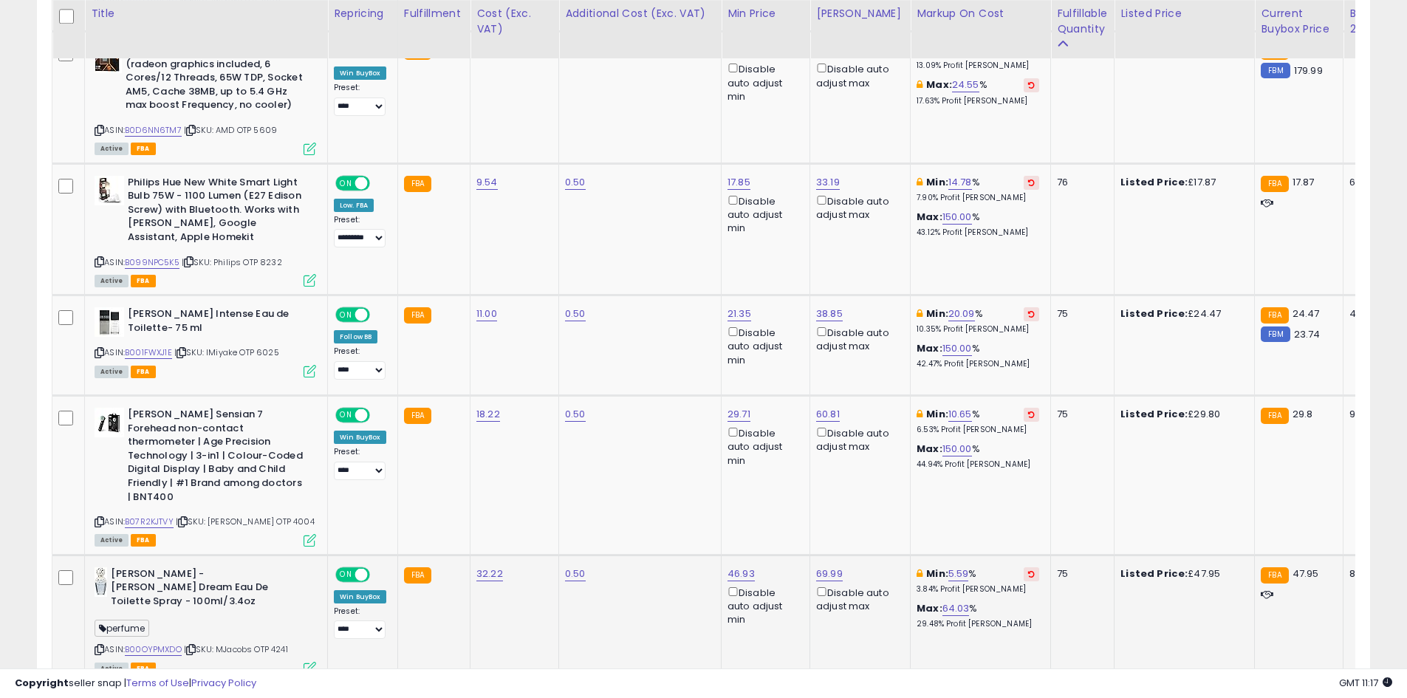
click at [307, 662] on icon at bounding box center [310, 668] width 13 height 13
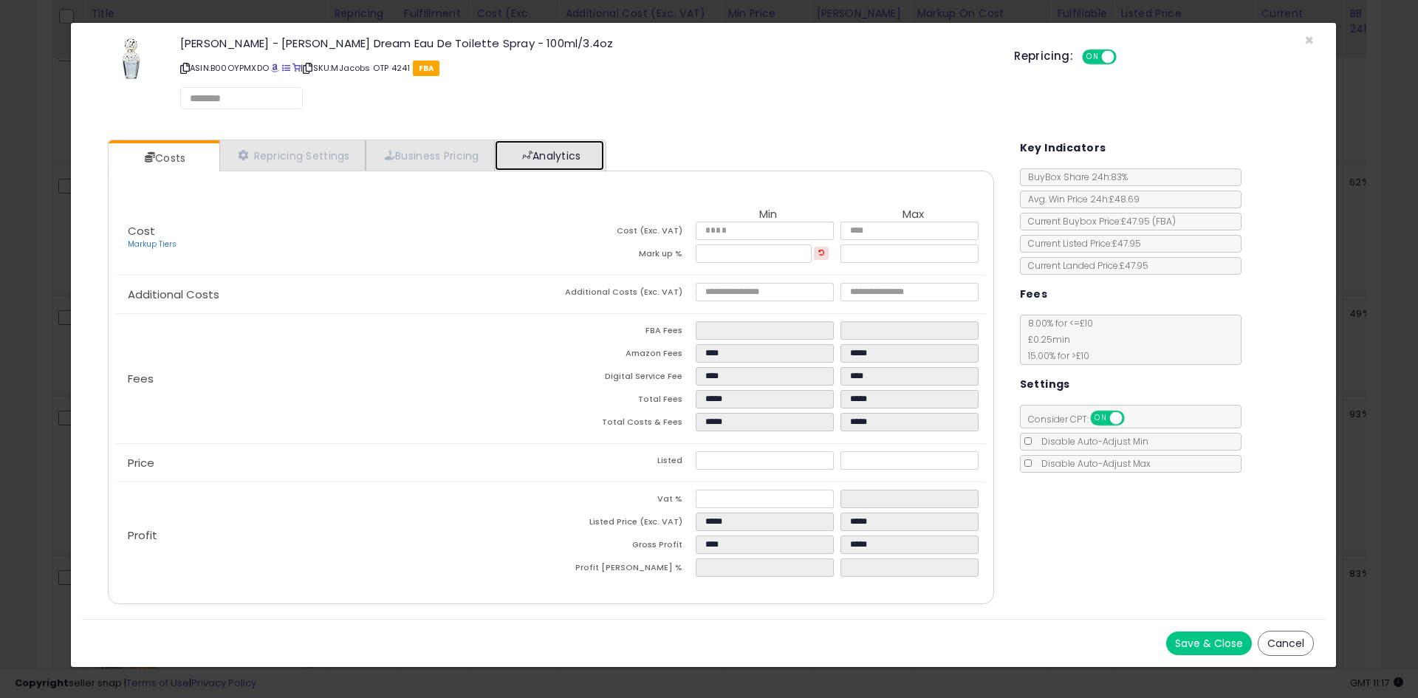
click at [592, 149] on link "Analytics" at bounding box center [549, 155] width 109 height 30
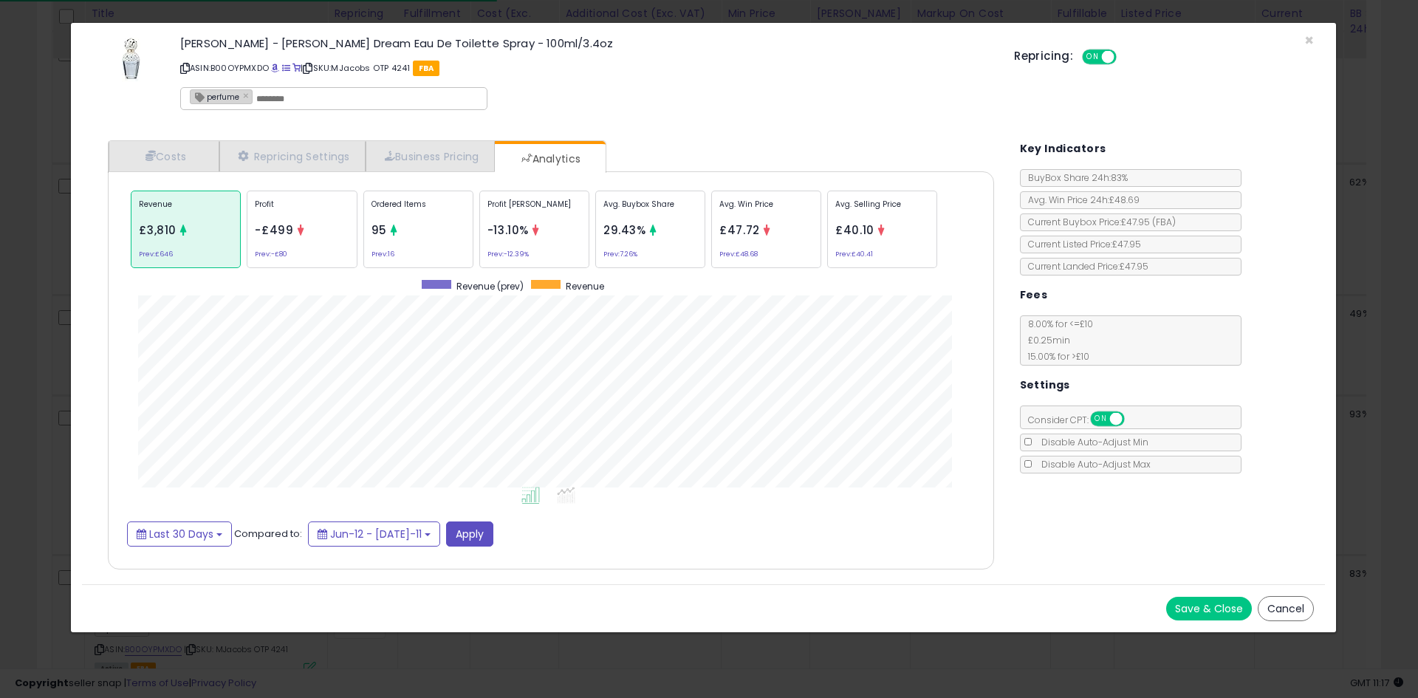
click at [595, 231] on div "Ordered Items 95 Prev: 16" at bounding box center [650, 230] width 110 height 78
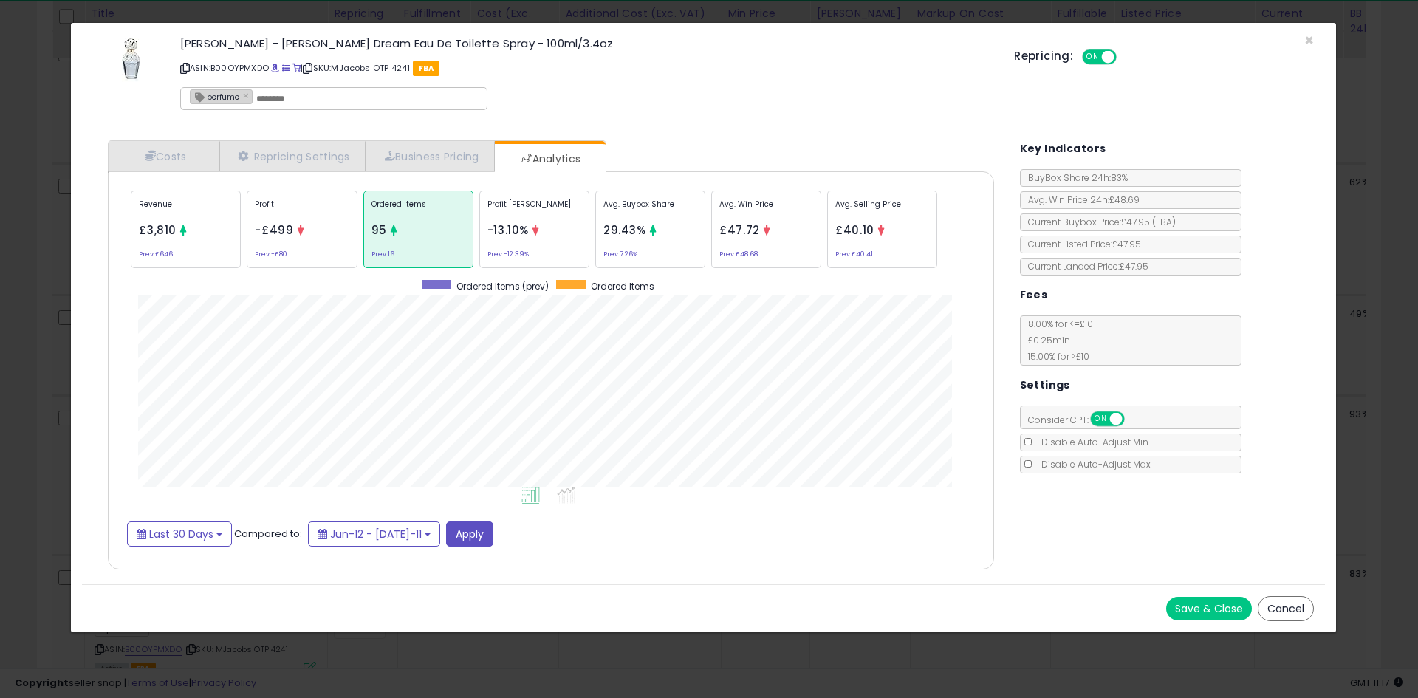
click at [0, 300] on div "× Close Marc Jacobs - Daisy Dream Eau De Toilette Spray - 100ml/3.4oz ASIN: B00…" at bounding box center [709, 349] width 1418 height 698
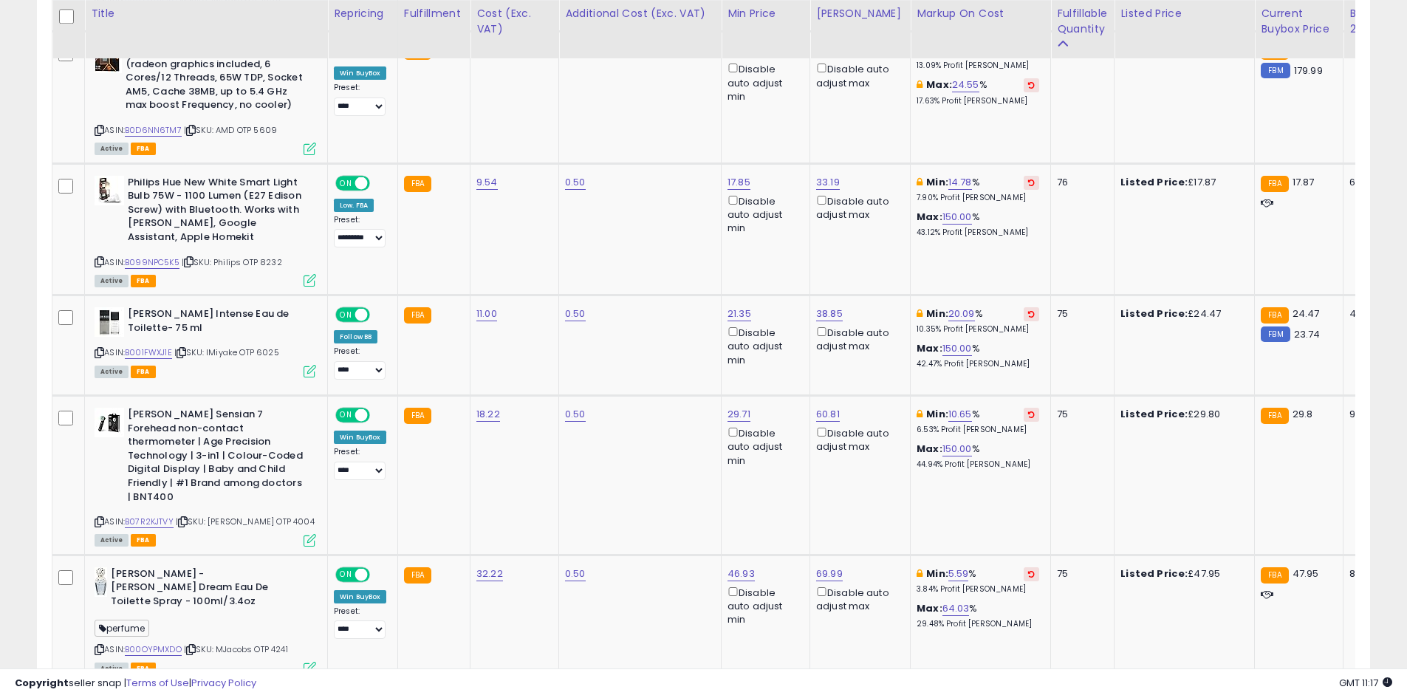
click at [1254, 697] on link "2" at bounding box center [1267, 711] width 27 height 25
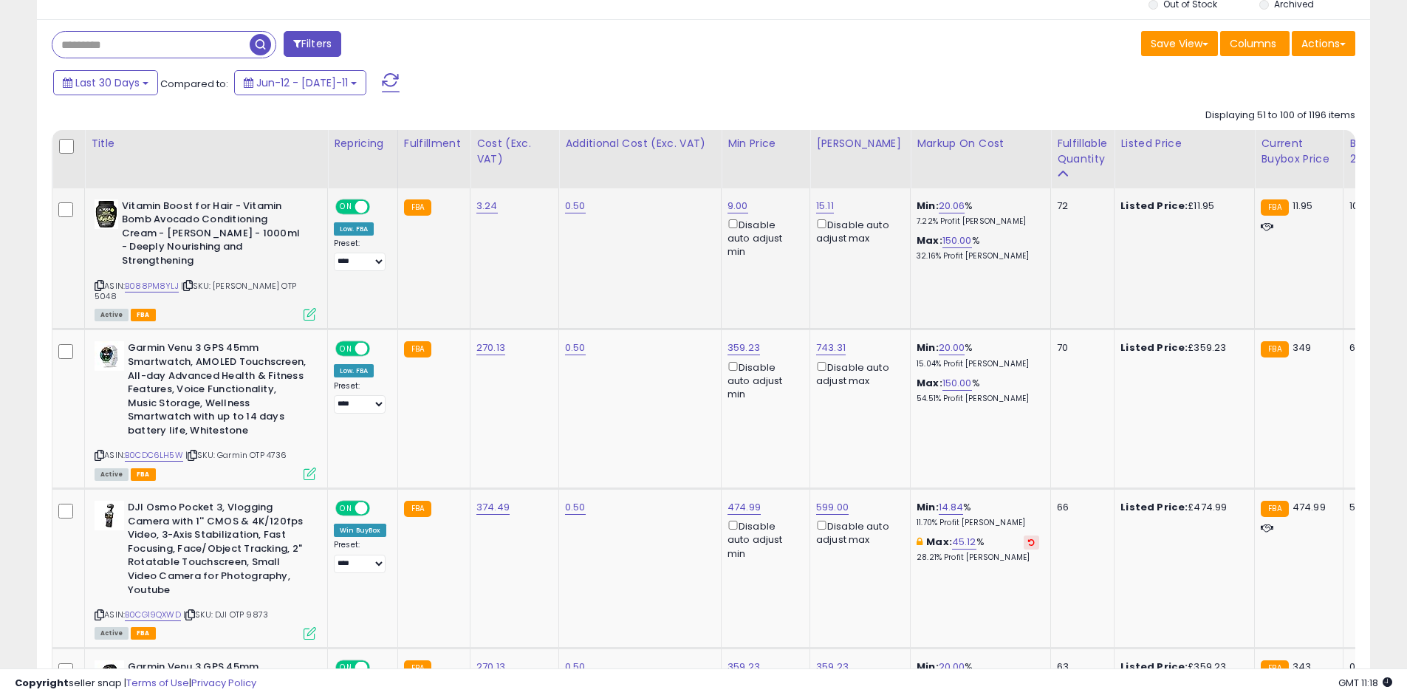
click at [315, 308] on icon at bounding box center [310, 314] width 13 height 13
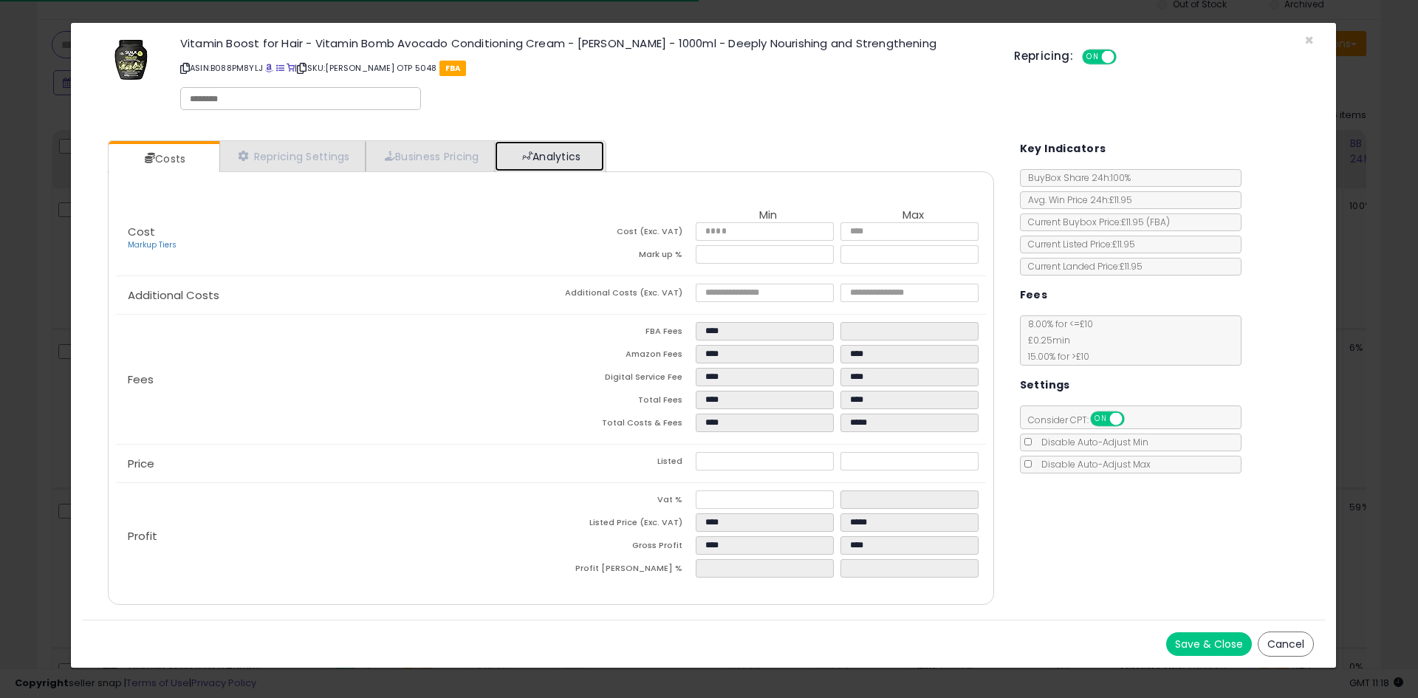
click at [561, 161] on link "Analytics" at bounding box center [549, 156] width 109 height 30
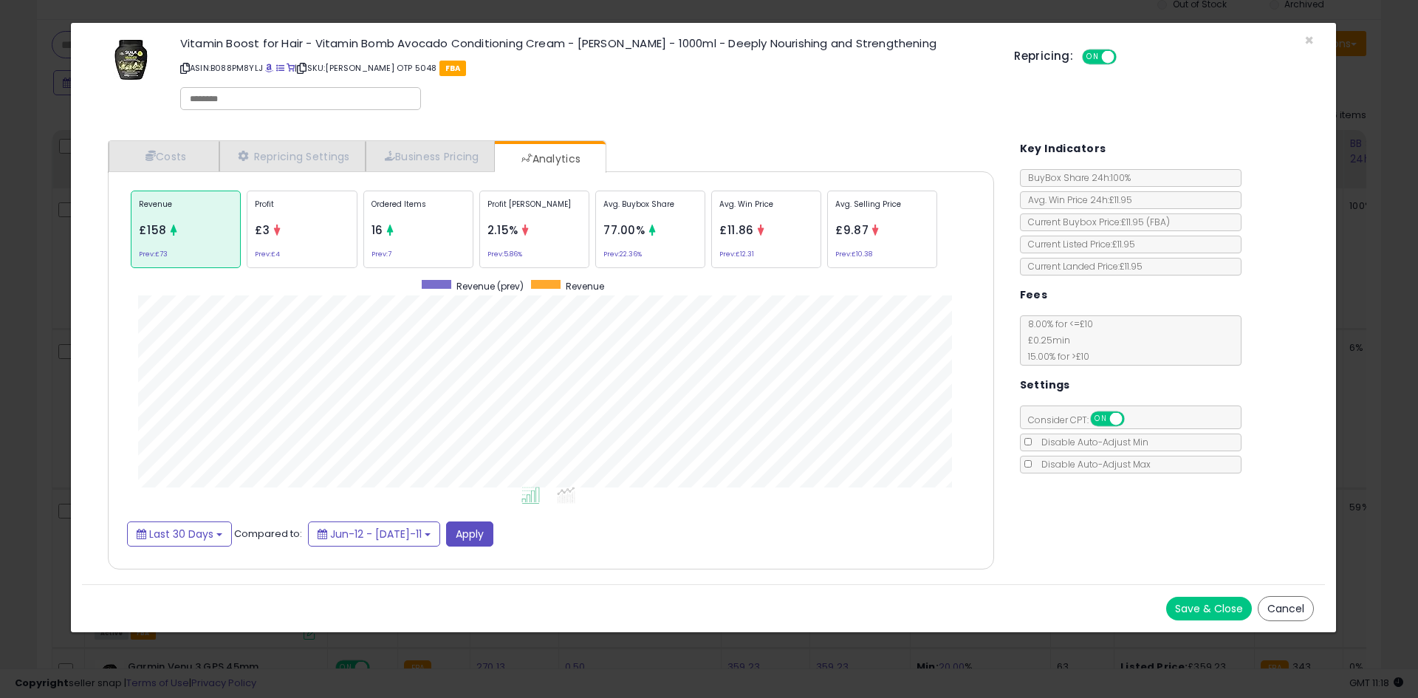
click at [0, 320] on div "× Close Vitamin Boost for Hair - Vitamin Bomb Avocado Conditioning Cream - Skal…" at bounding box center [709, 349] width 1418 height 698
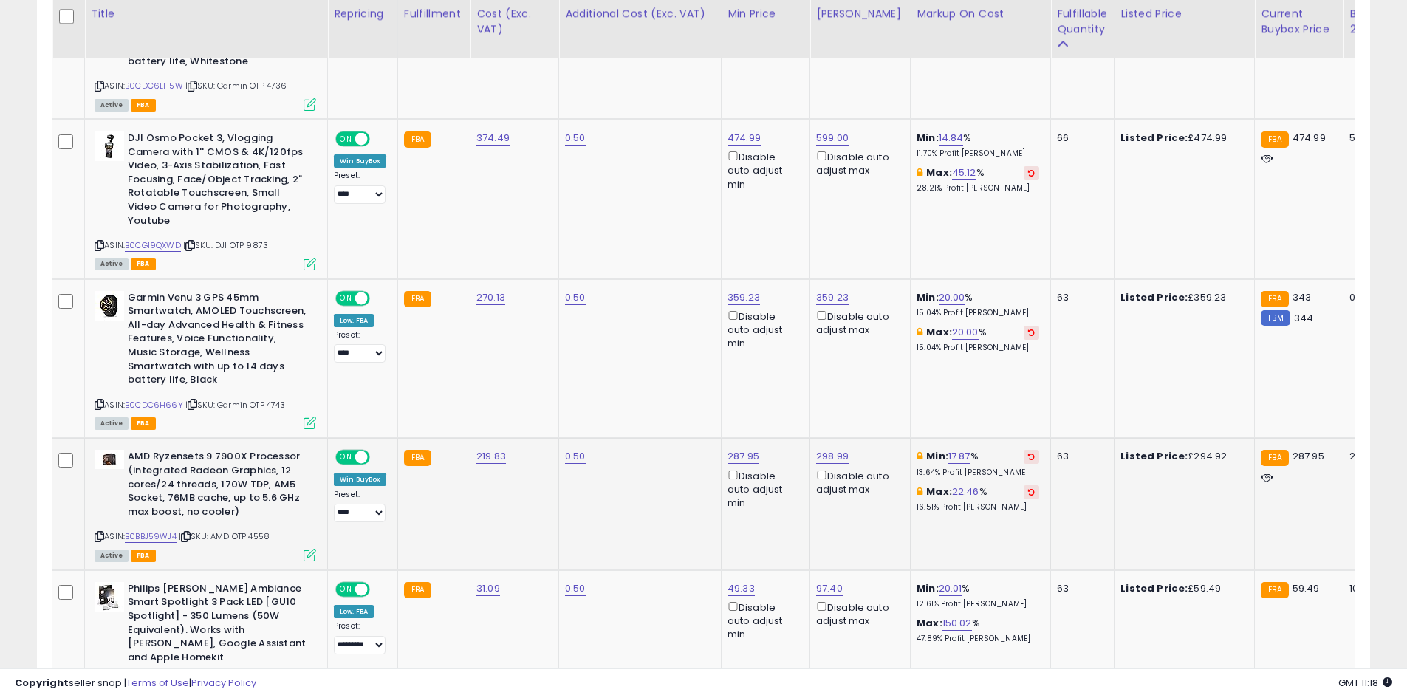
click at [311, 549] on icon at bounding box center [310, 555] width 13 height 13
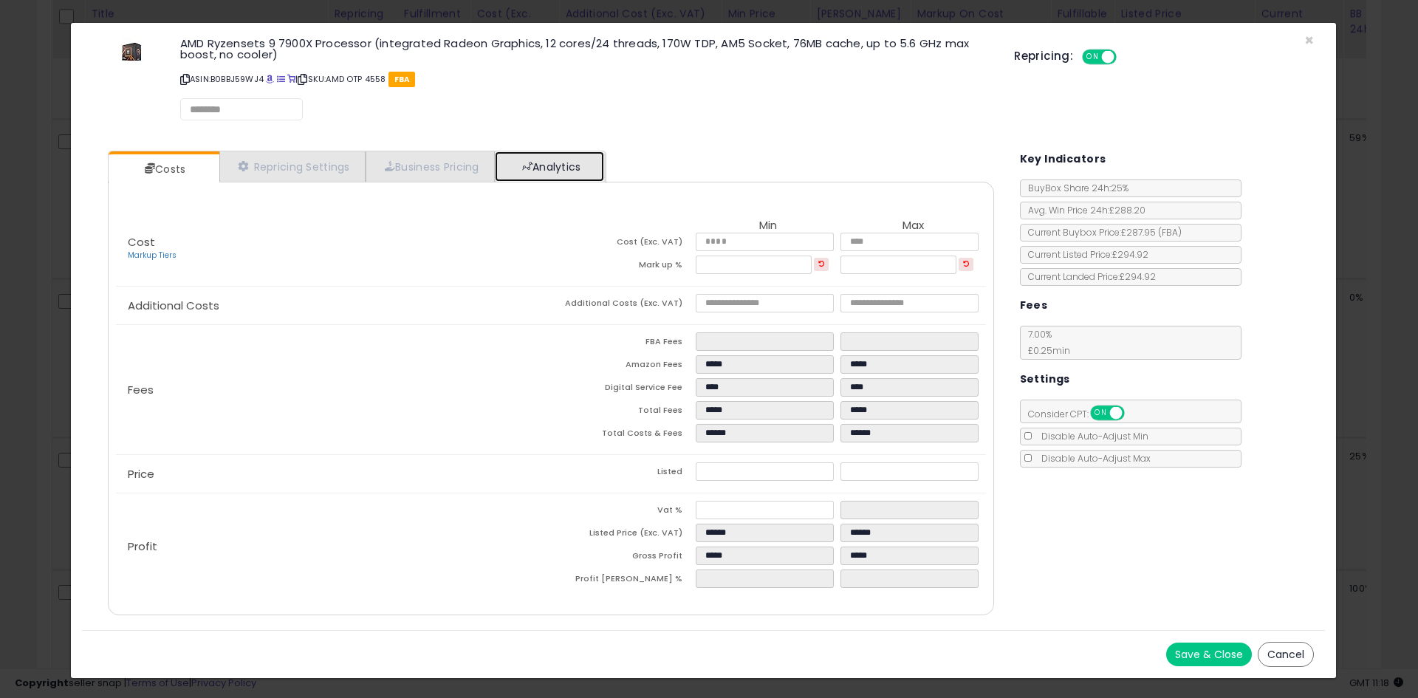
click at [590, 166] on link "Analytics" at bounding box center [549, 166] width 109 height 30
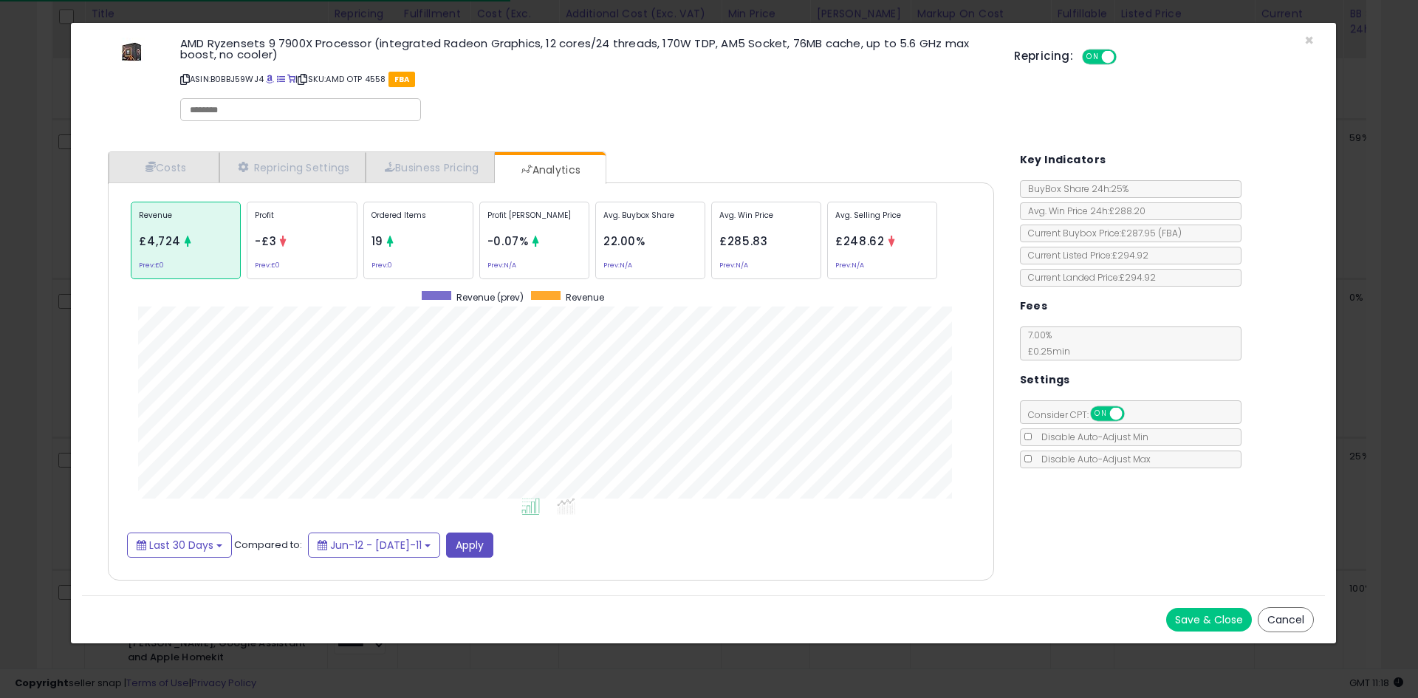
click at [451, 231] on p "Ordered Items" at bounding box center [419, 221] width 94 height 22
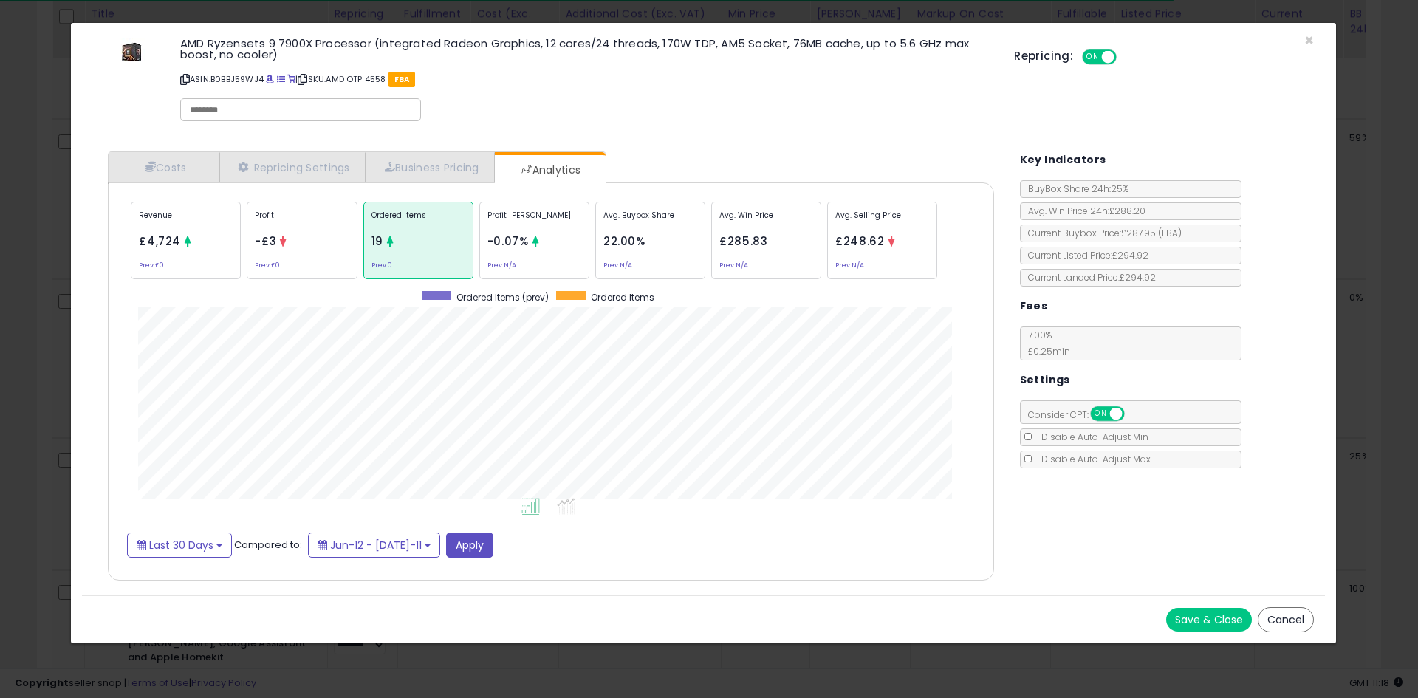
click at [0, 344] on div "× Close AMD Ryzensets 9 7900X Processor (integrated Radeon Graphics, 12 cores/2…" at bounding box center [709, 349] width 1418 height 698
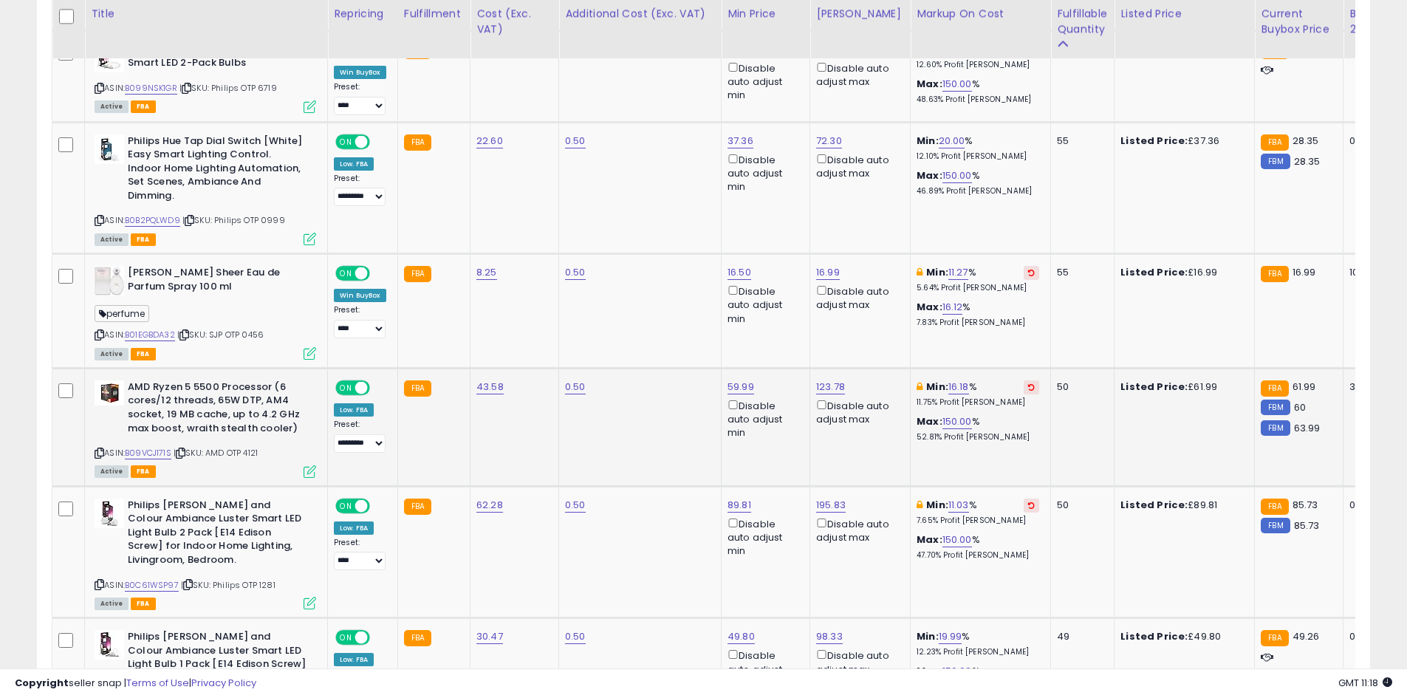
click at [309, 465] on icon at bounding box center [310, 471] width 13 height 13
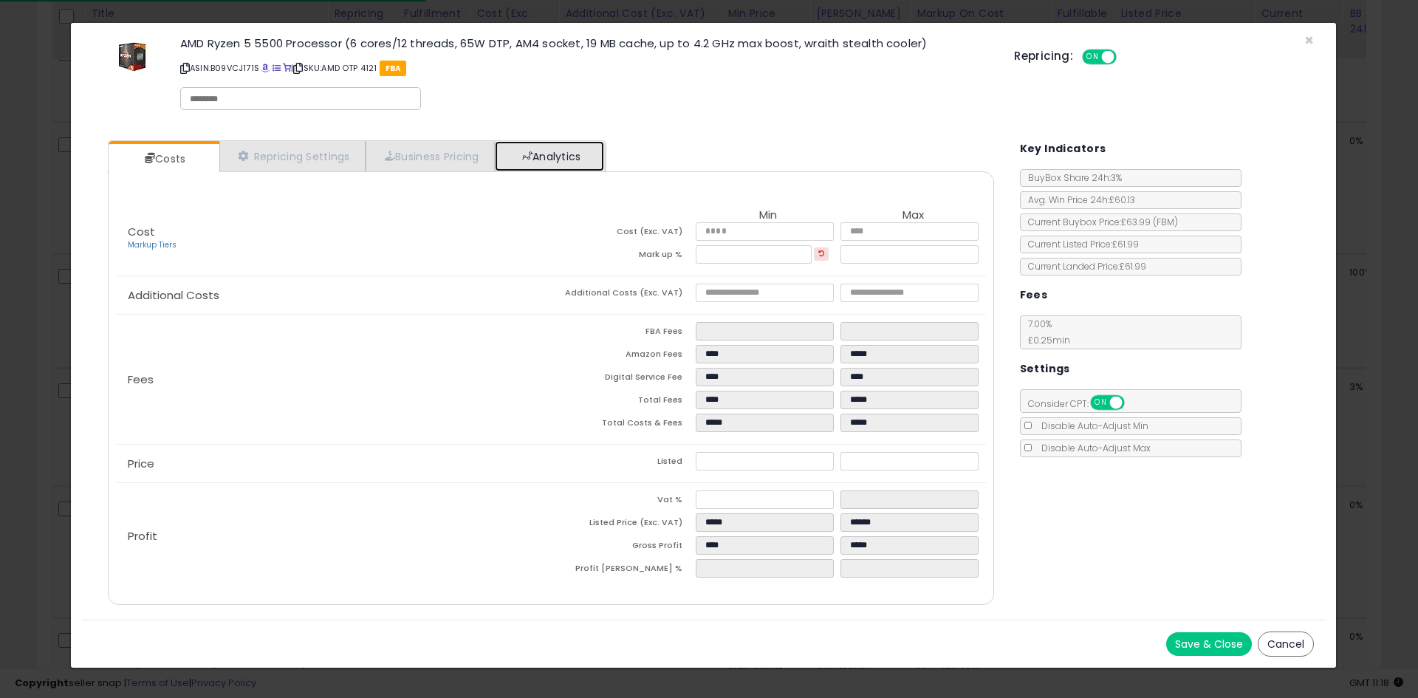
click at [535, 145] on link "Analytics" at bounding box center [549, 156] width 109 height 30
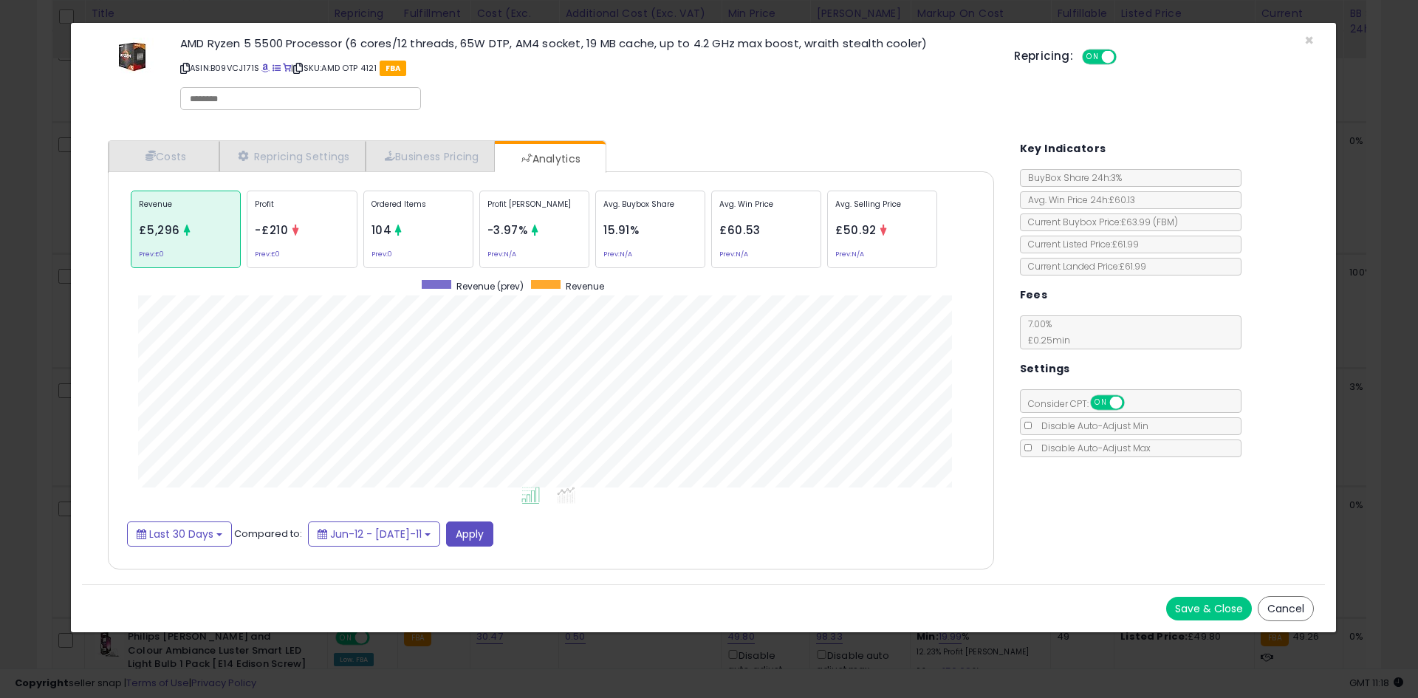
click at [595, 244] on div "Ordered Items 104 Prev: 0" at bounding box center [650, 230] width 110 height 78
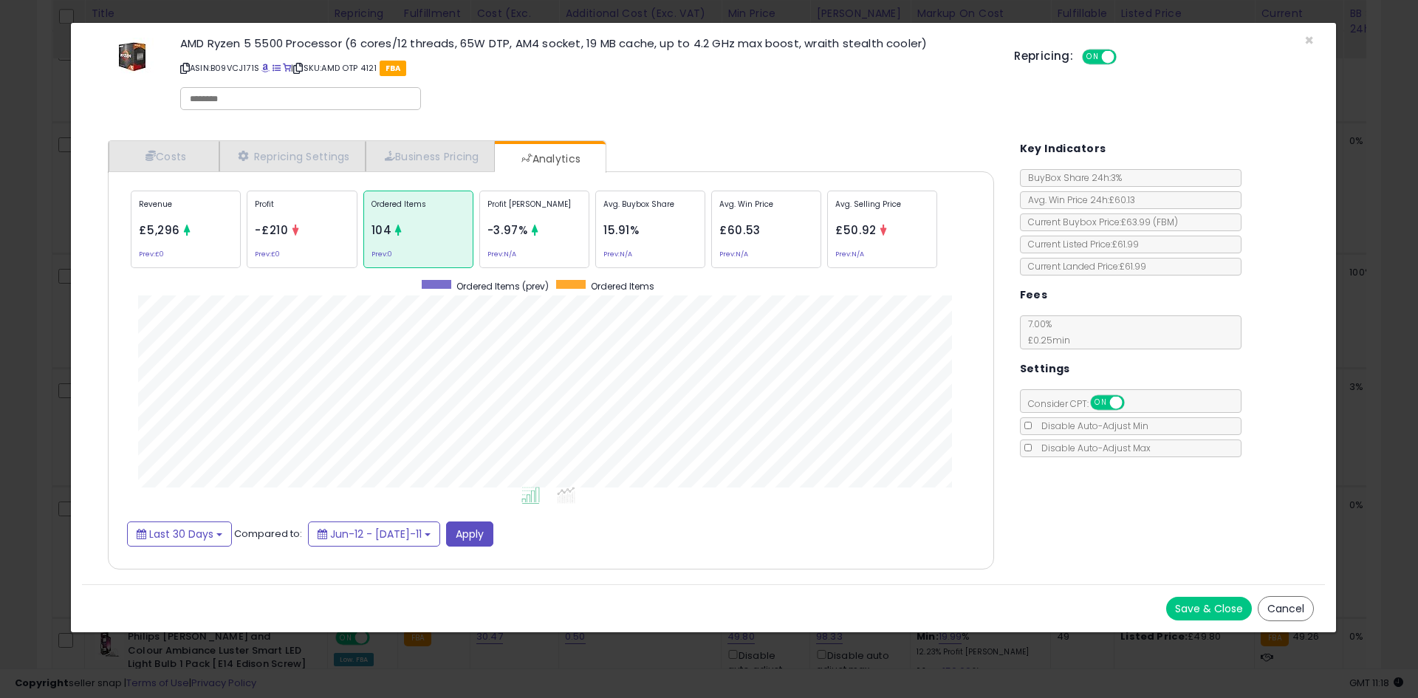
click at [0, 332] on div "× Close AMD Ryzen 5 5500 Processor (6 cores/12 threads, 65W DTP, AM4 socket, 19…" at bounding box center [709, 349] width 1418 height 698
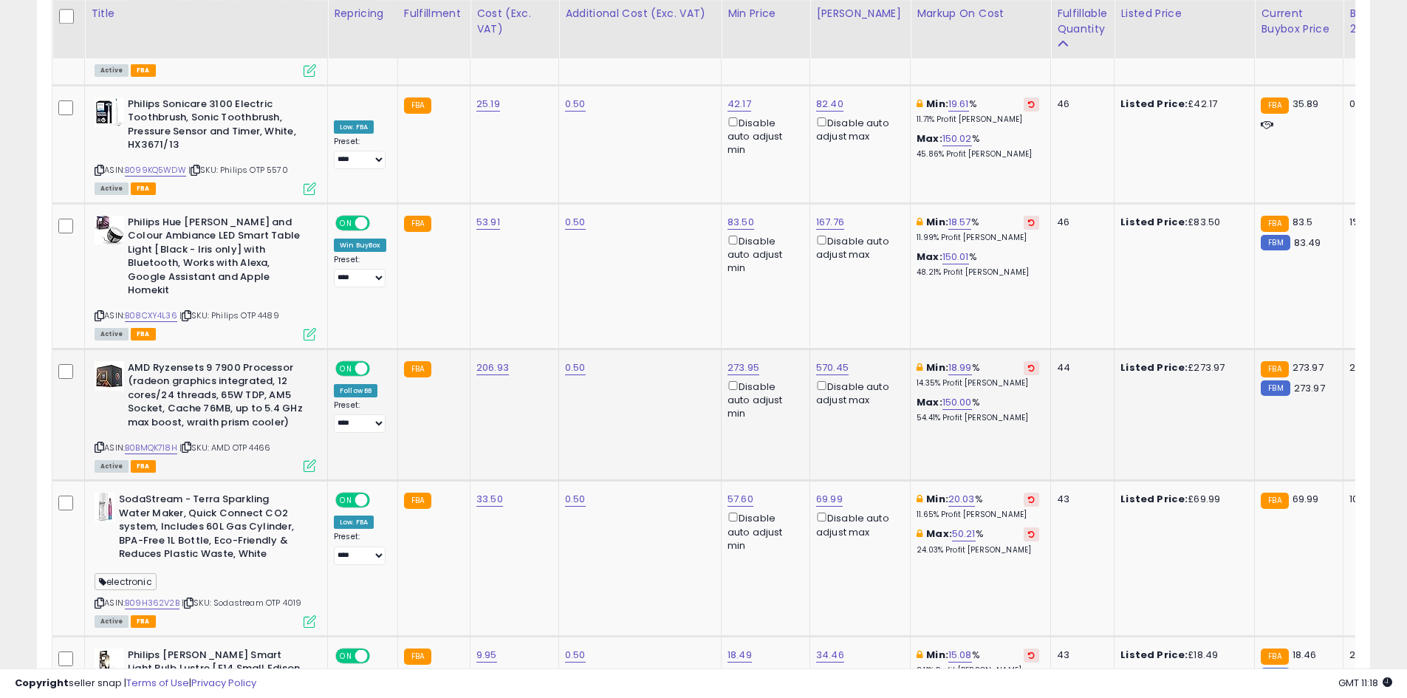
click at [310, 460] on icon at bounding box center [310, 466] width 13 height 13
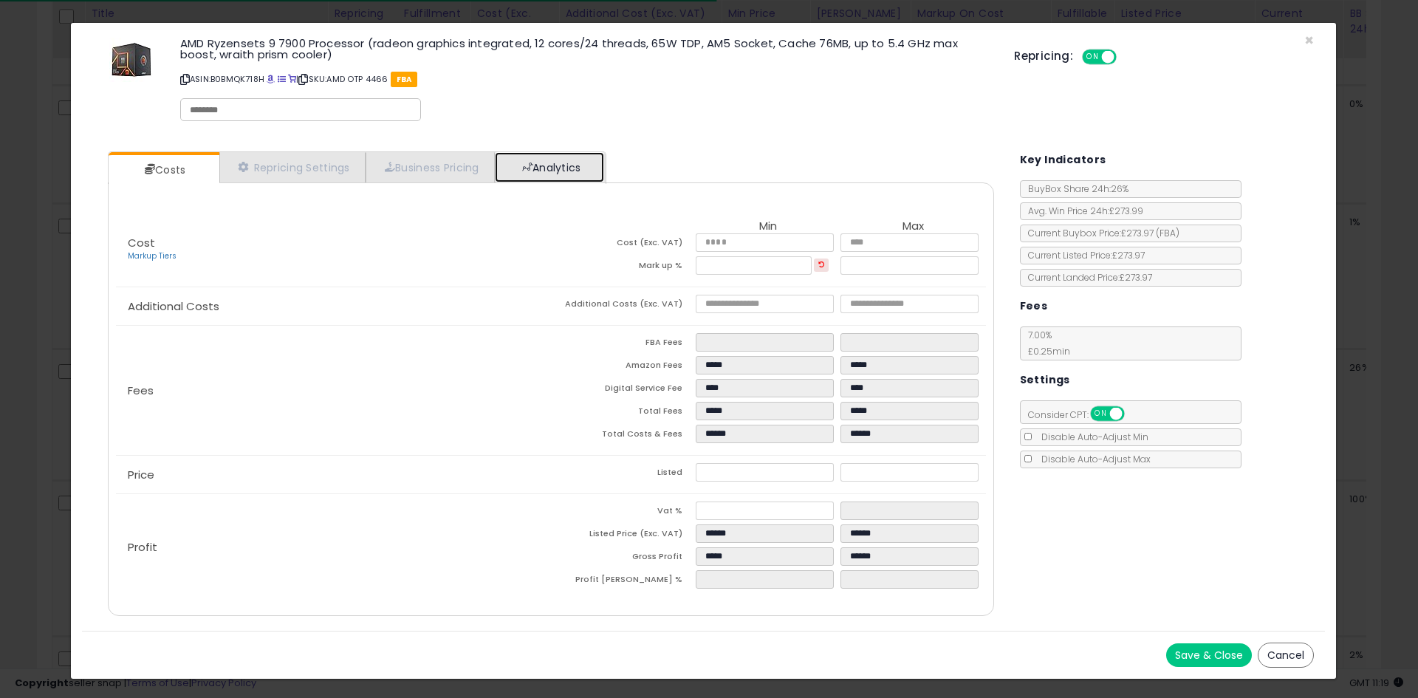
click at [553, 170] on link "Analytics" at bounding box center [549, 167] width 109 height 30
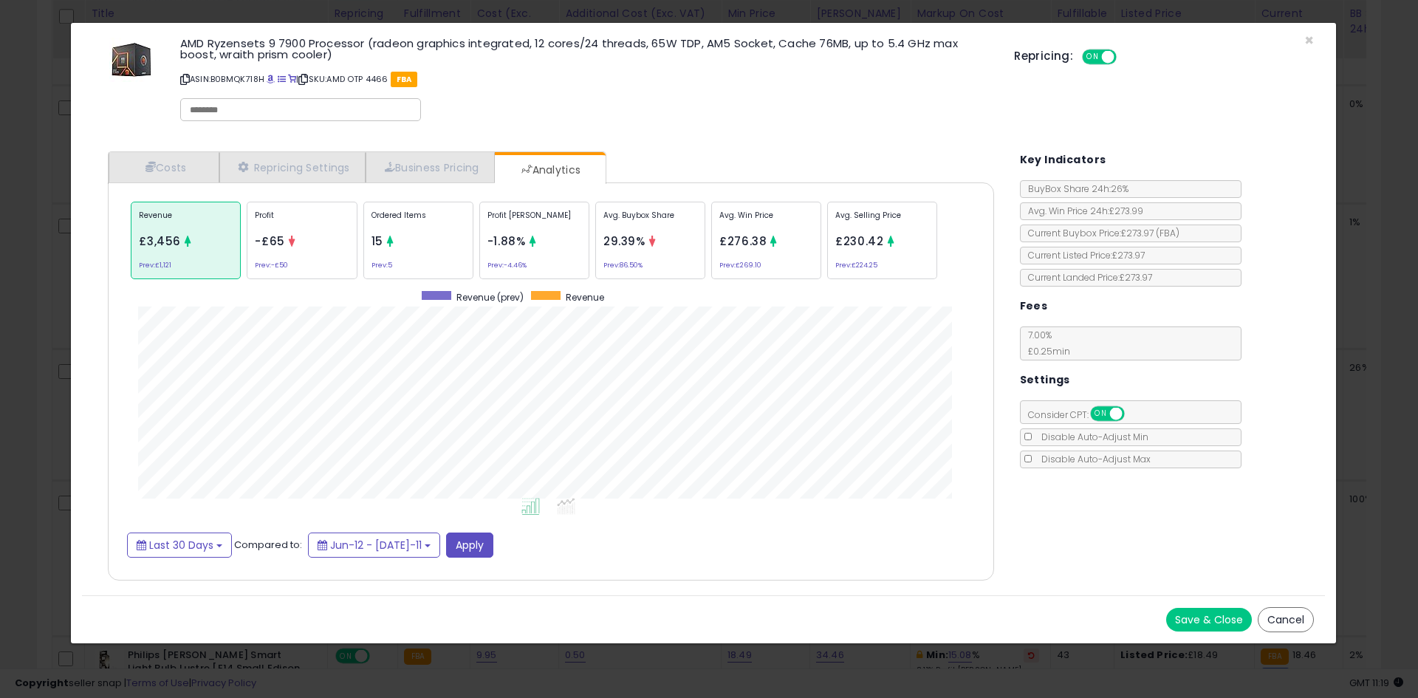
click at [0, 386] on div "× Close AMD Ryzensets 9 7900 Processor (radeon graphics integrated, 12 cores/24…" at bounding box center [709, 349] width 1418 height 698
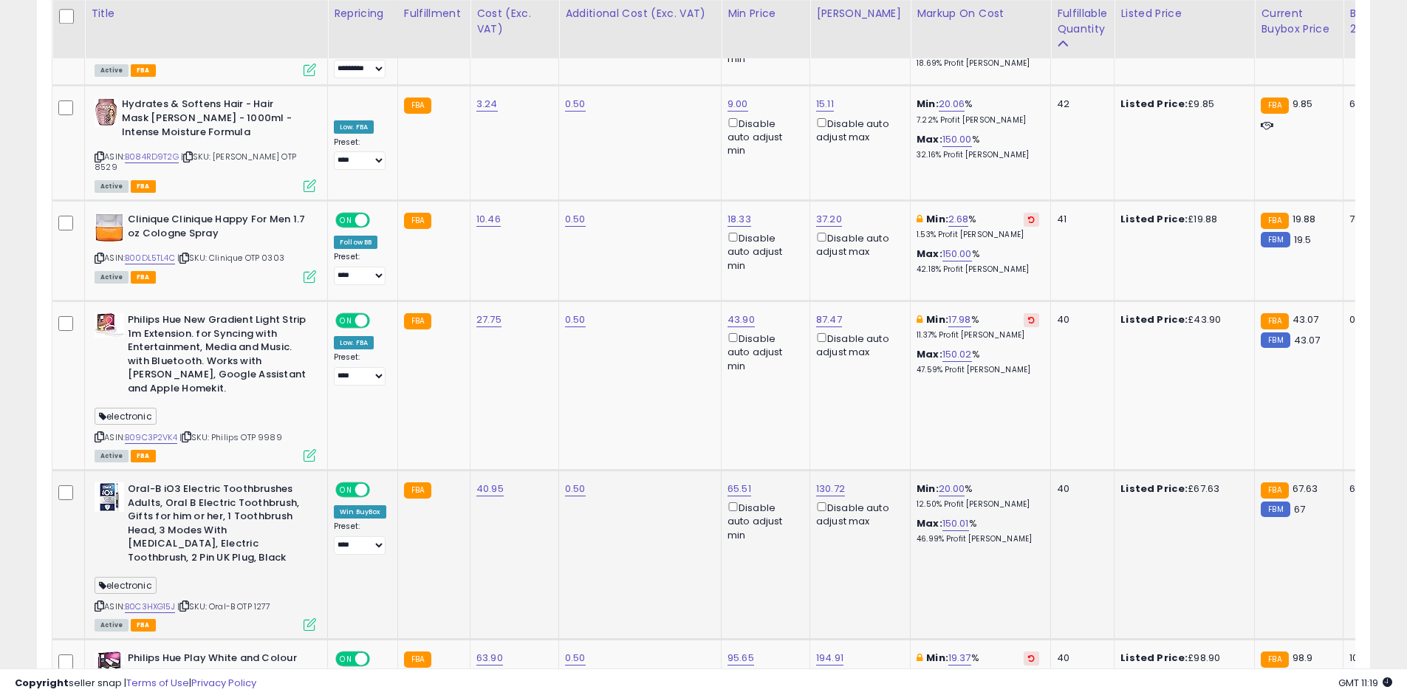
click at [318, 517] on td "Oral-B iO3 Electric Toothbrushes Adults, Oral B Electric Toothbrush, Gifts for …" at bounding box center [206, 555] width 243 height 169
click at [310, 618] on icon at bounding box center [310, 624] width 13 height 13
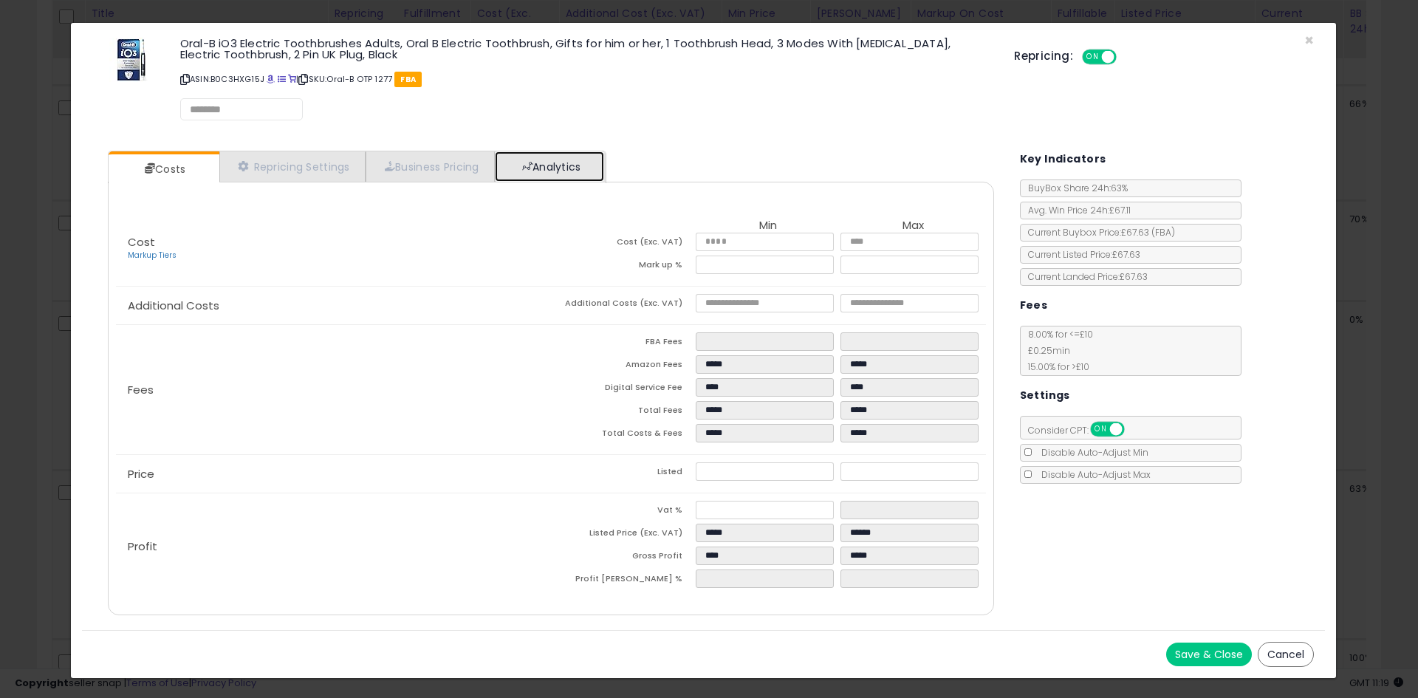
click at [535, 177] on link "Analytics" at bounding box center [549, 166] width 109 height 30
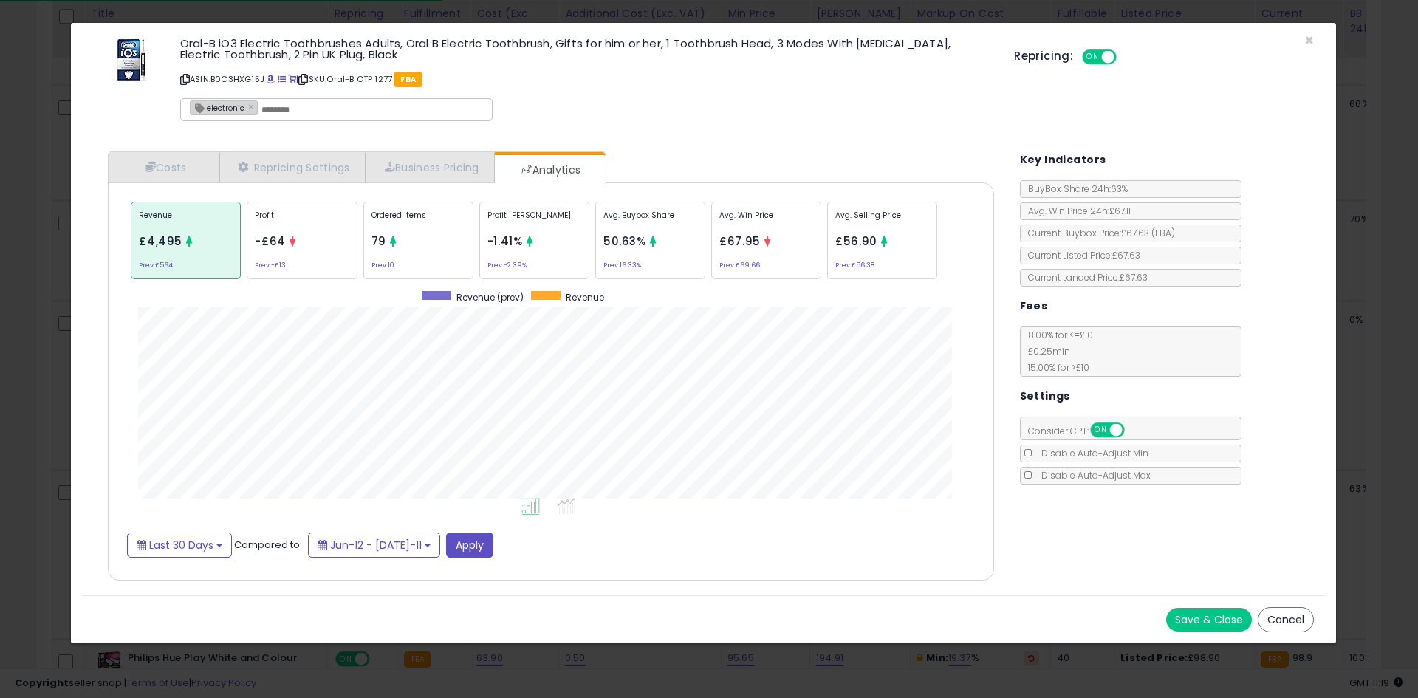
click at [412, 230] on p "Ordered Items" at bounding box center [419, 221] width 94 height 22
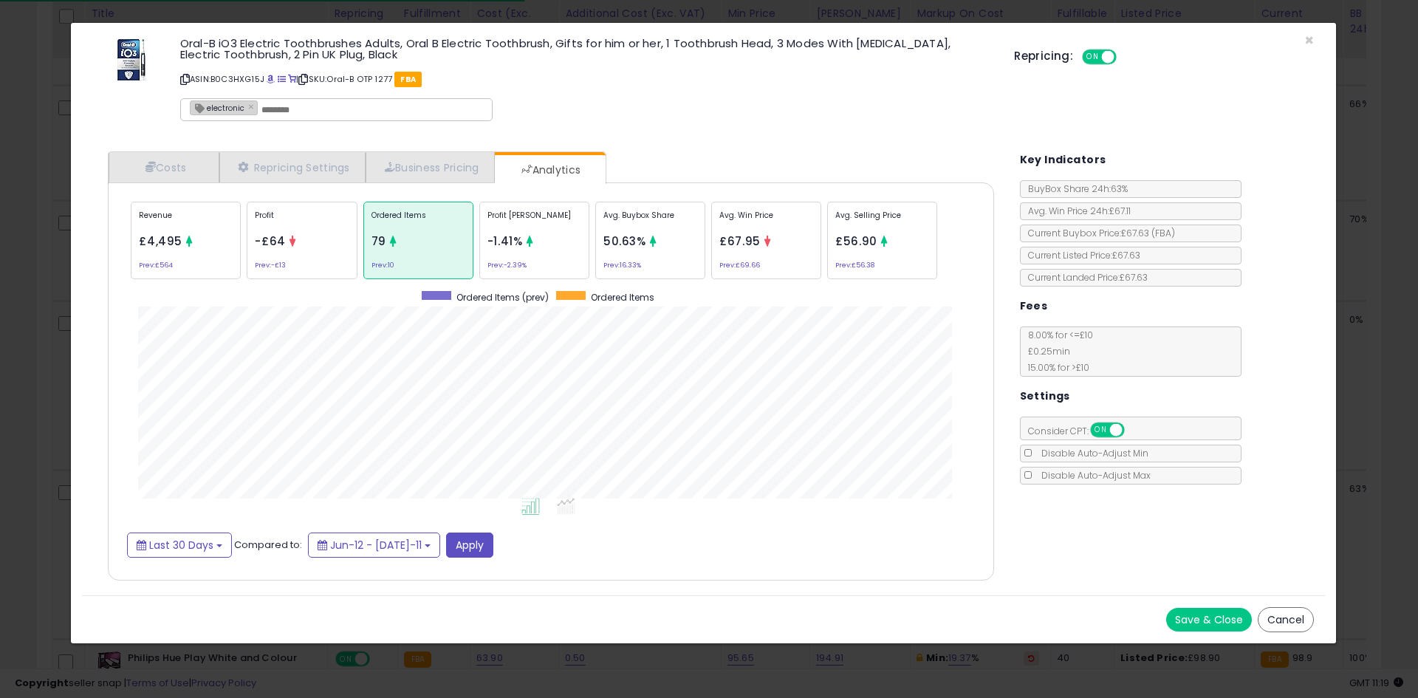
click at [0, 296] on div "× Close Oral-B iO3 Electric Toothbrushes Adults, Oral B Electric Toothbrush, Gi…" at bounding box center [709, 349] width 1418 height 698
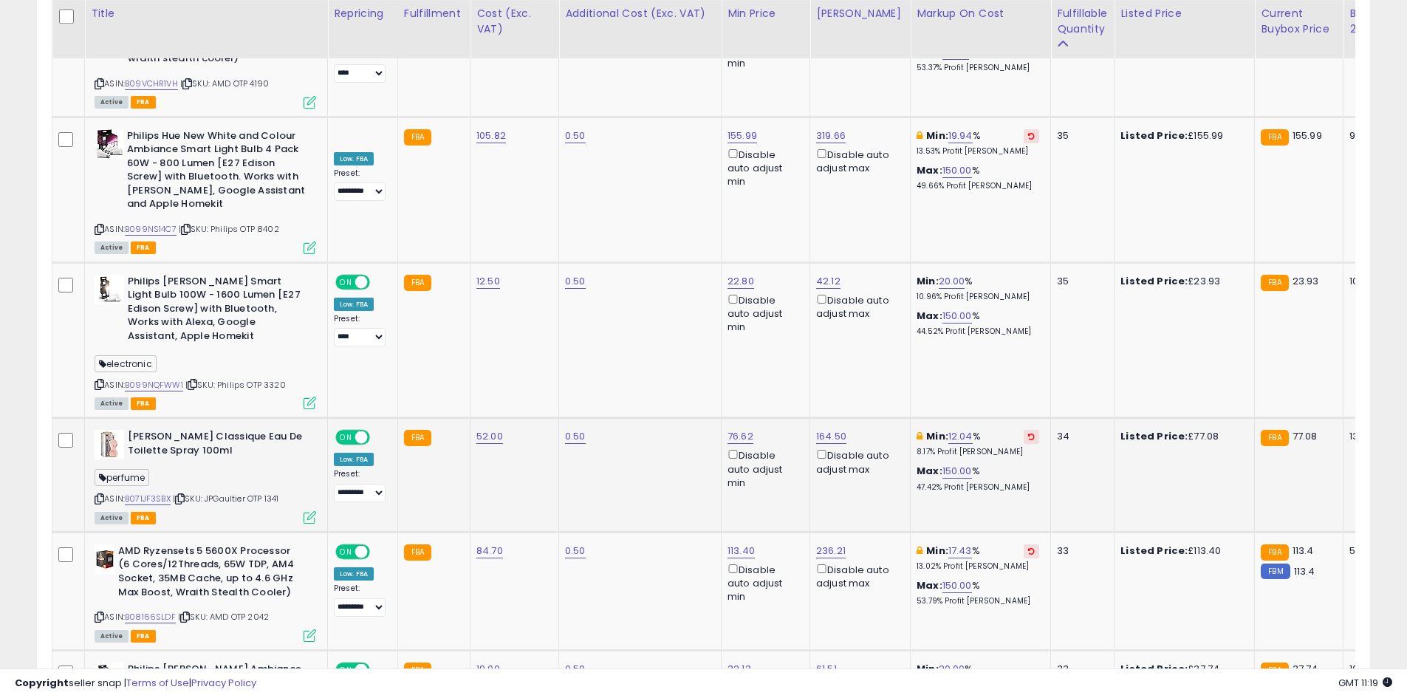
click at [302, 512] on div "Active FBA" at bounding box center [206, 517] width 222 height 10
click at [304, 511] on icon at bounding box center [310, 517] width 13 height 13
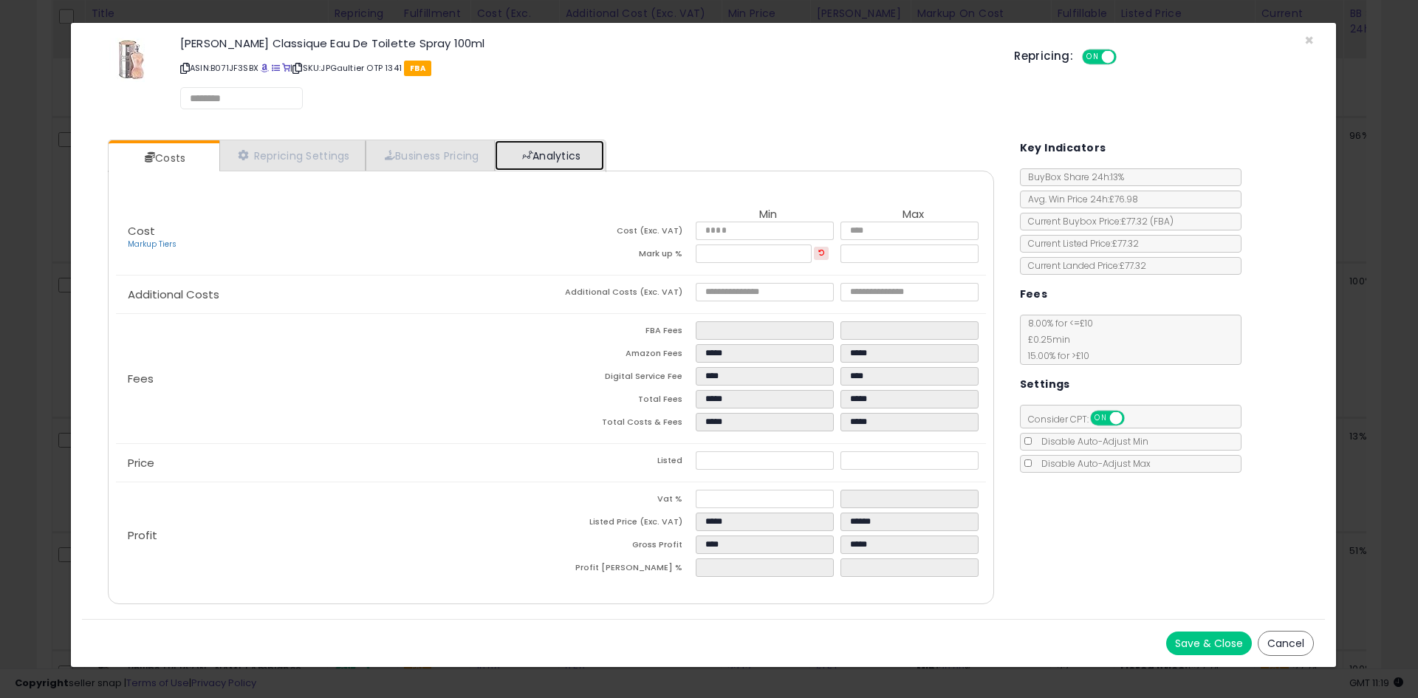
click at [539, 154] on link "Analytics" at bounding box center [549, 155] width 109 height 30
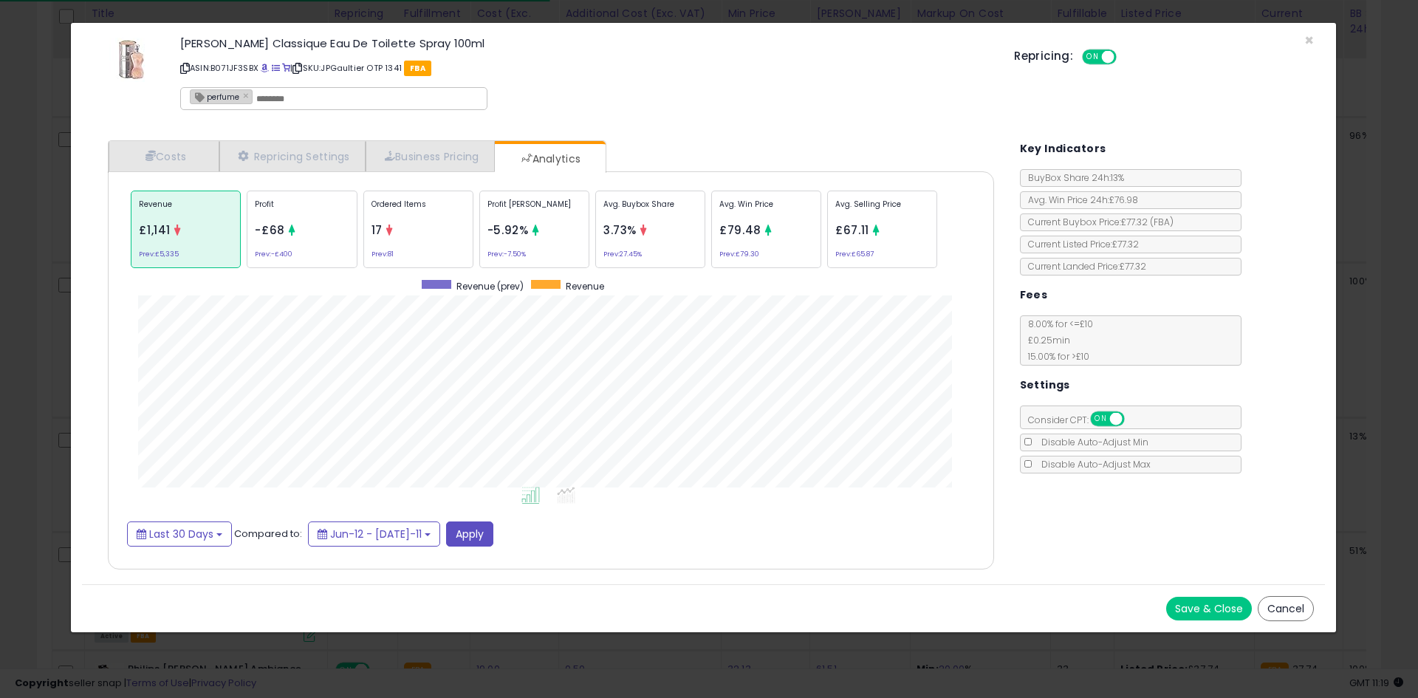
click at [428, 217] on p "Ordered Items" at bounding box center [419, 210] width 94 height 22
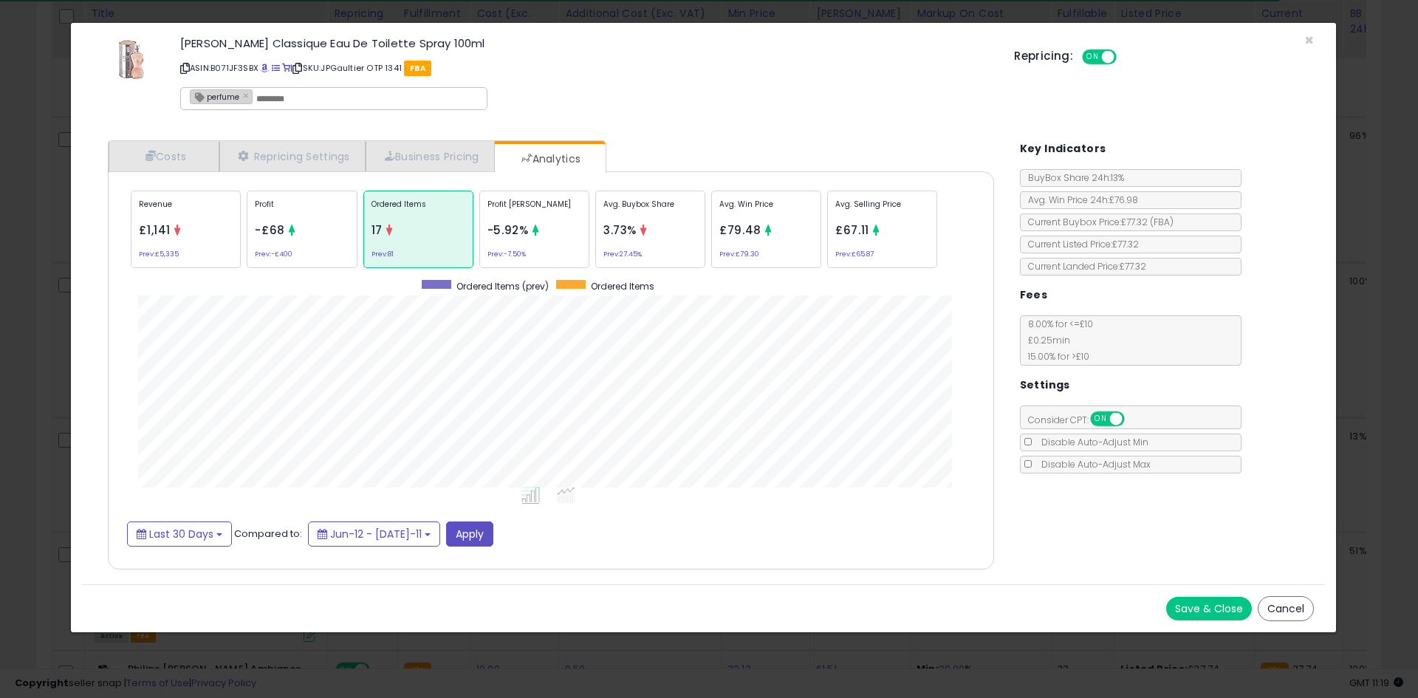
click at [0, 332] on div "× Close Jean Paul Gaultier Classique Eau De Toilette Spray 100ml ASIN: B071JF3S…" at bounding box center [709, 349] width 1418 height 698
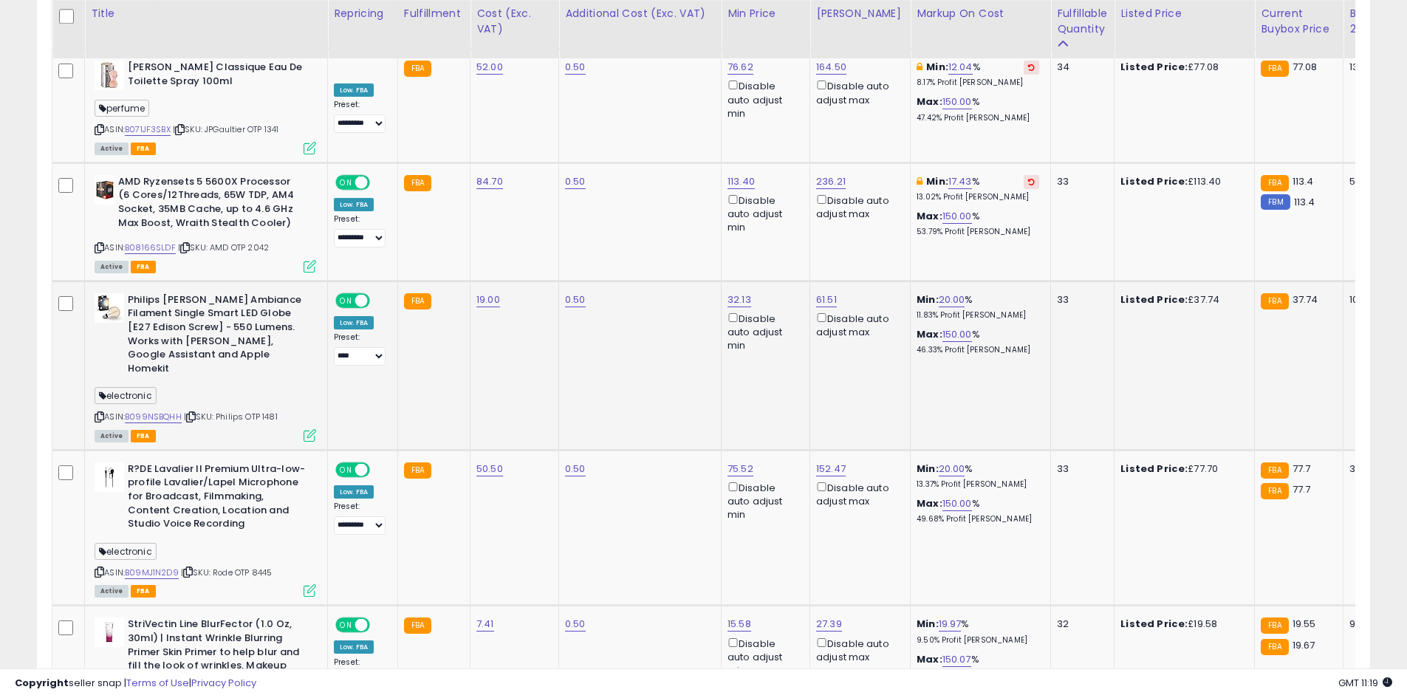
click at [308, 429] on icon at bounding box center [310, 435] width 13 height 13
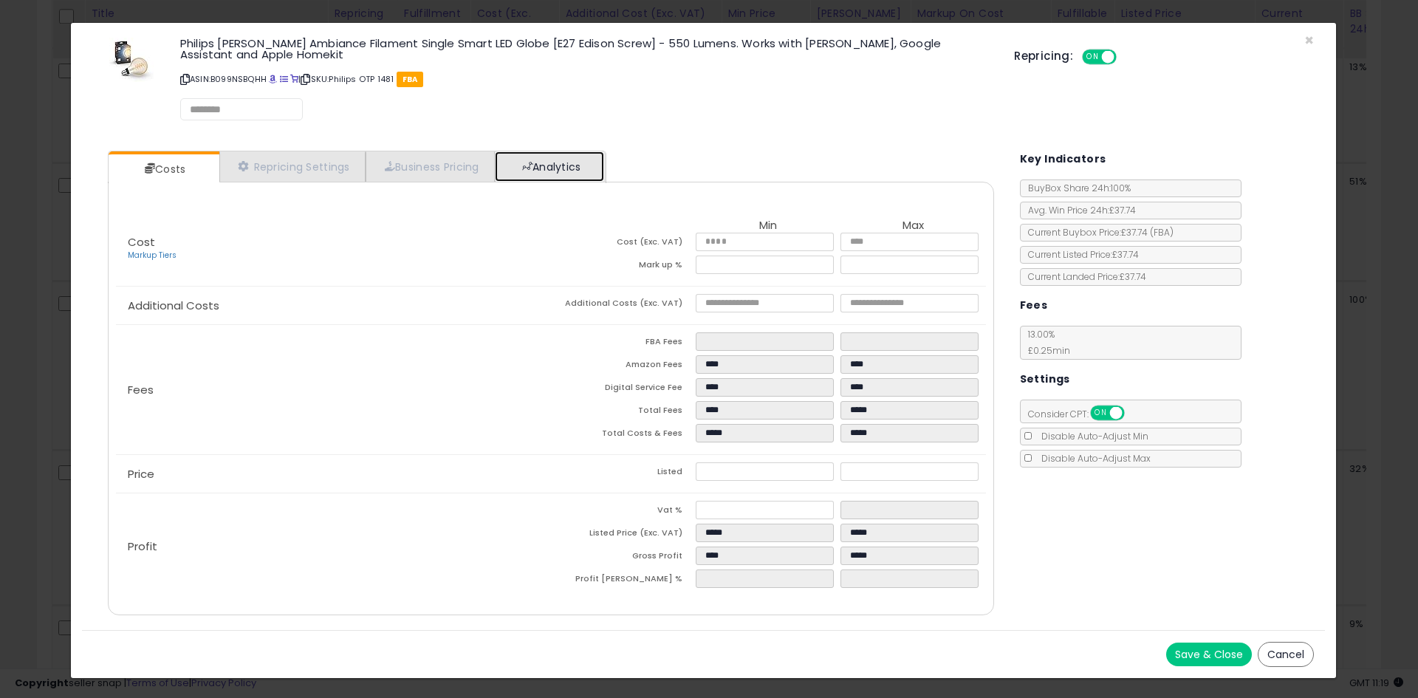
click at [519, 172] on link "Analytics" at bounding box center [549, 166] width 109 height 30
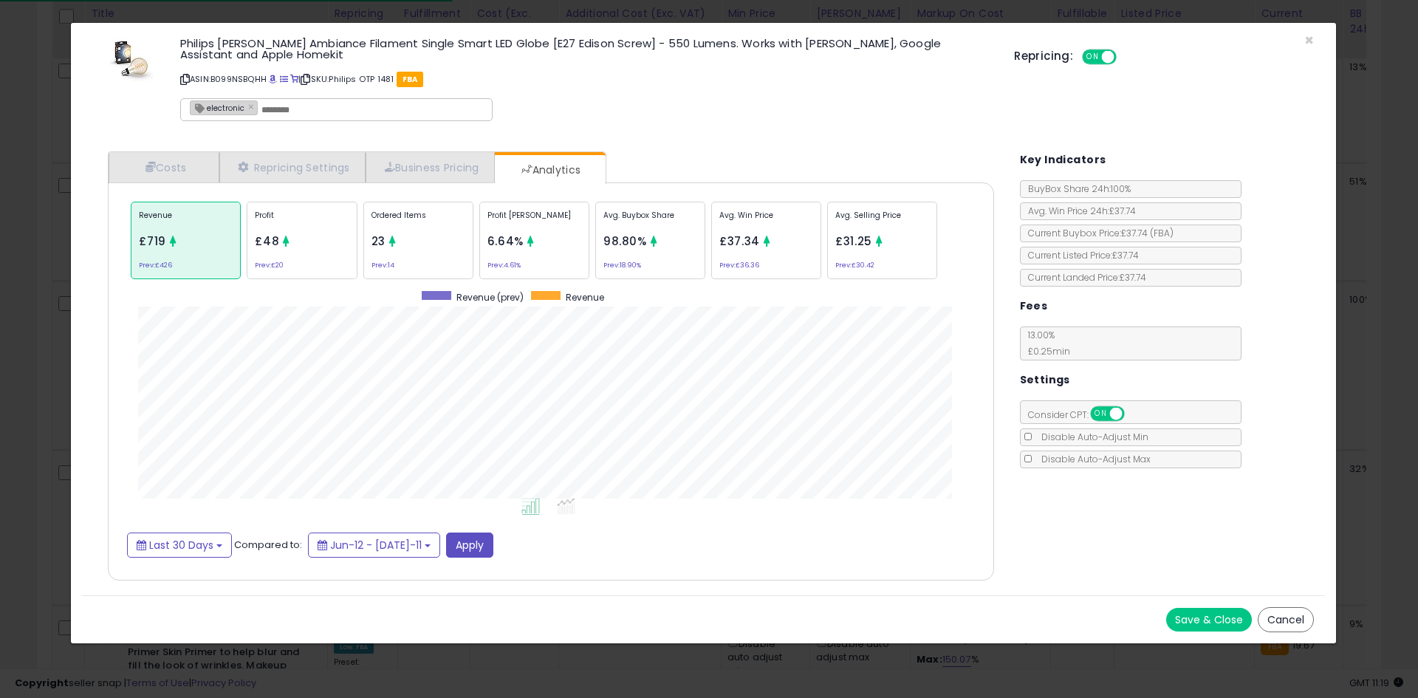
click at [595, 241] on div "Ordered Items 23 Prev: 14" at bounding box center [650, 241] width 110 height 78
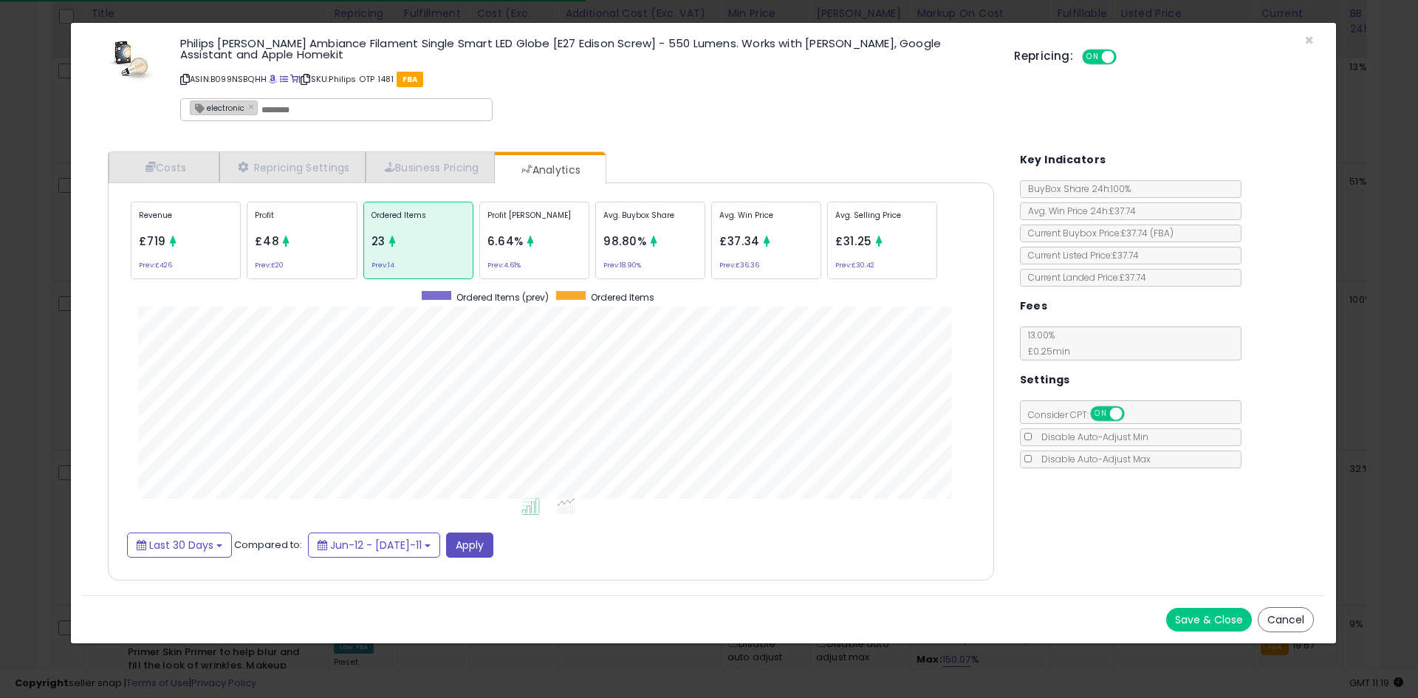
click at [0, 332] on div "× Close Philips Hue White Ambiance Filament Single Smart LED Globe [E27 Edison …" at bounding box center [709, 349] width 1418 height 698
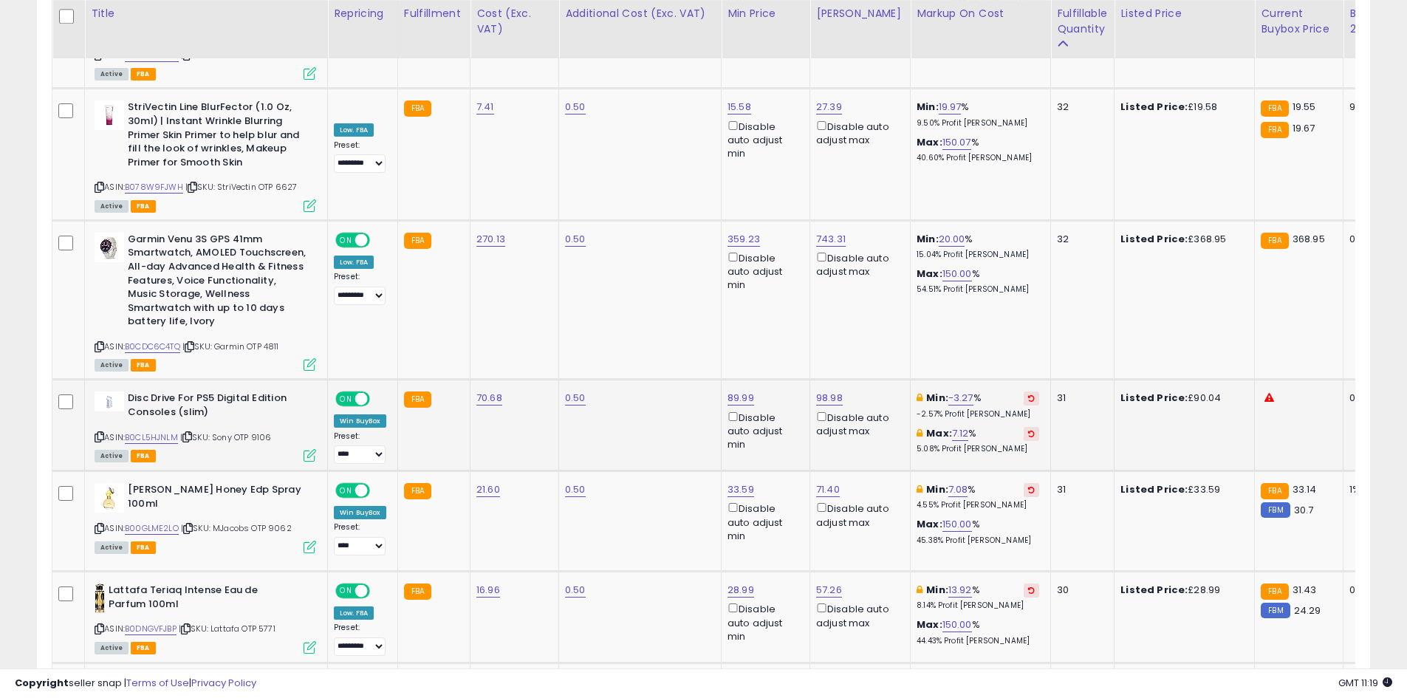
click at [308, 449] on icon at bounding box center [310, 455] width 13 height 13
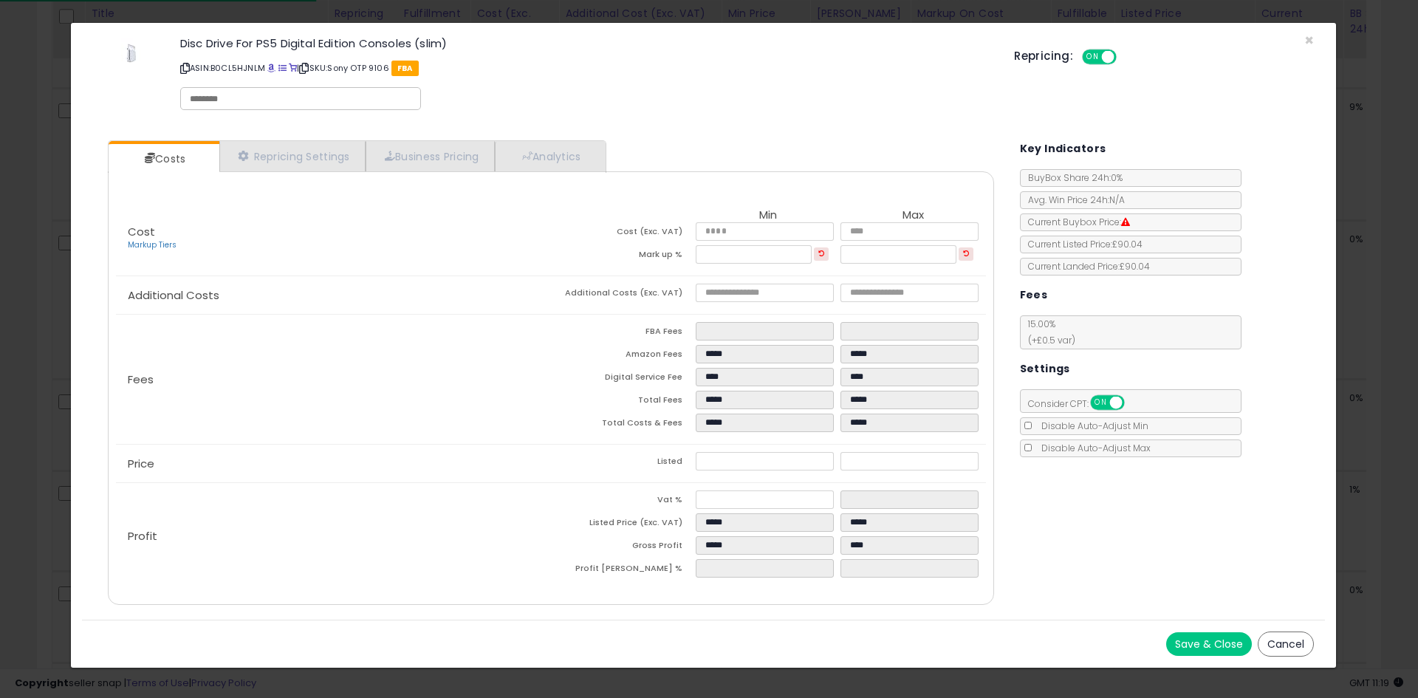
click at [553, 137] on div "Costs Repricing Settings Business Pricing Analytics Cost" at bounding box center [550, 374] width 915 height 491
click at [544, 149] on link "Analytics" at bounding box center [549, 156] width 109 height 30
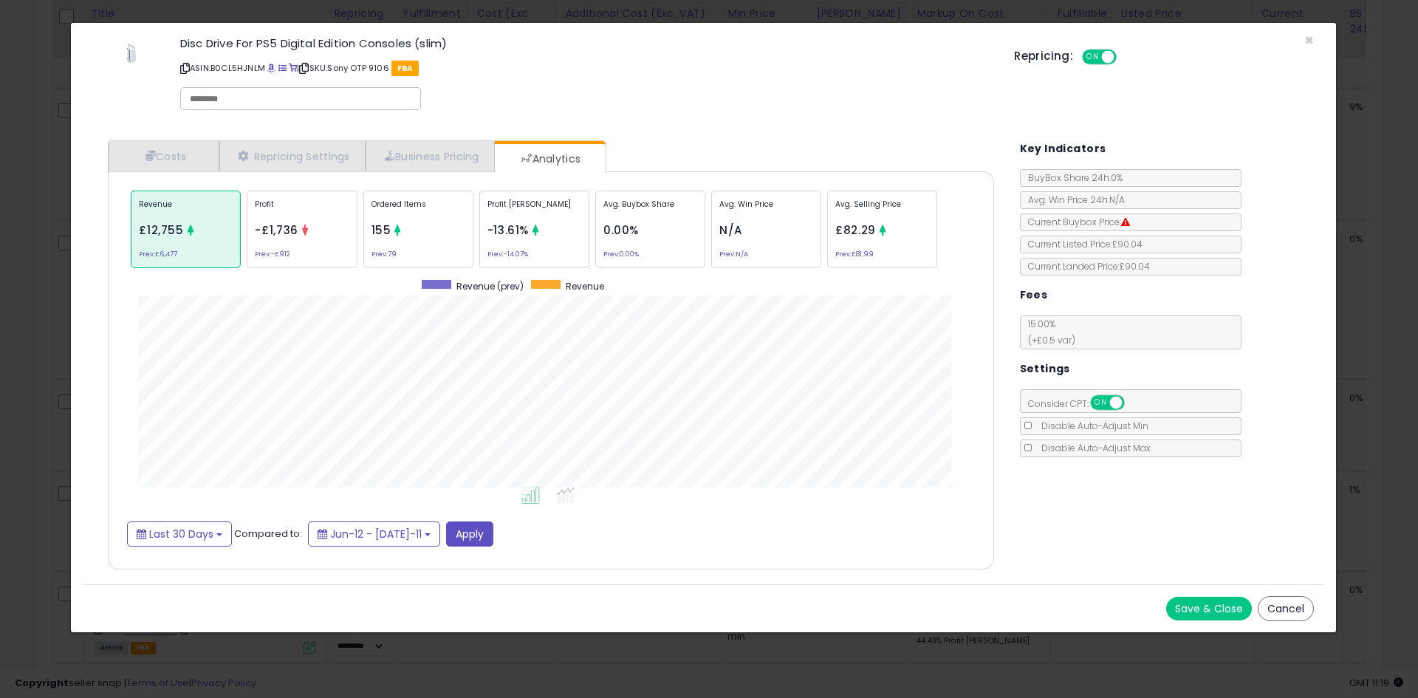
click at [400, 237] on div at bounding box center [397, 232] width 11 height 15
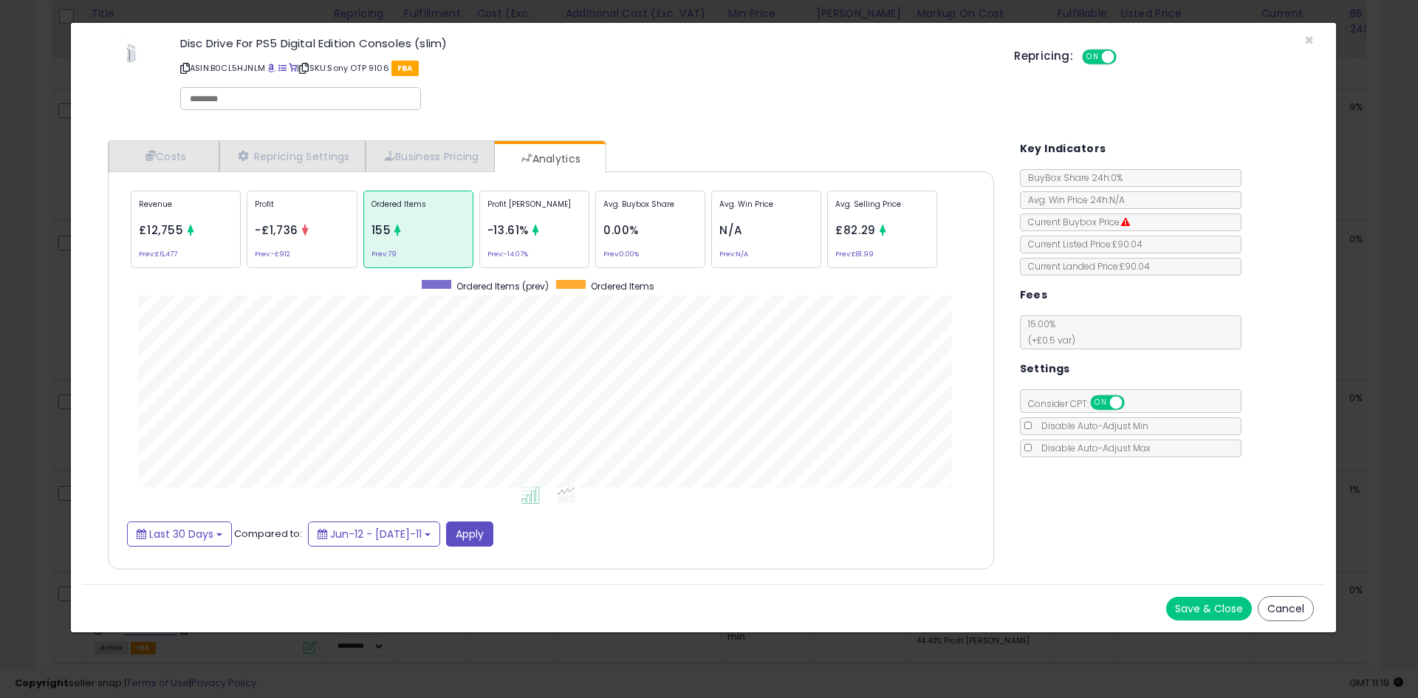
click at [0, 456] on div "× Close Disc Drive For PS5 Digital Edition Consoles (slim) ASIN: B0CL5HJNLM | S…" at bounding box center [709, 349] width 1418 height 698
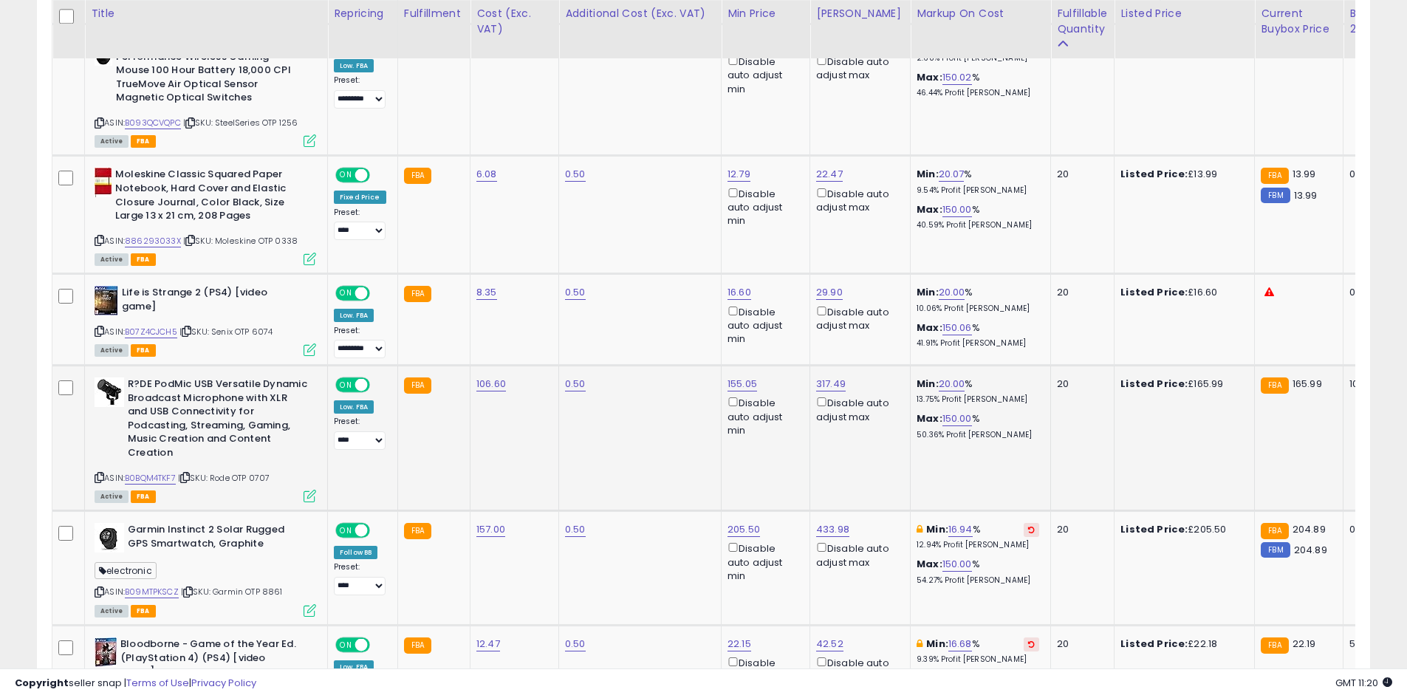
click at [313, 490] on icon at bounding box center [310, 496] width 13 height 13
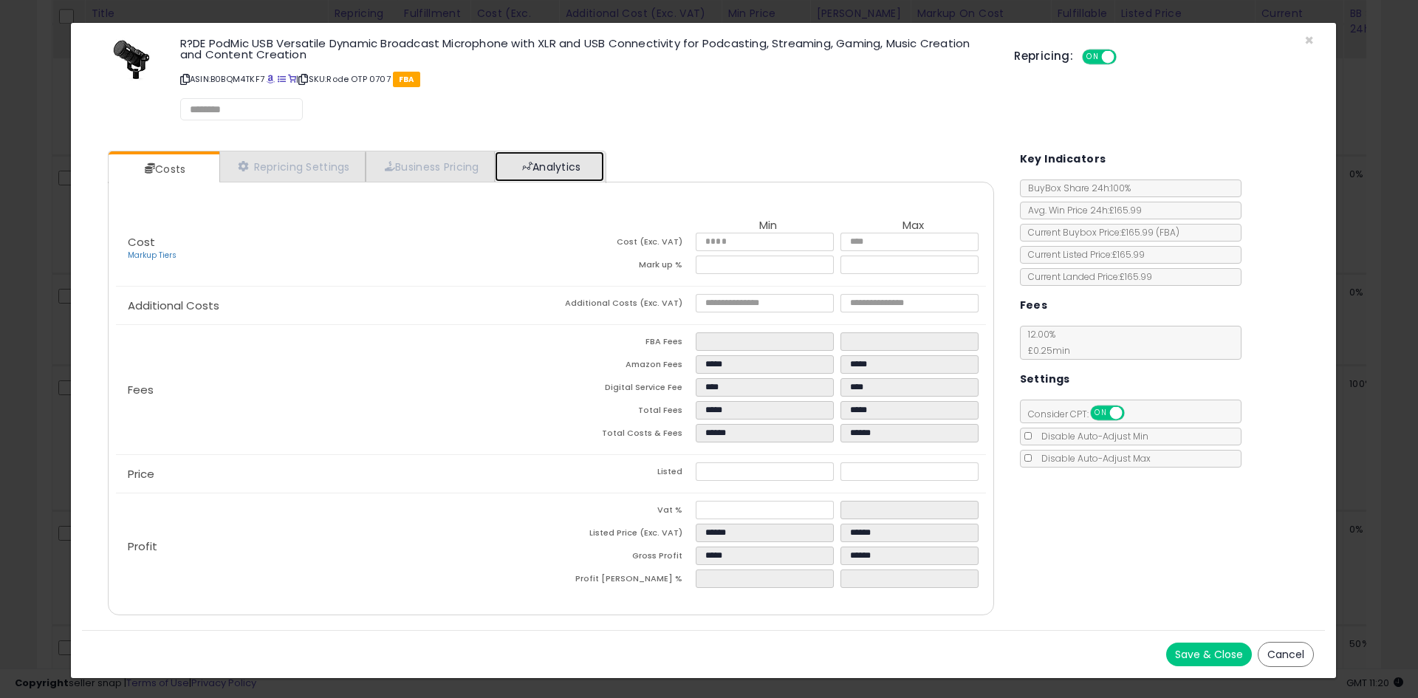
click at [566, 166] on link "Analytics" at bounding box center [549, 166] width 109 height 30
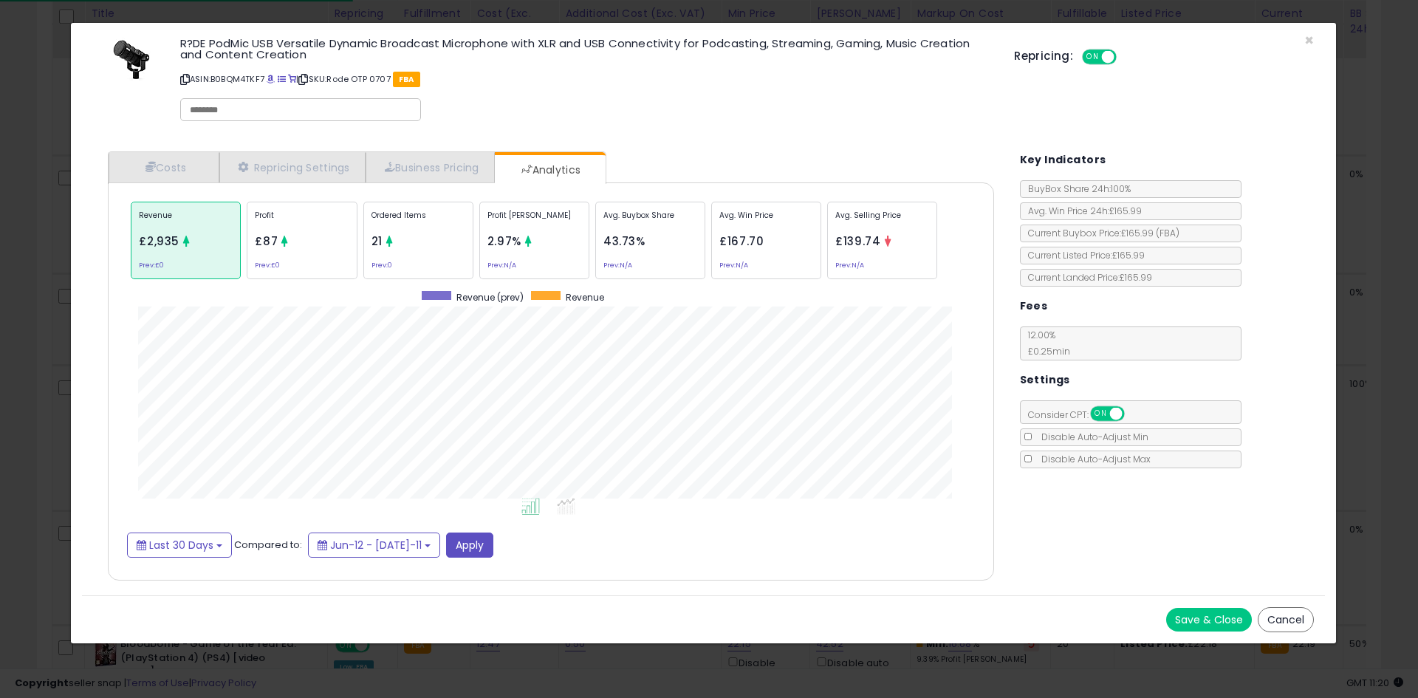
click at [392, 248] on div at bounding box center [389, 243] width 11 height 15
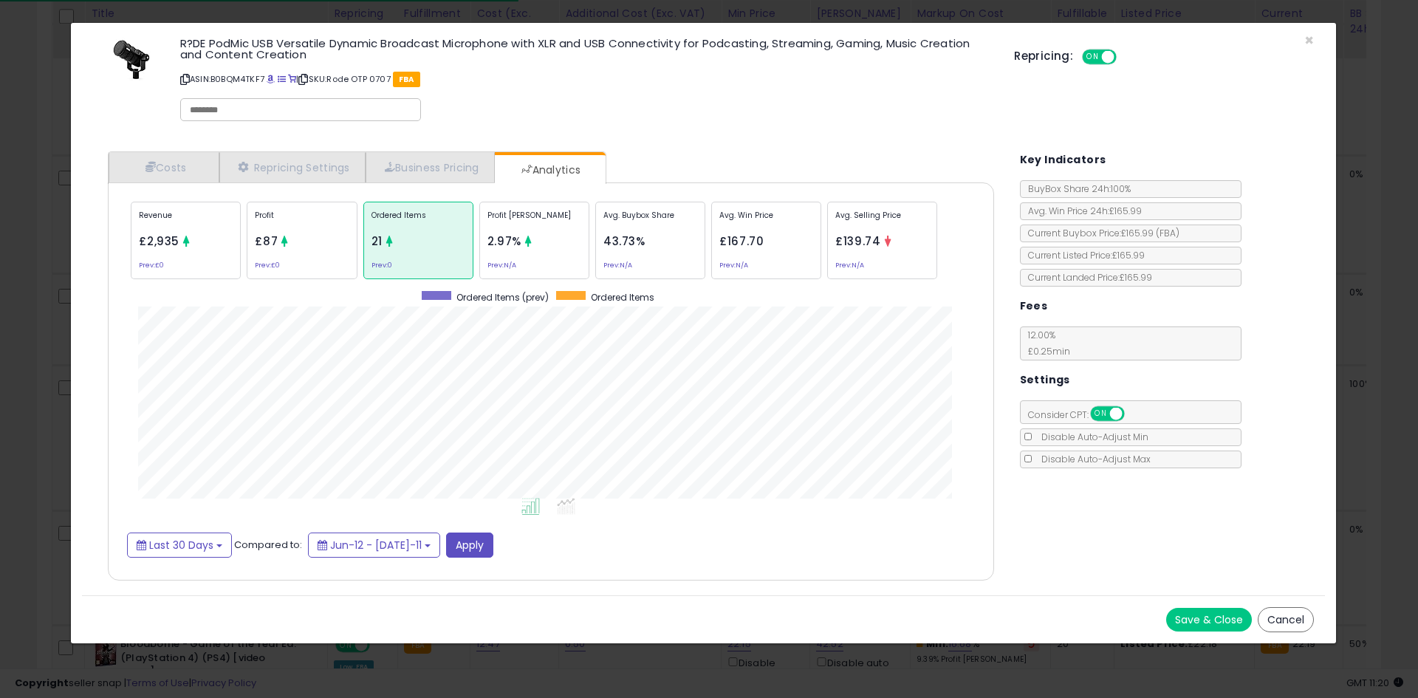
click at [0, 391] on div "× Close R?DE PodMic USB Versatile Dynamic Broadcast Microphone with XLR and USB…" at bounding box center [709, 349] width 1418 height 698
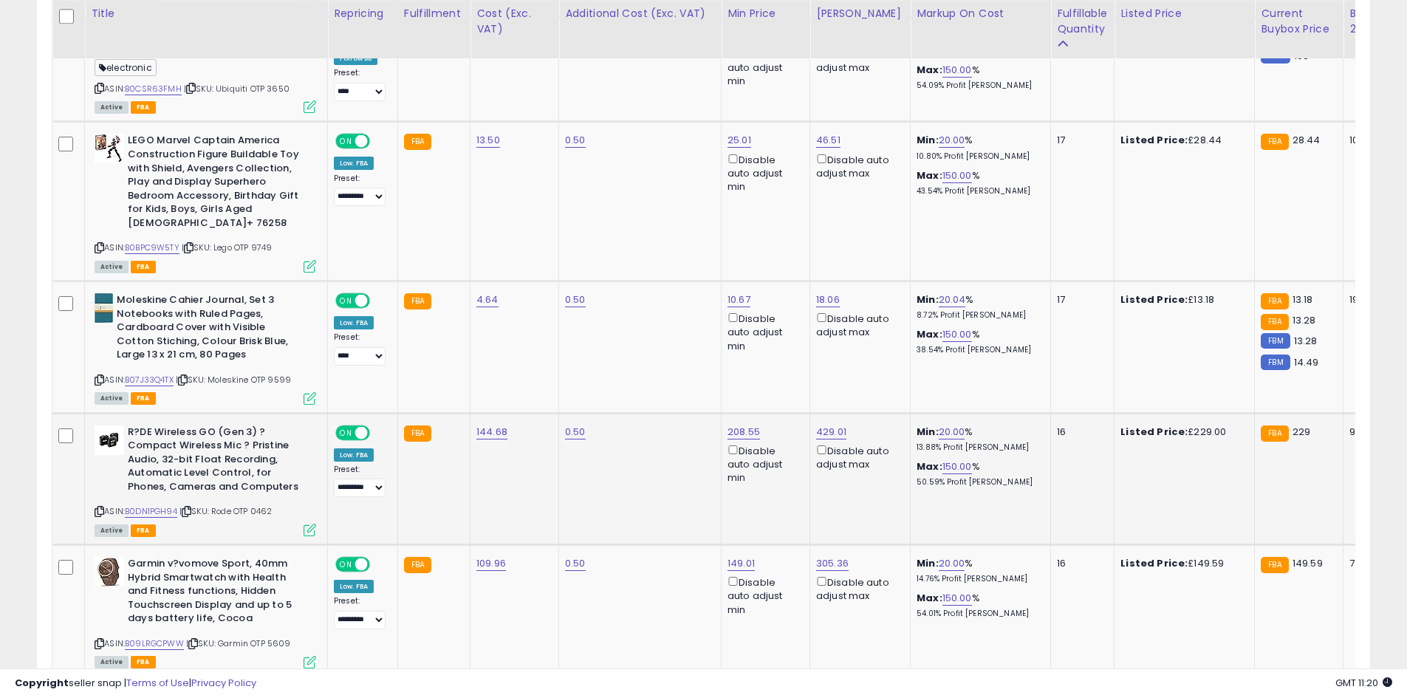
click at [313, 524] on icon at bounding box center [310, 530] width 13 height 13
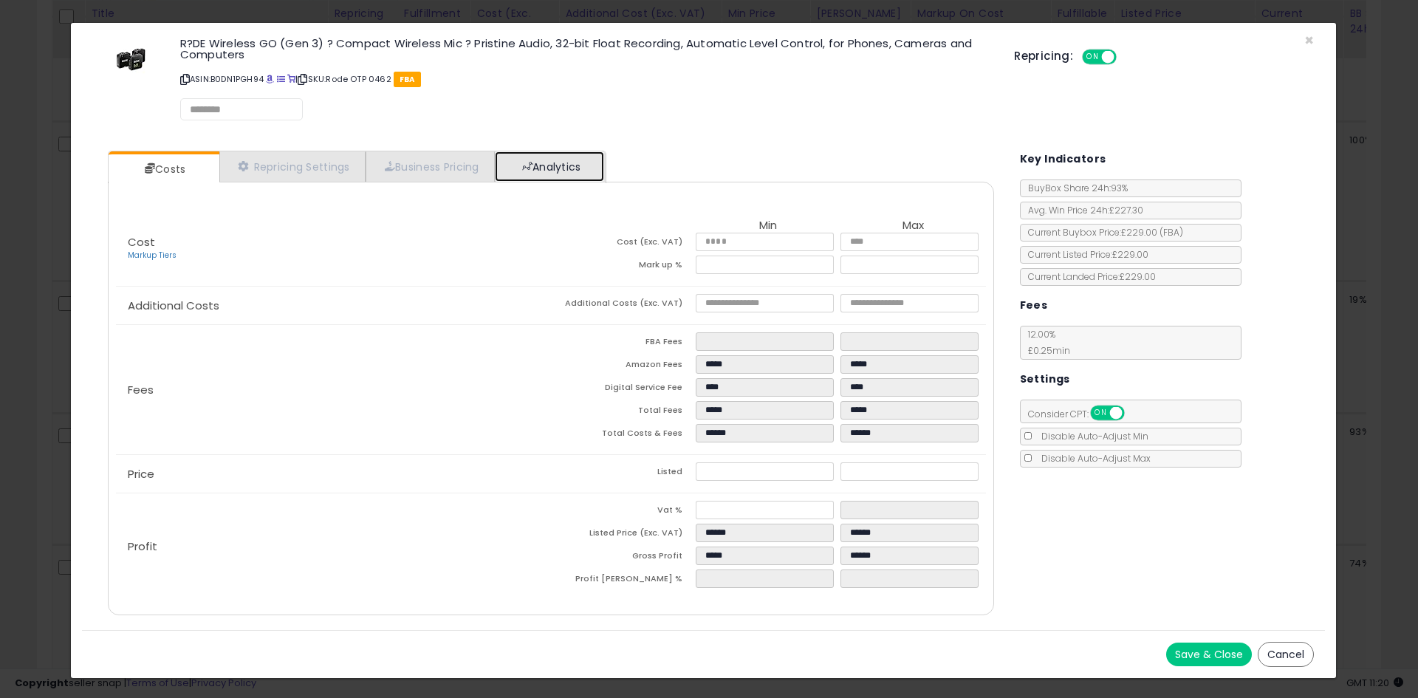
click at [533, 171] on link "Analytics" at bounding box center [549, 166] width 109 height 30
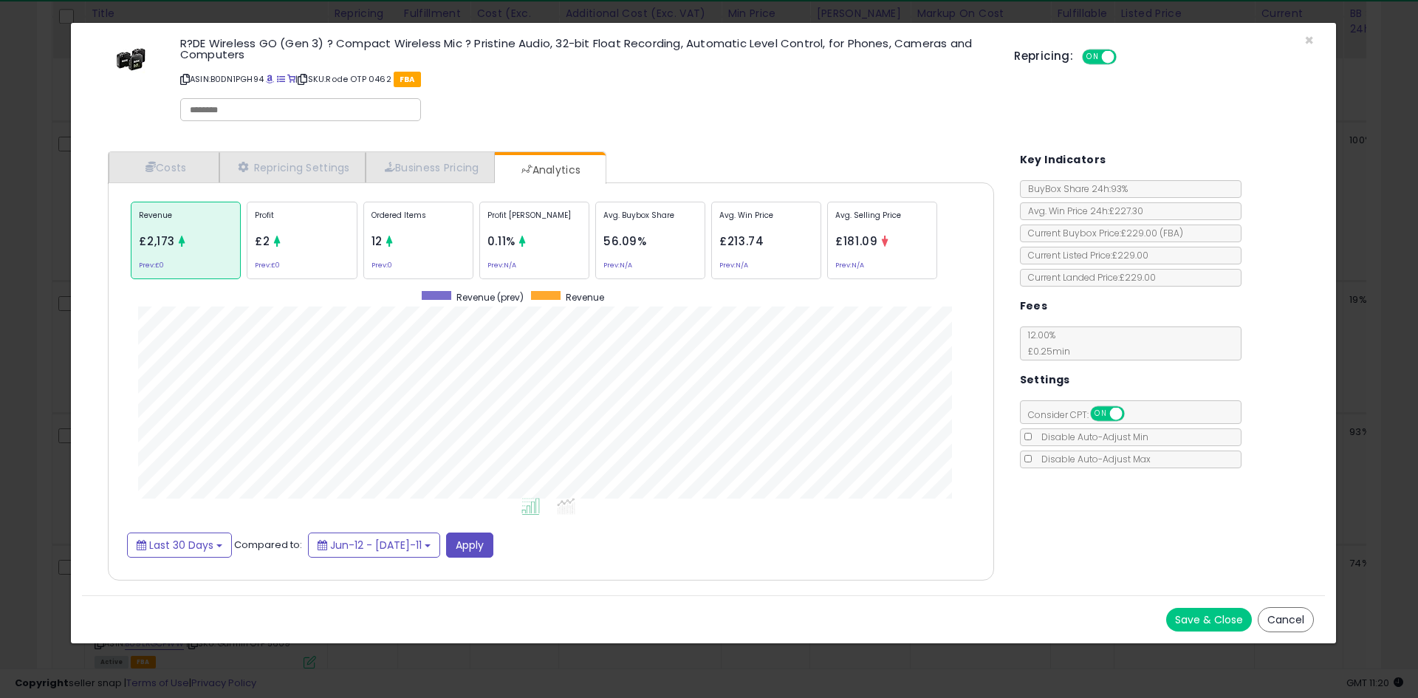
click at [0, 428] on div "× Close R?DE Wireless GO (Gen 3) ? Compact Wireless Mic ? Pristine Audio, 32-bi…" at bounding box center [709, 349] width 1418 height 698
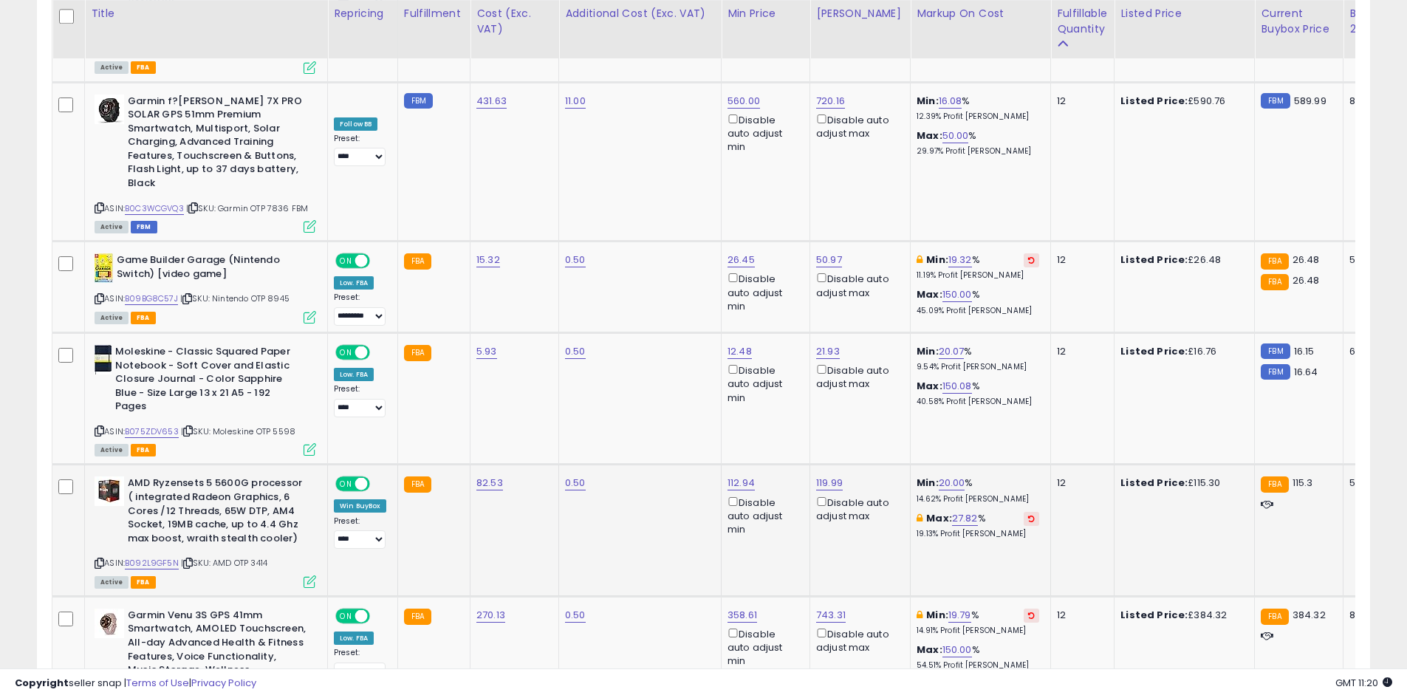
click at [312, 576] on icon at bounding box center [310, 582] width 13 height 13
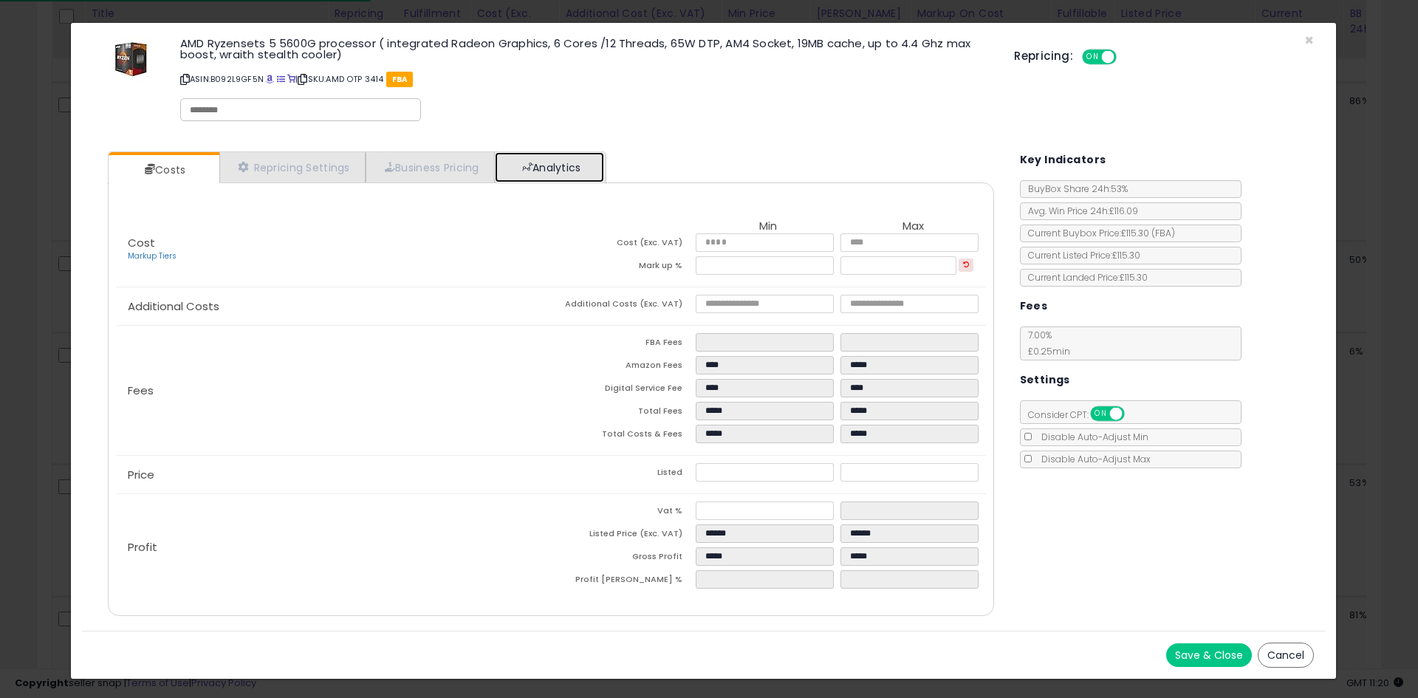
click at [575, 171] on link "Analytics" at bounding box center [549, 167] width 109 height 30
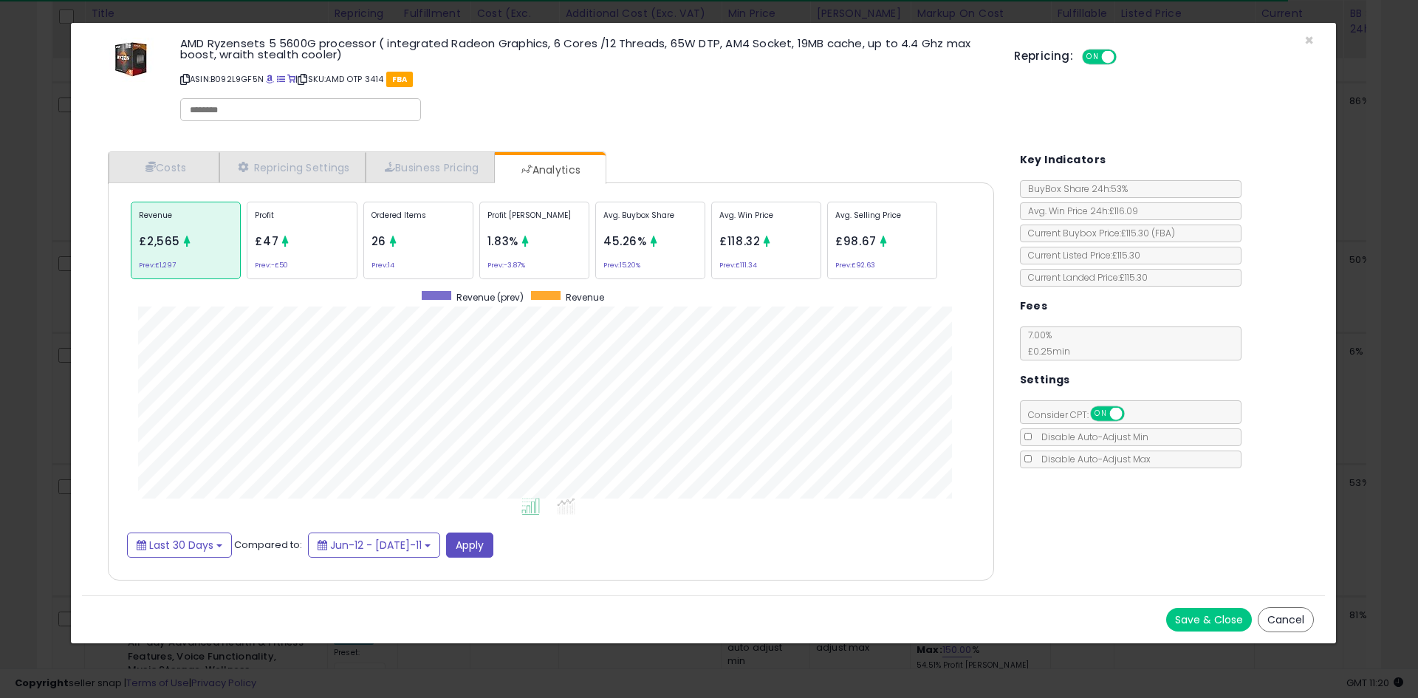
click at [595, 234] on div "Ordered Items 26 Prev: 14" at bounding box center [650, 241] width 110 height 78
click at [0, 339] on div "× Close AMD Ryzensets 5 5600G processor ( integrated Radeon Graphics, 6 Cores /…" at bounding box center [709, 349] width 1418 height 698
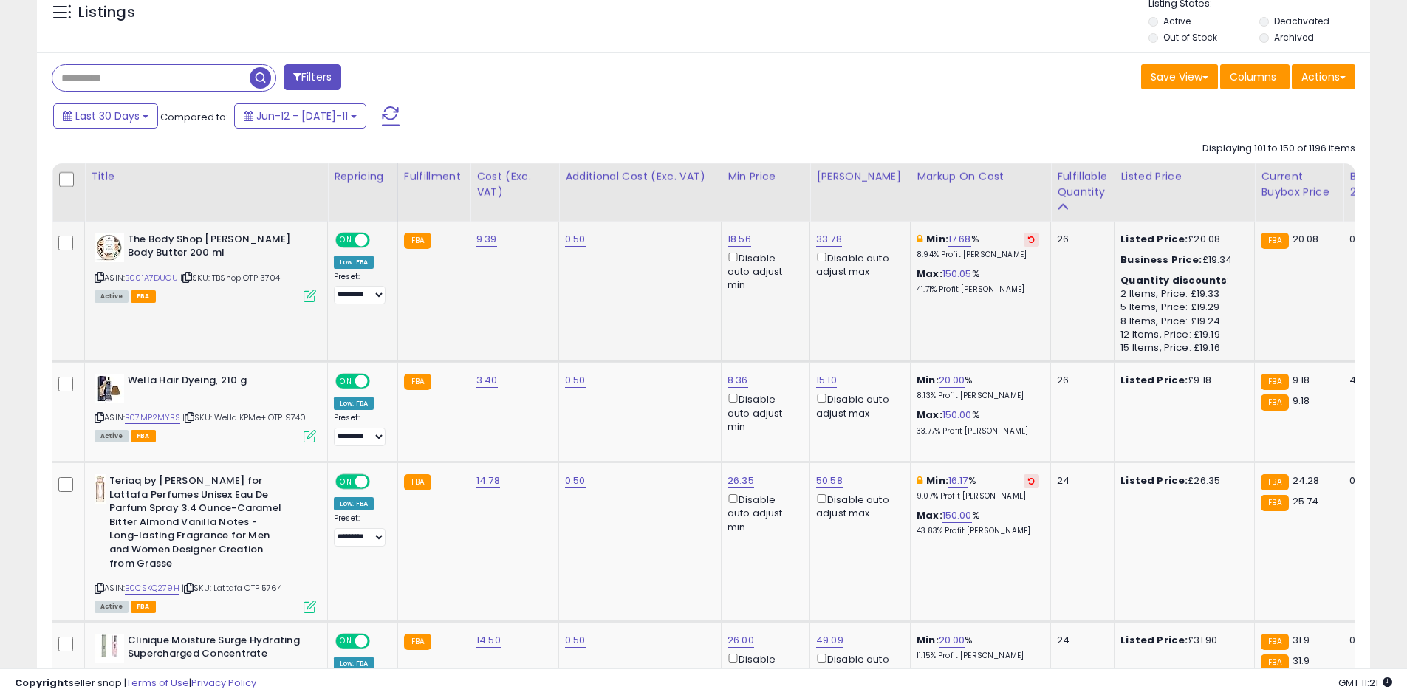
scroll to position [222, 0]
